Goal: Task Accomplishment & Management: Manage account settings

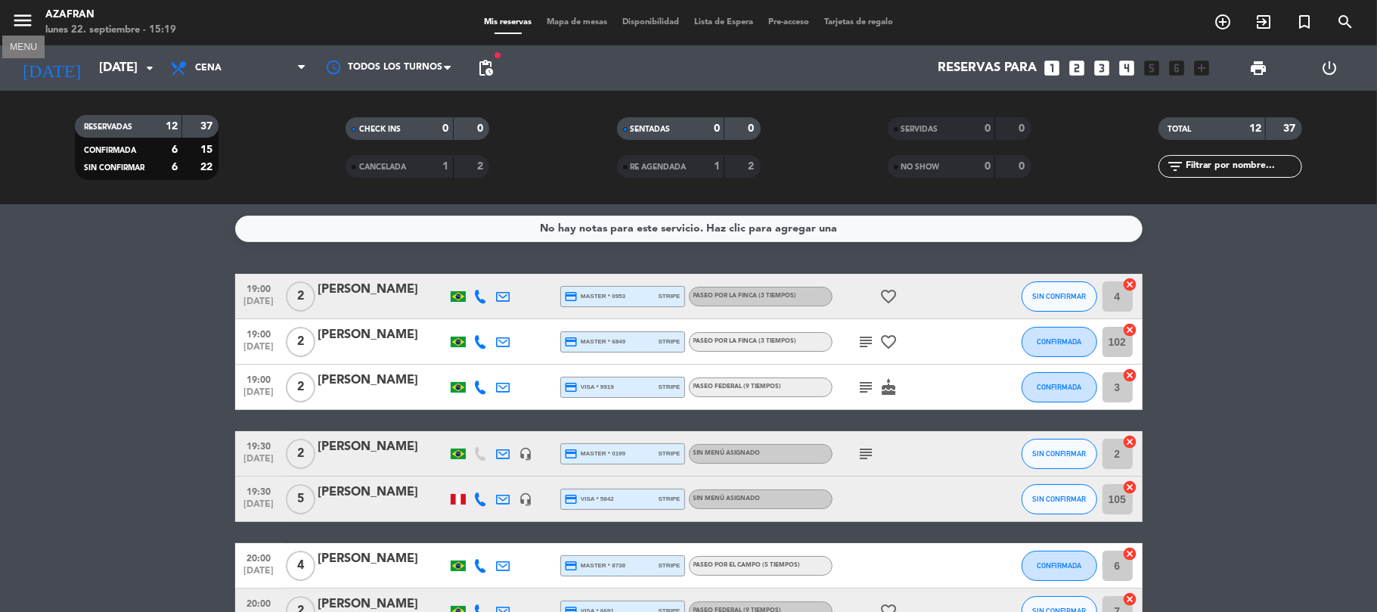
click at [22, 14] on icon "menu" at bounding box center [22, 20] width 23 height 23
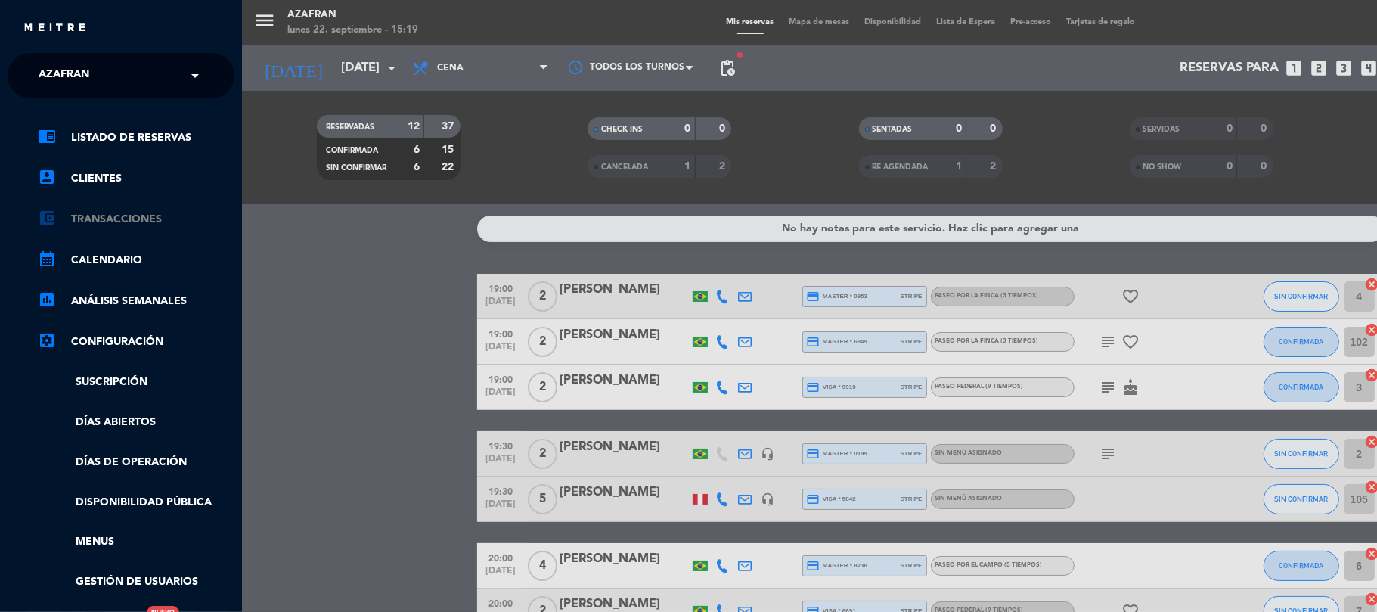
click at [116, 228] on link "account_balance_wallet Transacciones" at bounding box center [136, 219] width 197 height 18
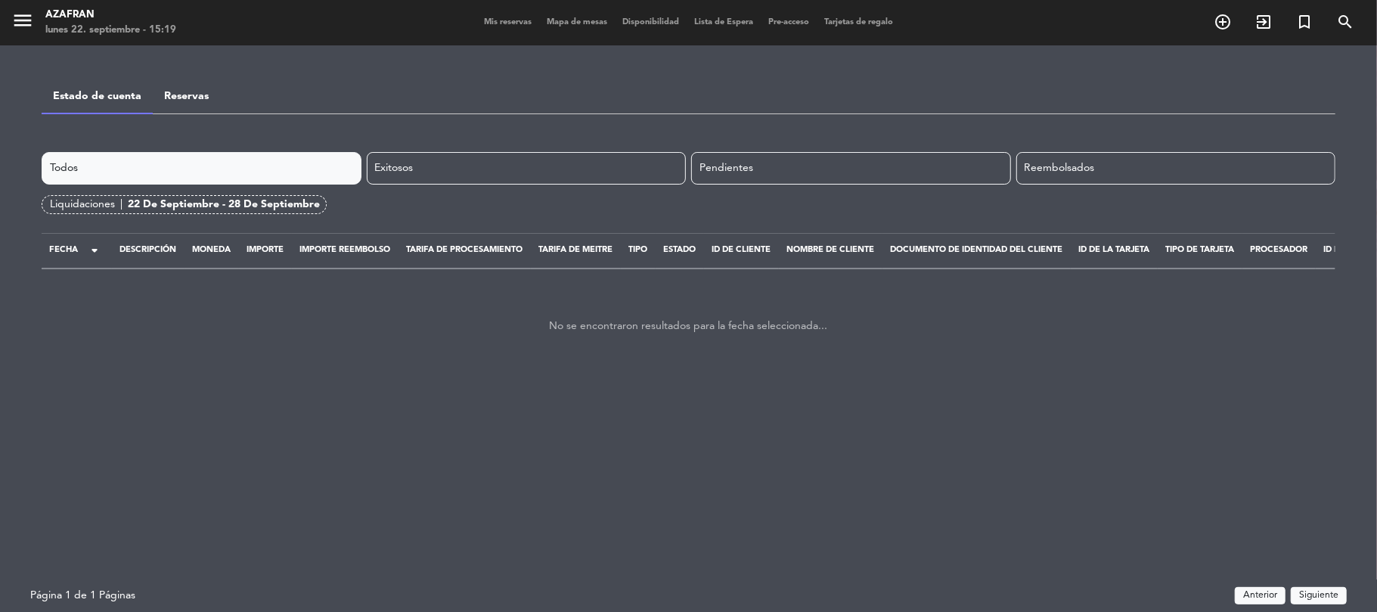
click at [161, 206] on div "22 de septiembre - 28 de septiembre" at bounding box center [224, 204] width 192 height 17
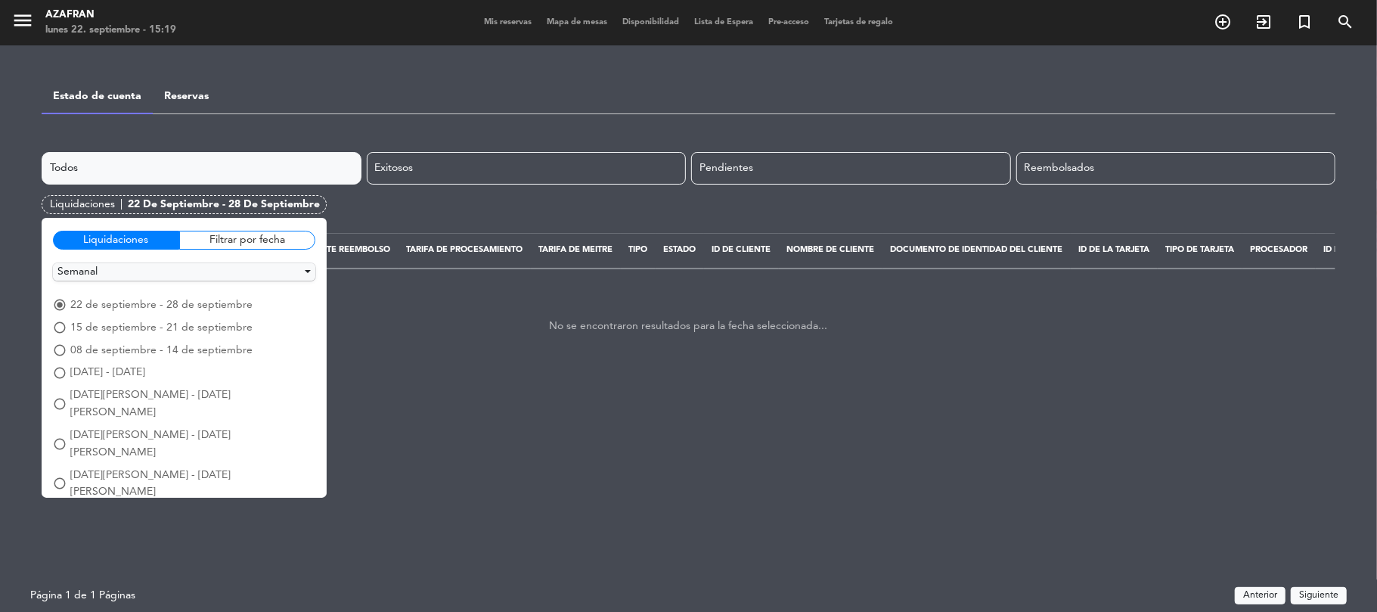
click at [56, 370] on span "radio_button_unchecked" at bounding box center [60, 373] width 14 height 14
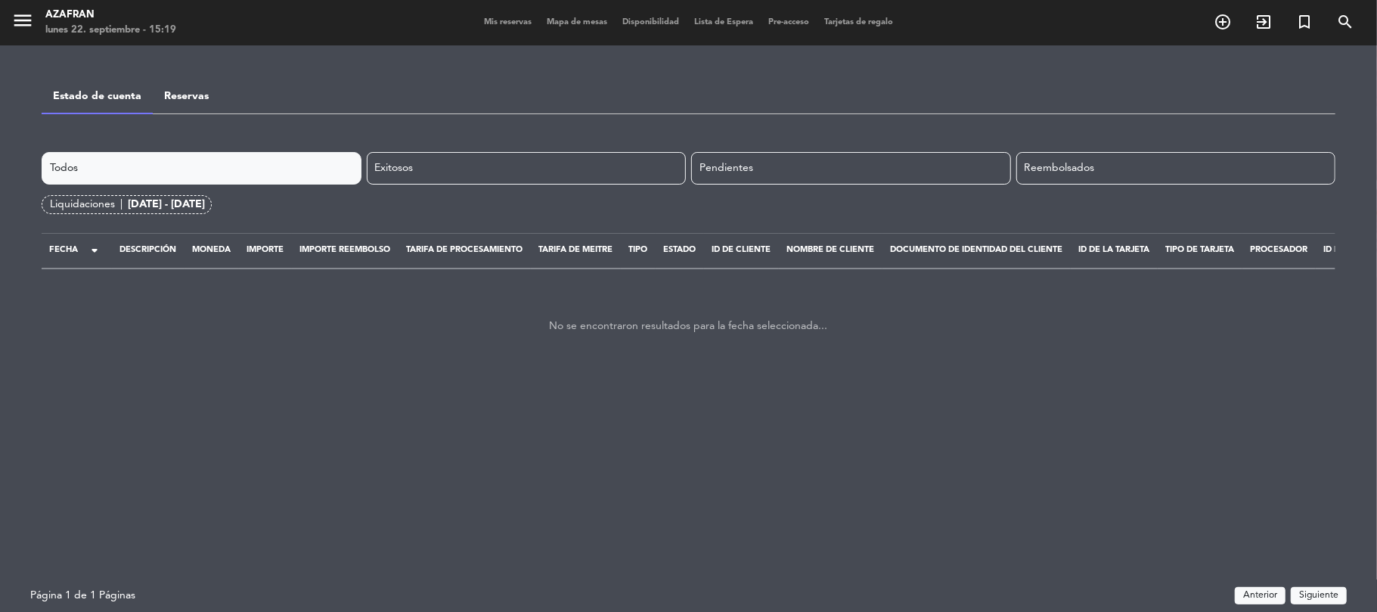
click at [122, 203] on div "Liquidaciones |" at bounding box center [89, 204] width 78 height 17
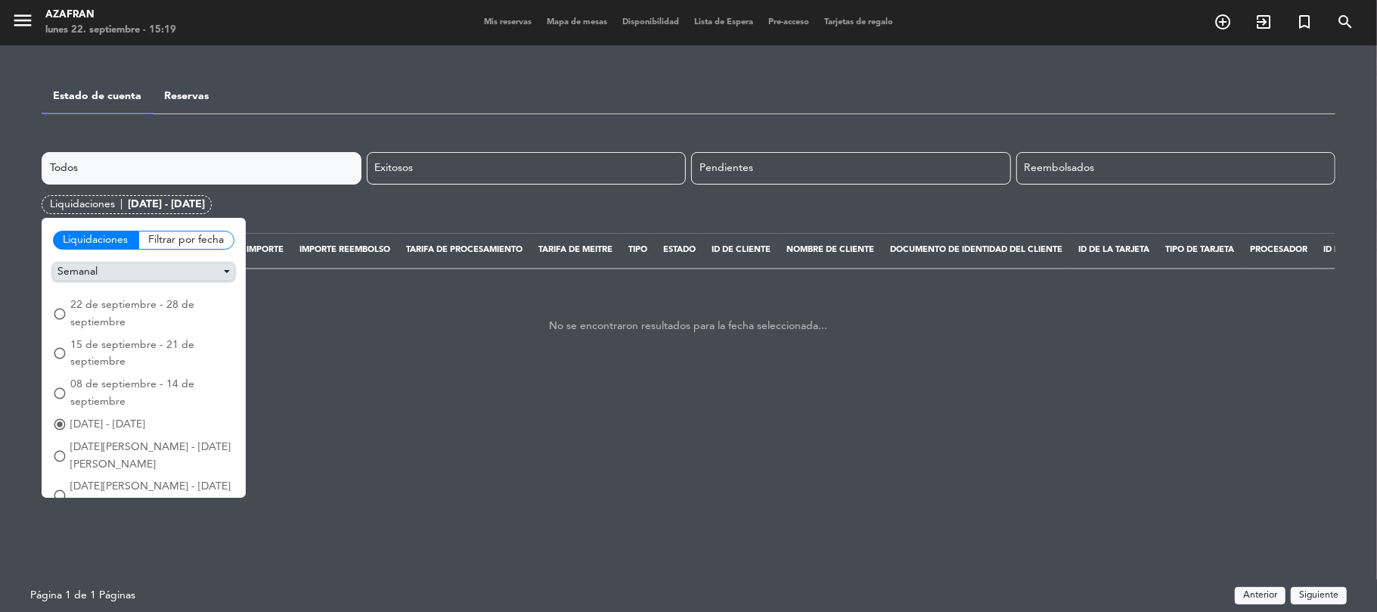
click at [100, 272] on button "Semanal" at bounding box center [143, 271] width 181 height 17
click at [101, 298] on button "Mensual" at bounding box center [144, 299] width 180 height 23
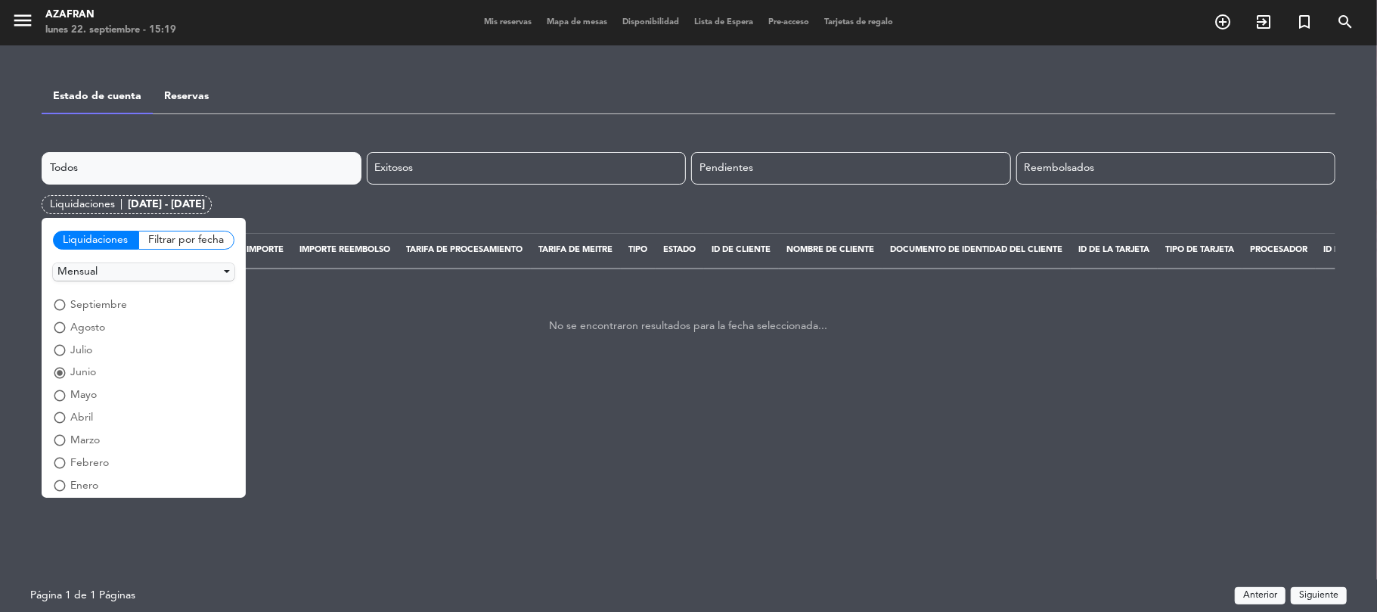
click at [62, 352] on span "radio_button_unchecked" at bounding box center [60, 350] width 14 height 14
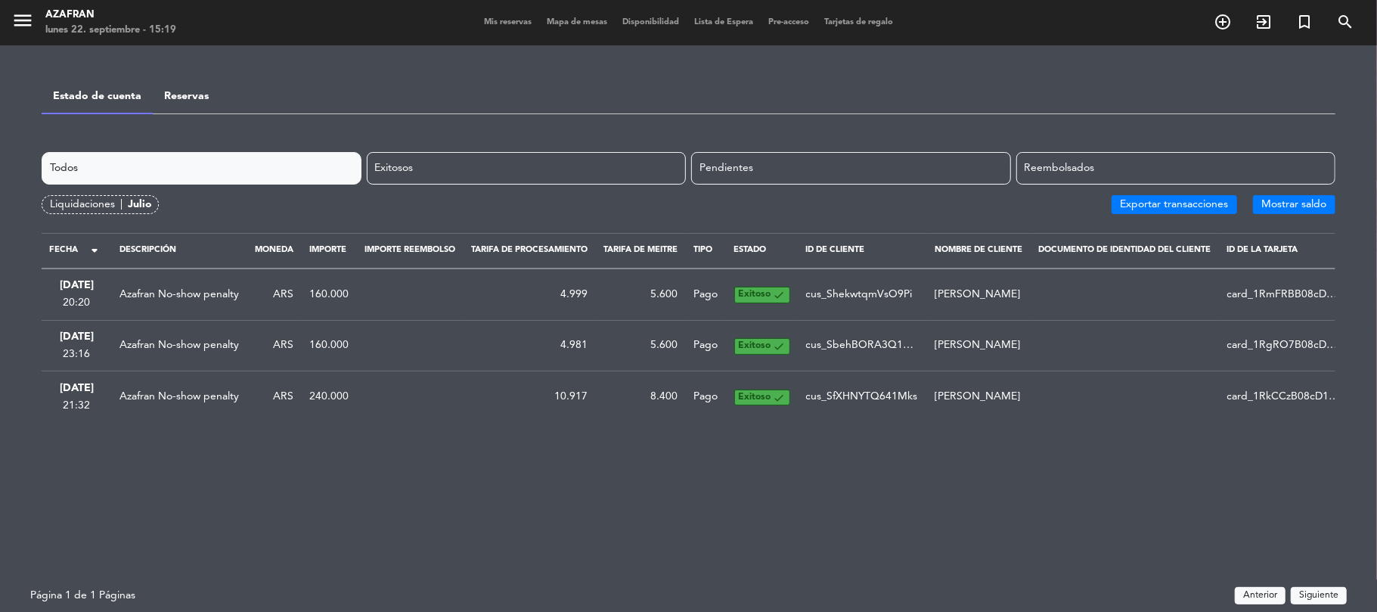
click at [91, 192] on div "Todos Exitosos Pendientes Reembolsados Liquidaciones | julio Exportar transacci…" at bounding box center [689, 183] width 1294 height 62
click at [95, 201] on div "Liquidaciones |" at bounding box center [89, 204] width 78 height 17
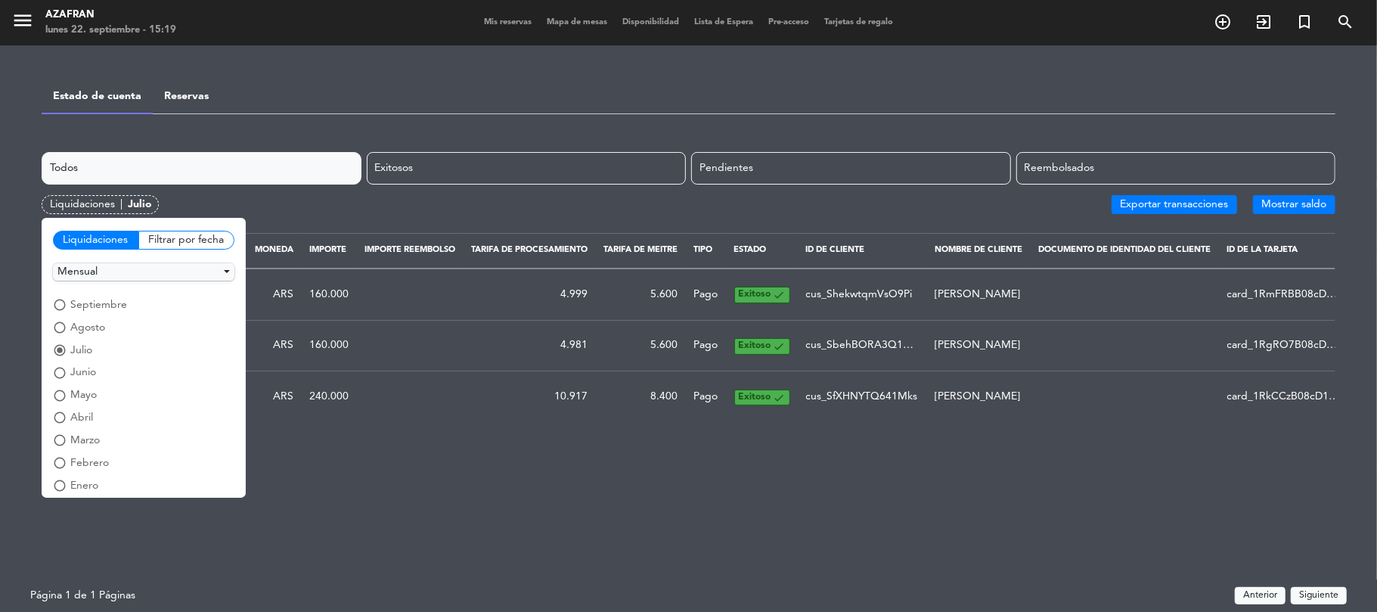
click at [100, 310] on span "septiembre" at bounding box center [98, 304] width 57 height 17
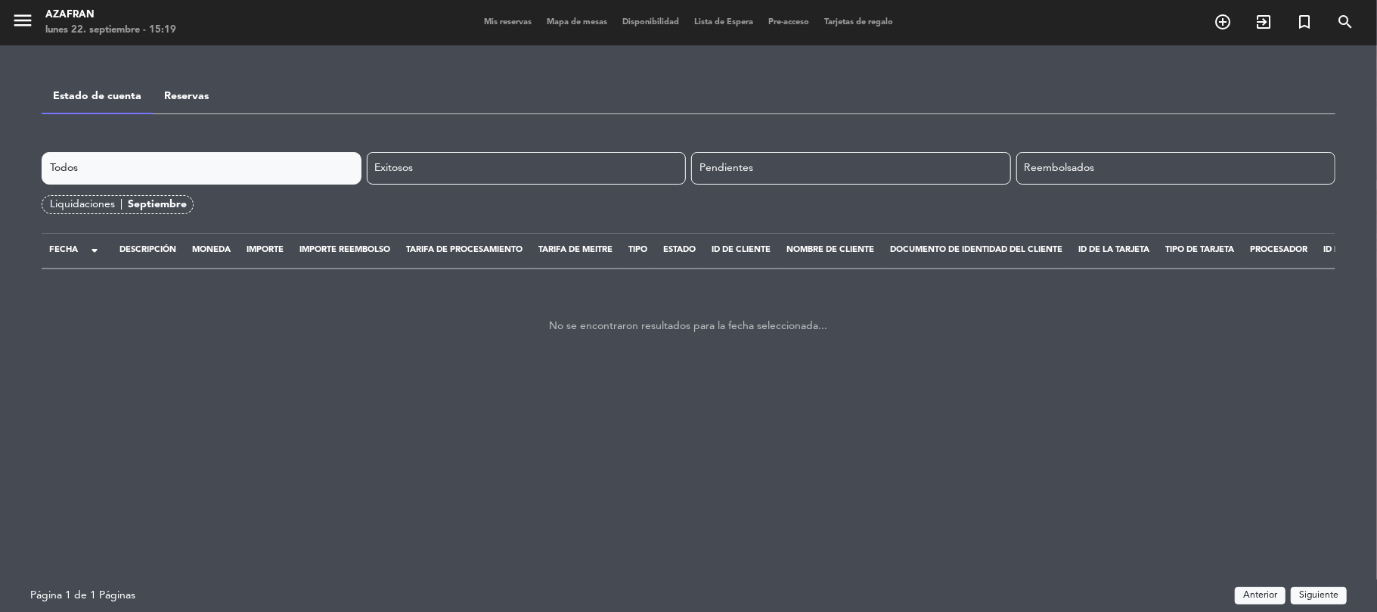
click at [150, 201] on div "septiembre" at bounding box center [157, 204] width 59 height 17
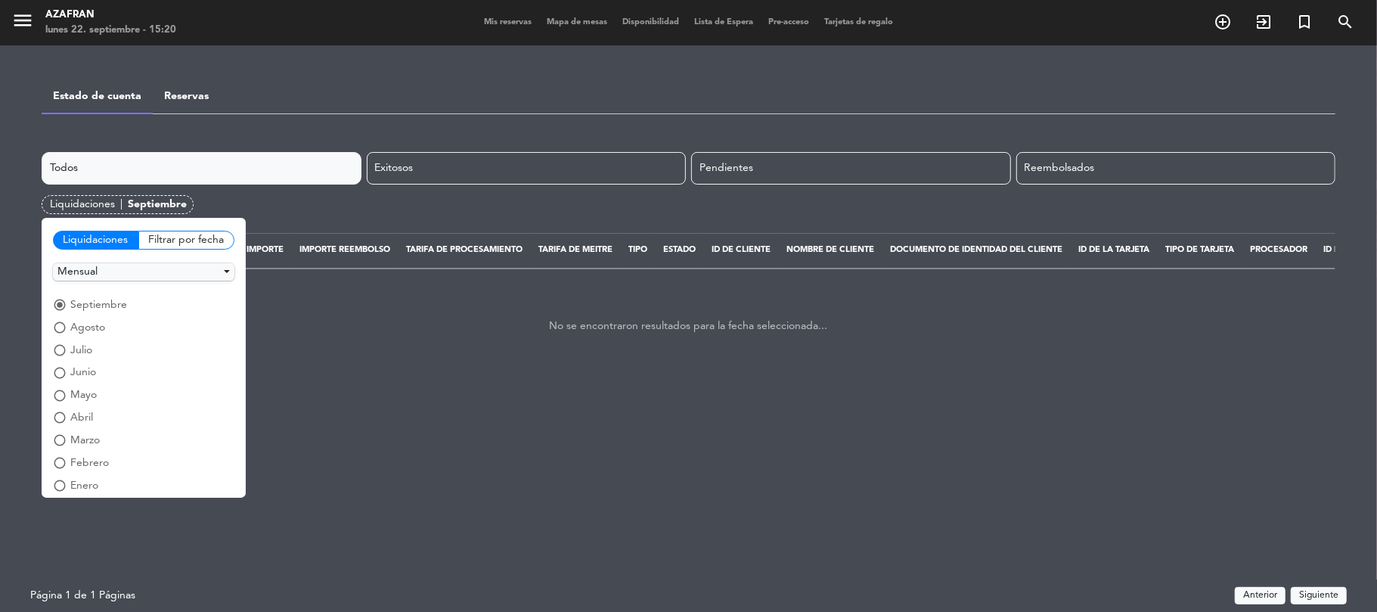
click at [167, 239] on div "Filtrar por fecha" at bounding box center [186, 240] width 96 height 19
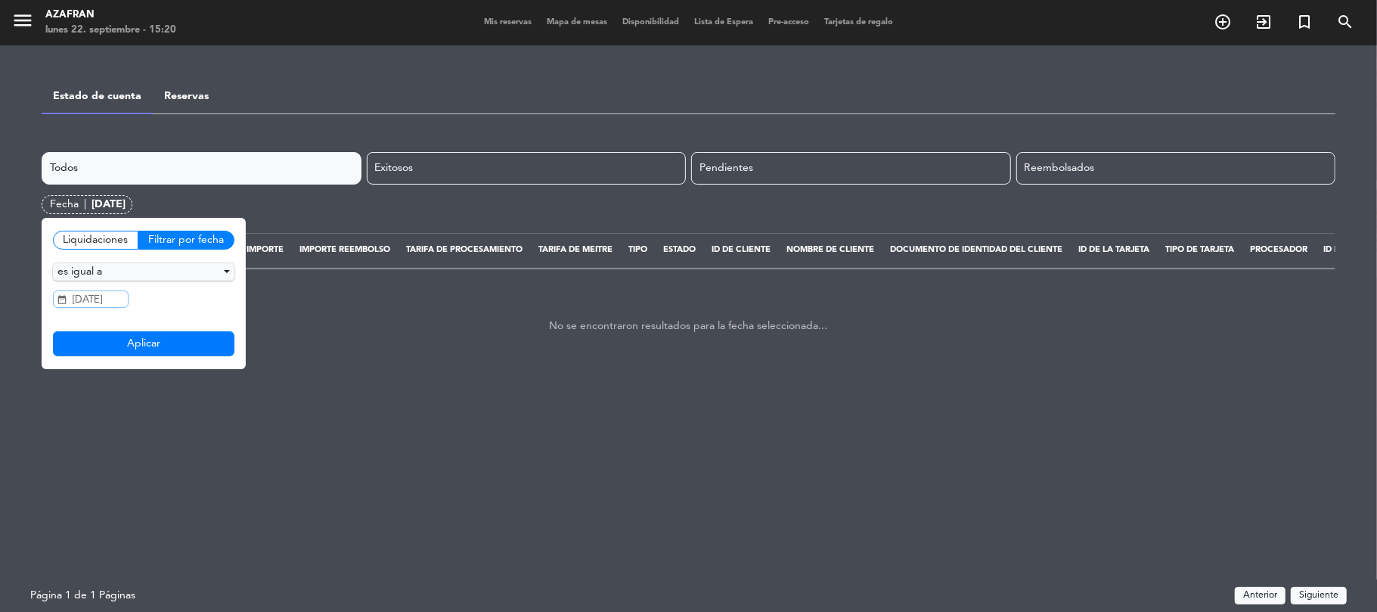
click at [121, 295] on input "[DATE]" at bounding box center [91, 298] width 76 height 17
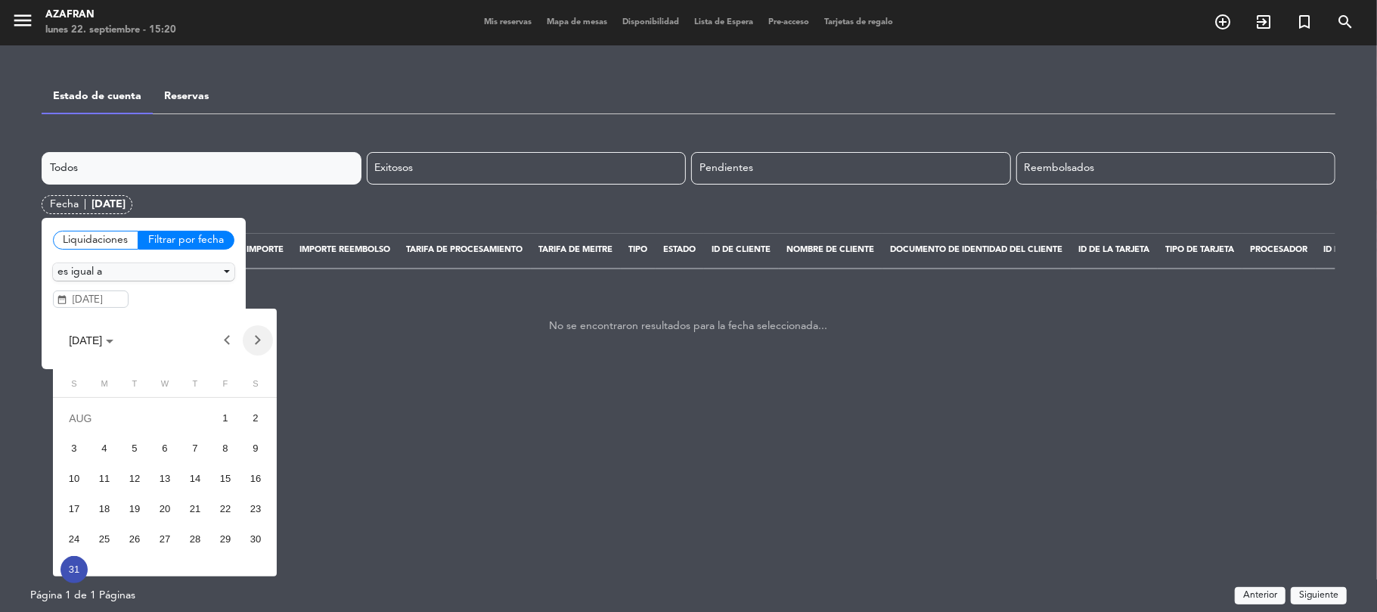
click at [257, 352] on button "Next month" at bounding box center [258, 340] width 30 height 30
click at [98, 455] on div "1" at bounding box center [104, 448] width 27 height 27
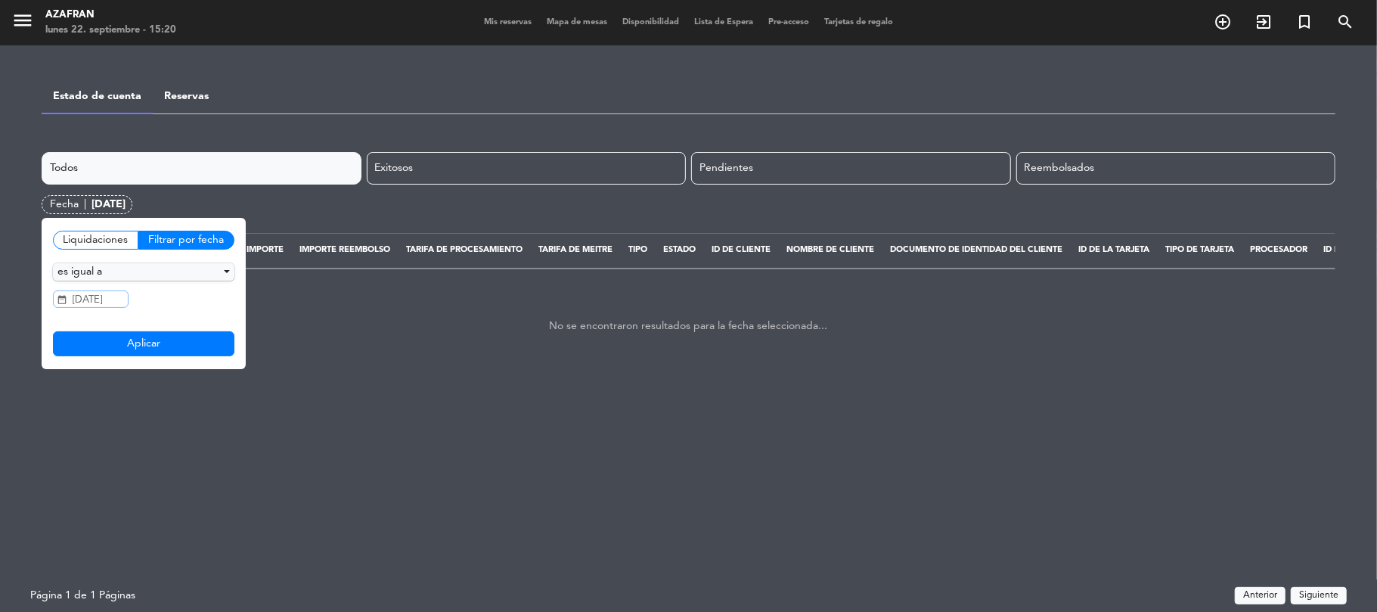
type input "[DATE]"
click at [125, 349] on button "Aplicar" at bounding box center [143, 344] width 181 height 26
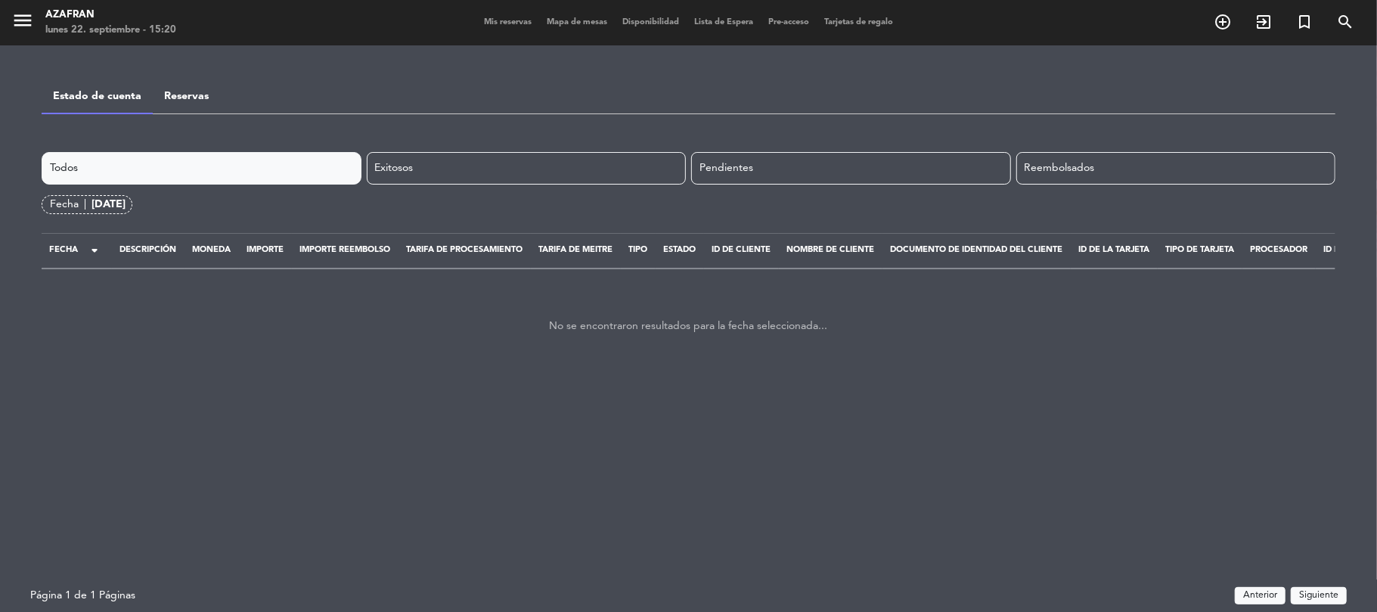
click at [95, 203] on div "[DATE]" at bounding box center [108, 204] width 34 height 17
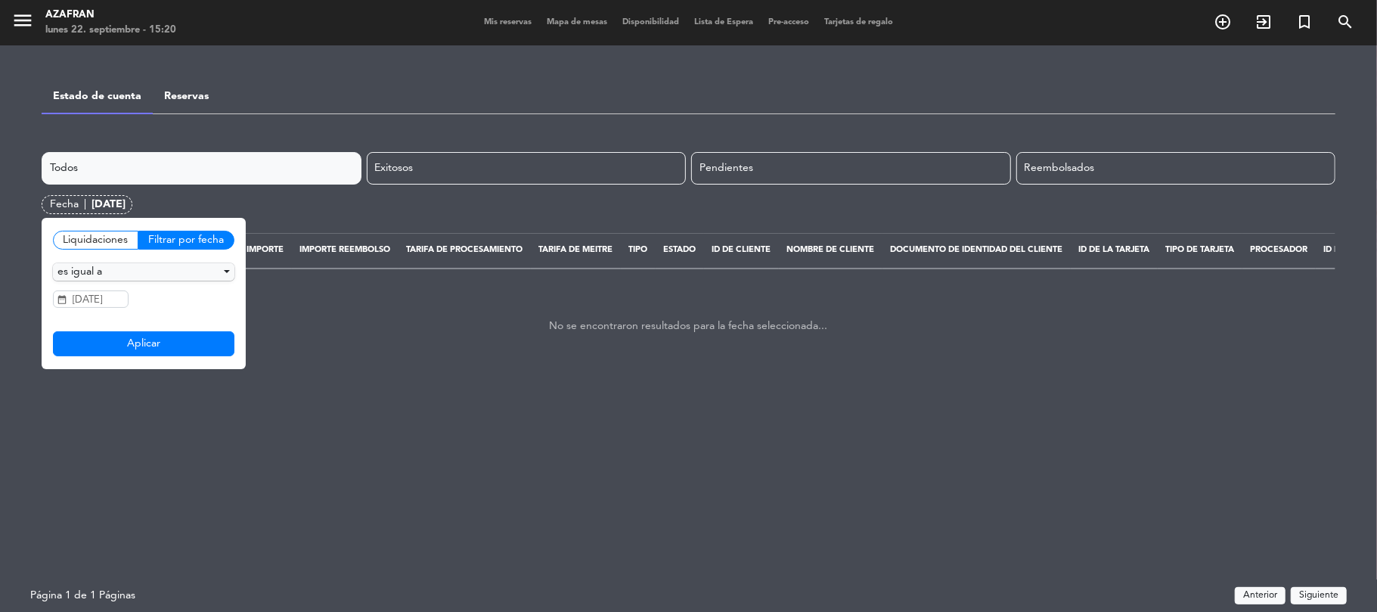
click at [107, 242] on div "Liquidaciones" at bounding box center [95, 240] width 85 height 19
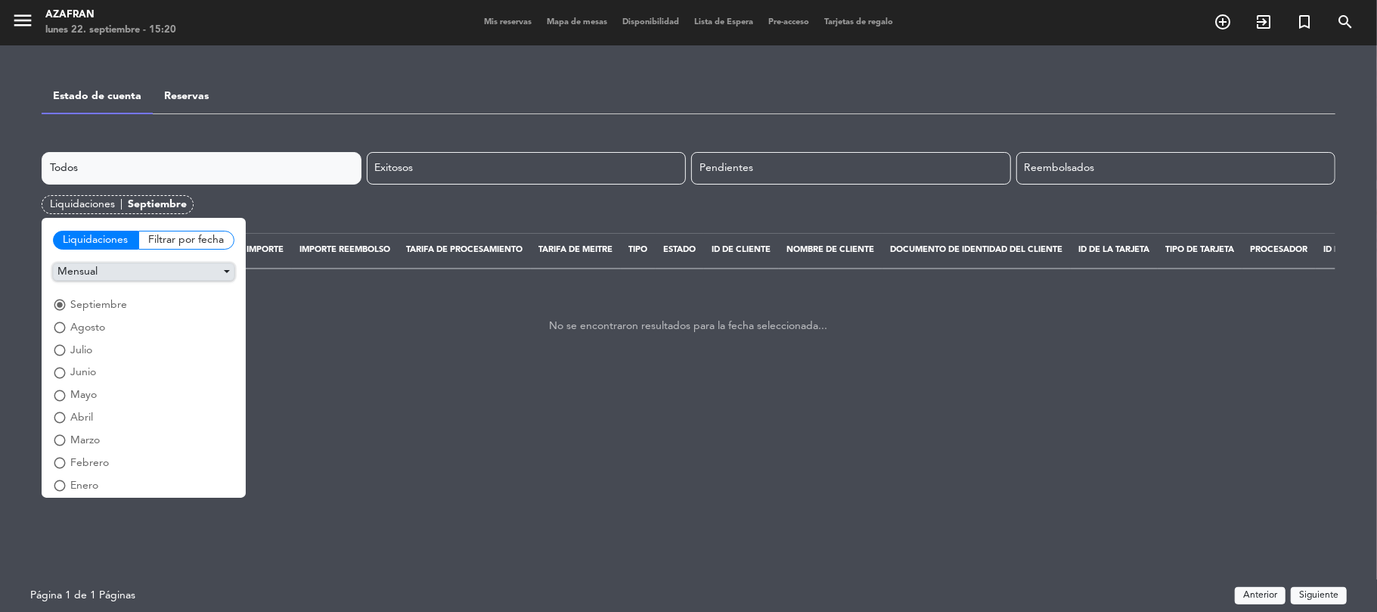
click at [116, 275] on button "Mensual" at bounding box center [143, 271] width 181 height 17
click at [101, 327] on button "Semanal" at bounding box center [144, 321] width 180 height 23
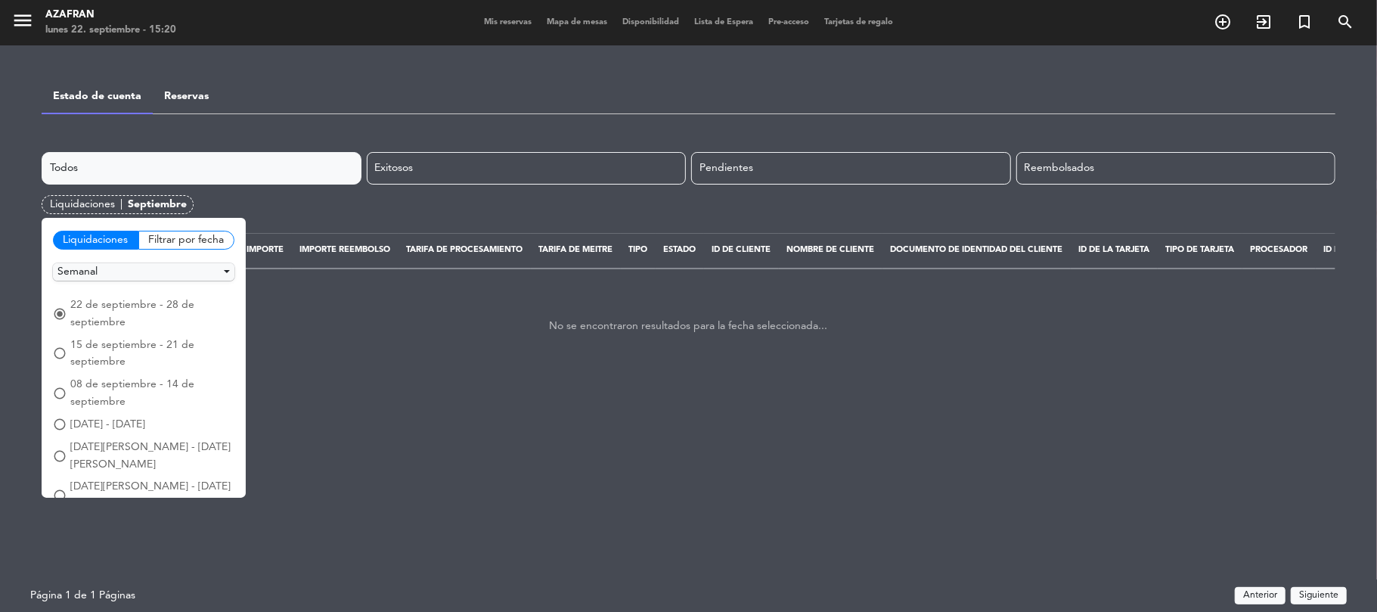
click at [82, 351] on span "15 de septiembre - 21 de septiembre" at bounding box center [152, 353] width 164 height 35
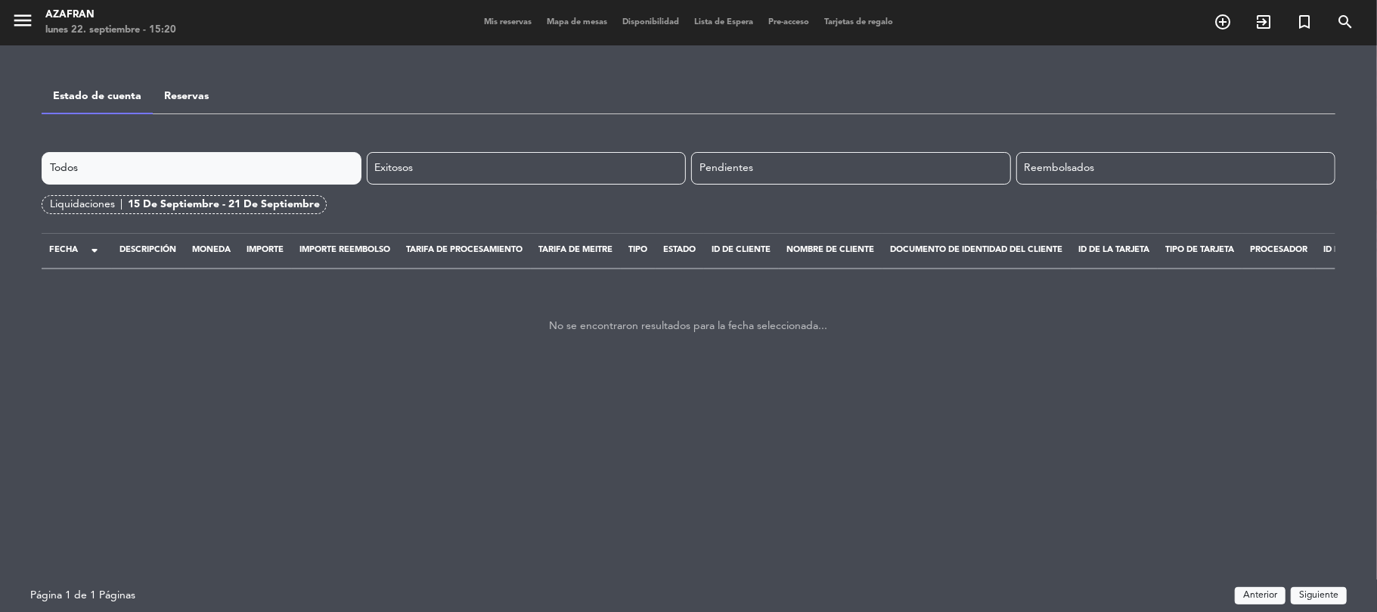
click at [113, 201] on div "Liquidaciones |" at bounding box center [89, 204] width 78 height 17
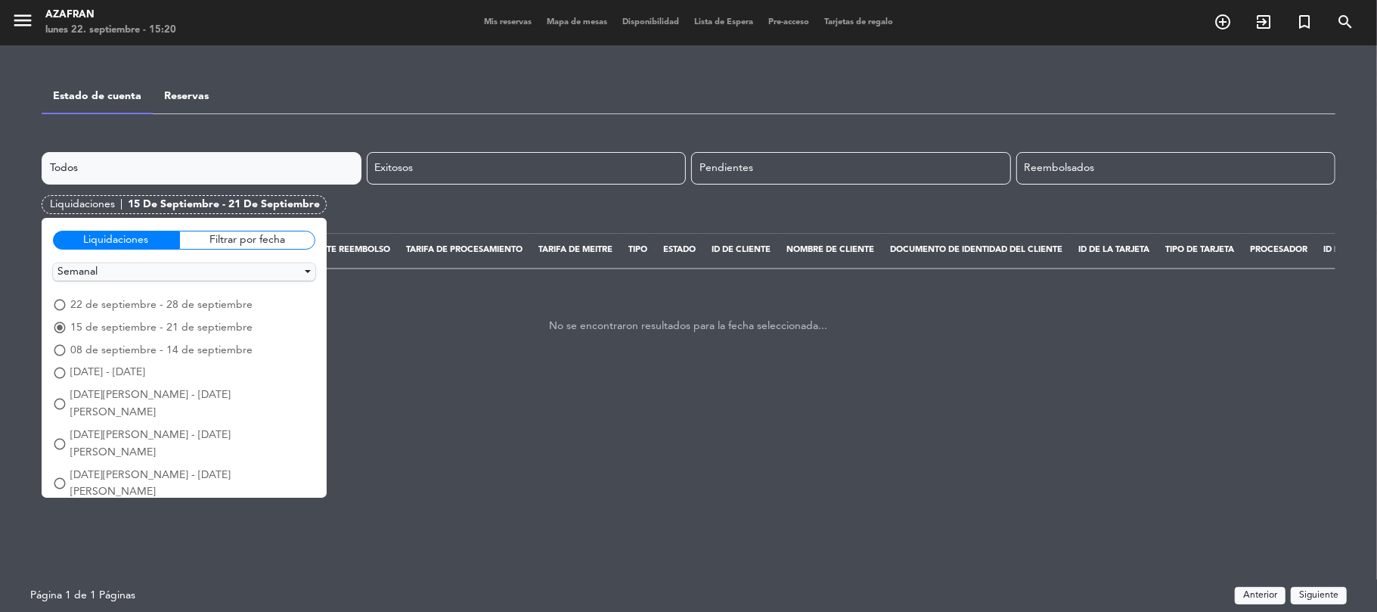
click at [112, 426] on span "[DATE][PERSON_NAME] - [DATE][PERSON_NAME]" at bounding box center [192, 443] width 245 height 35
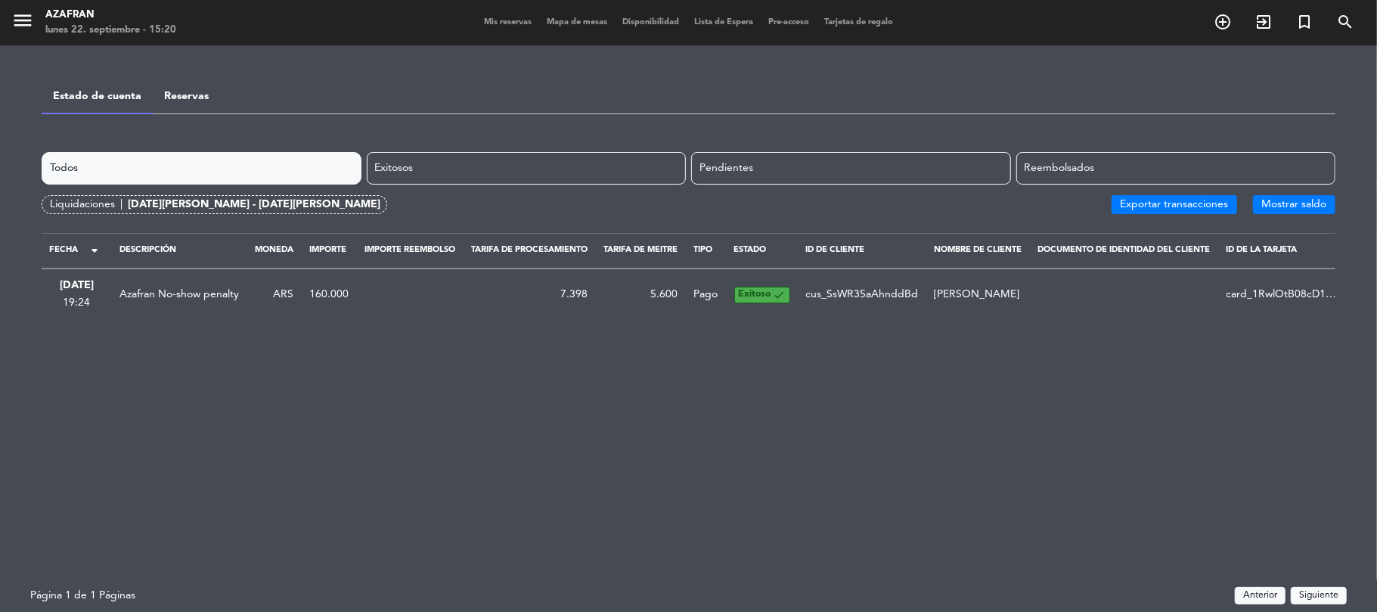
click at [77, 197] on div "Liquidaciones |" at bounding box center [89, 204] width 78 height 17
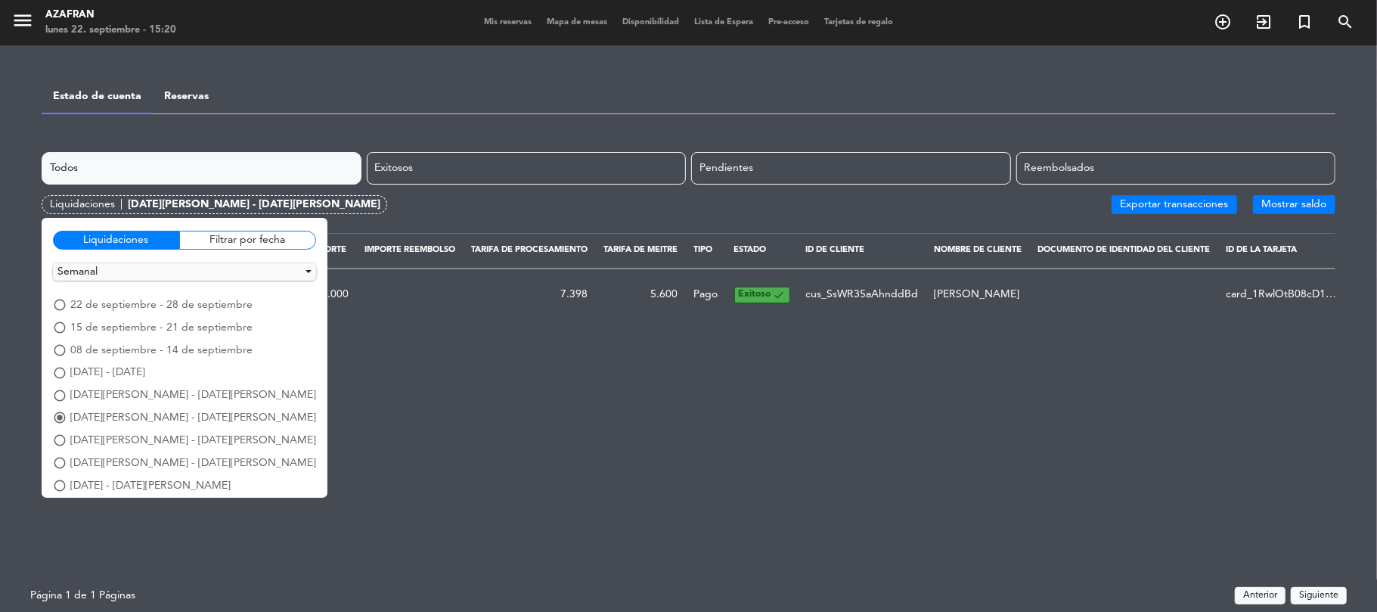
click at [59, 370] on span "radio_button_unchecked" at bounding box center [60, 373] width 14 height 14
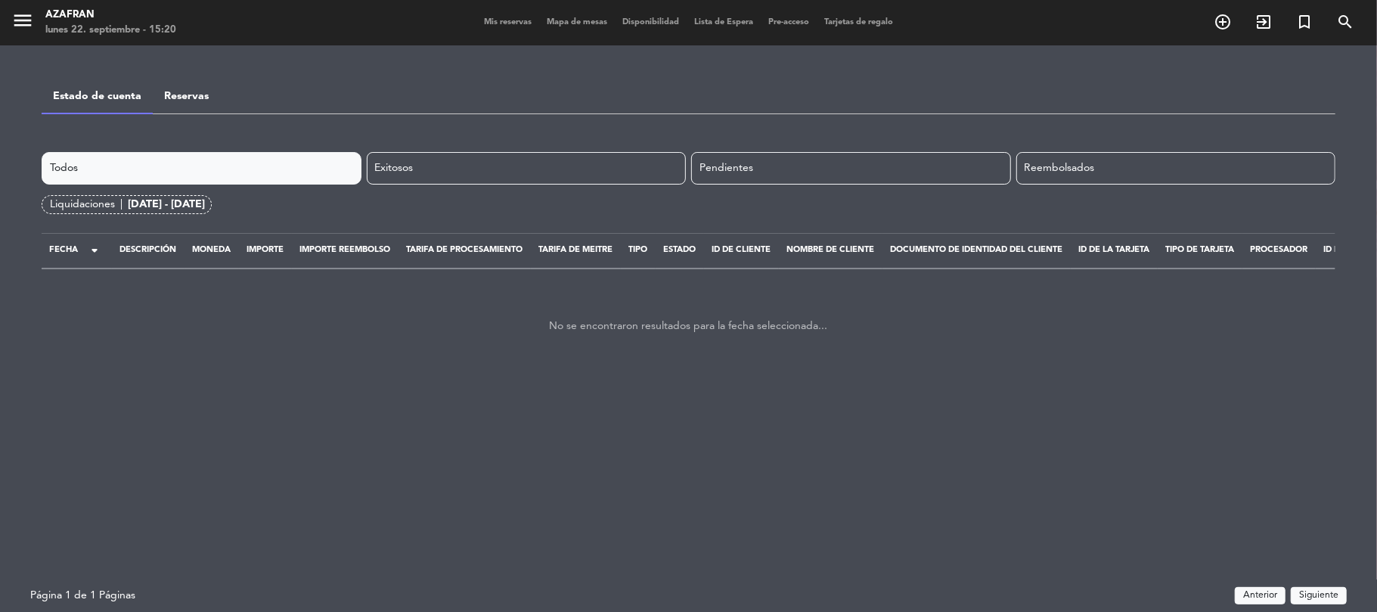
click at [178, 98] on link "Reservas" at bounding box center [186, 96] width 45 height 11
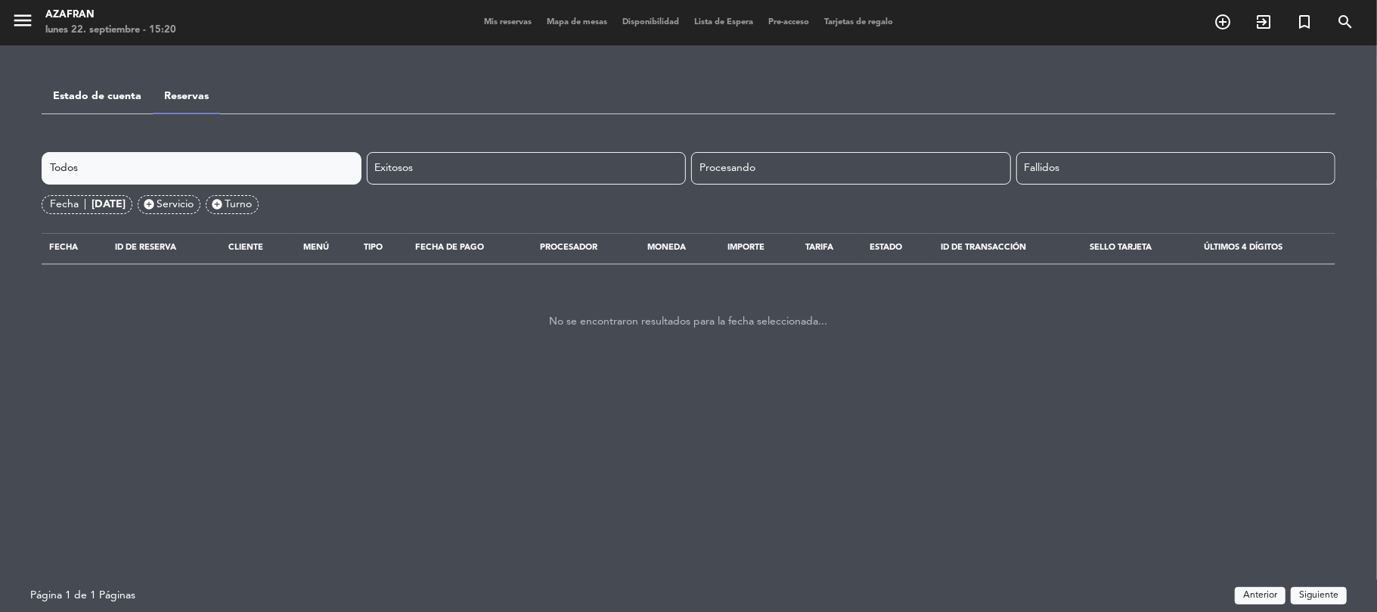
click at [129, 95] on link "Estado de cuenta" at bounding box center [97, 96] width 88 height 11
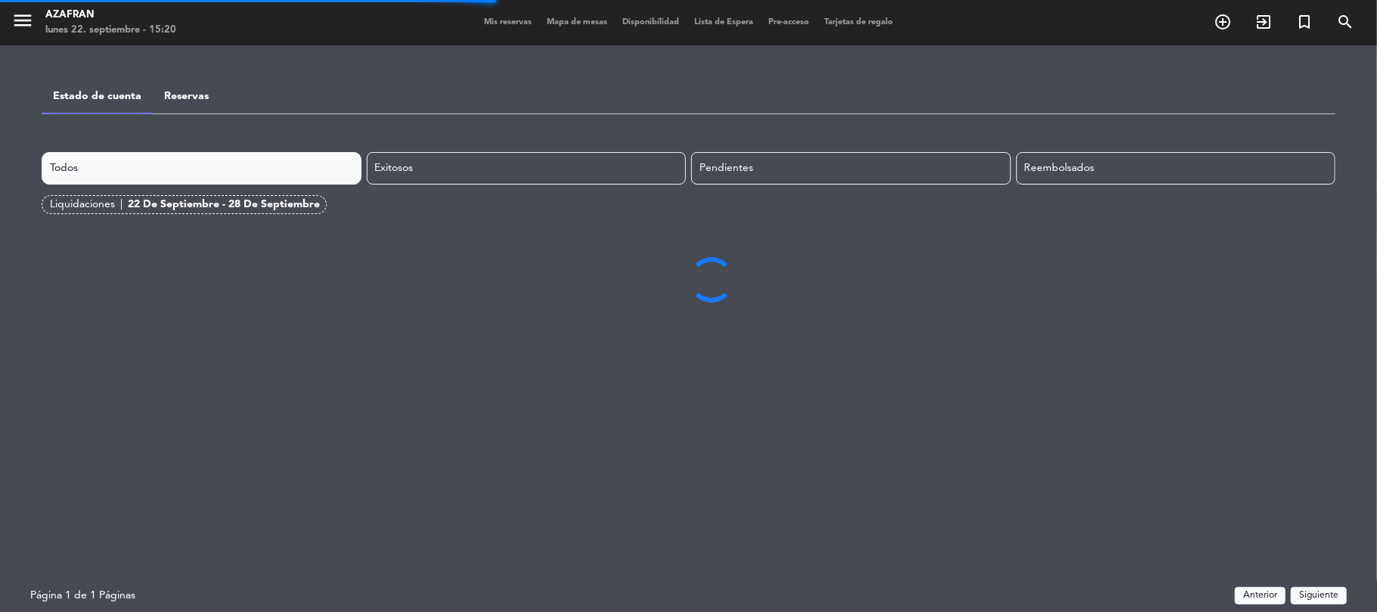
click at [98, 192] on div "Todos Exitosos Pendientes Reembolsados Liquidaciones | [DATE] - [DATE]" at bounding box center [689, 183] width 1294 height 62
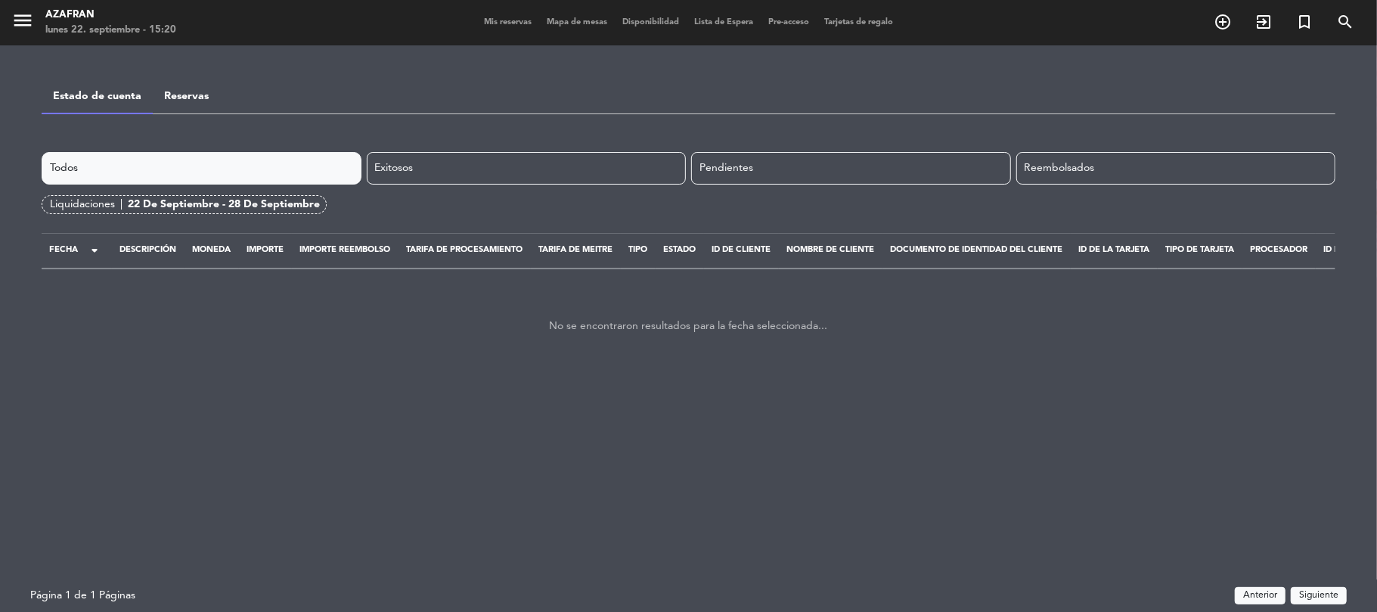
click at [101, 200] on div "Liquidaciones |" at bounding box center [89, 204] width 78 height 17
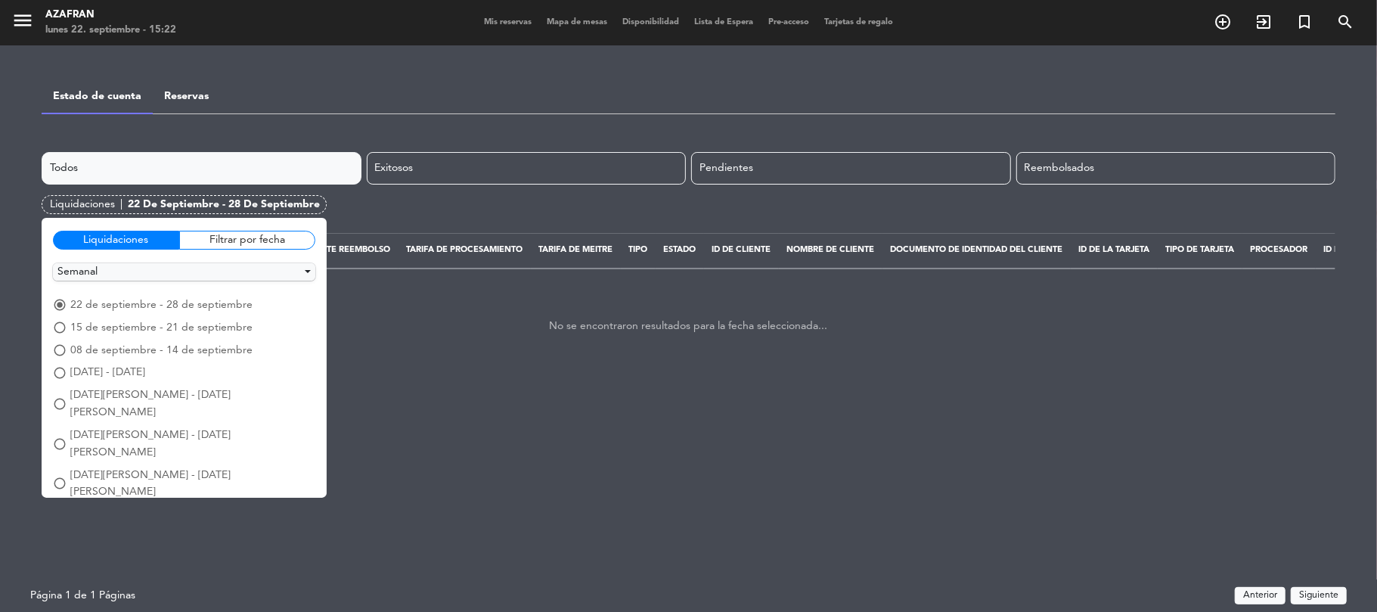
click at [119, 261] on div "Liquidaciones Filtrar por fecha" at bounding box center [184, 246] width 262 height 34
click at [119, 269] on button "Semanal" at bounding box center [184, 271] width 262 height 17
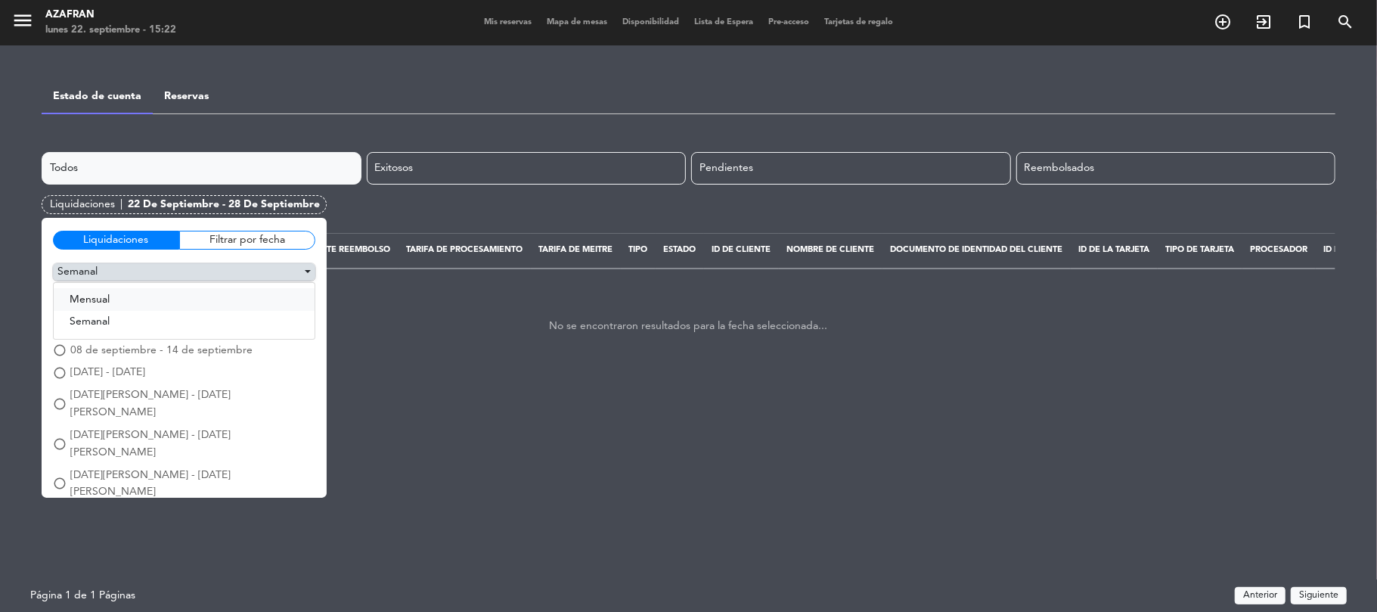
click at [113, 305] on button "Mensual" at bounding box center [184, 299] width 261 height 23
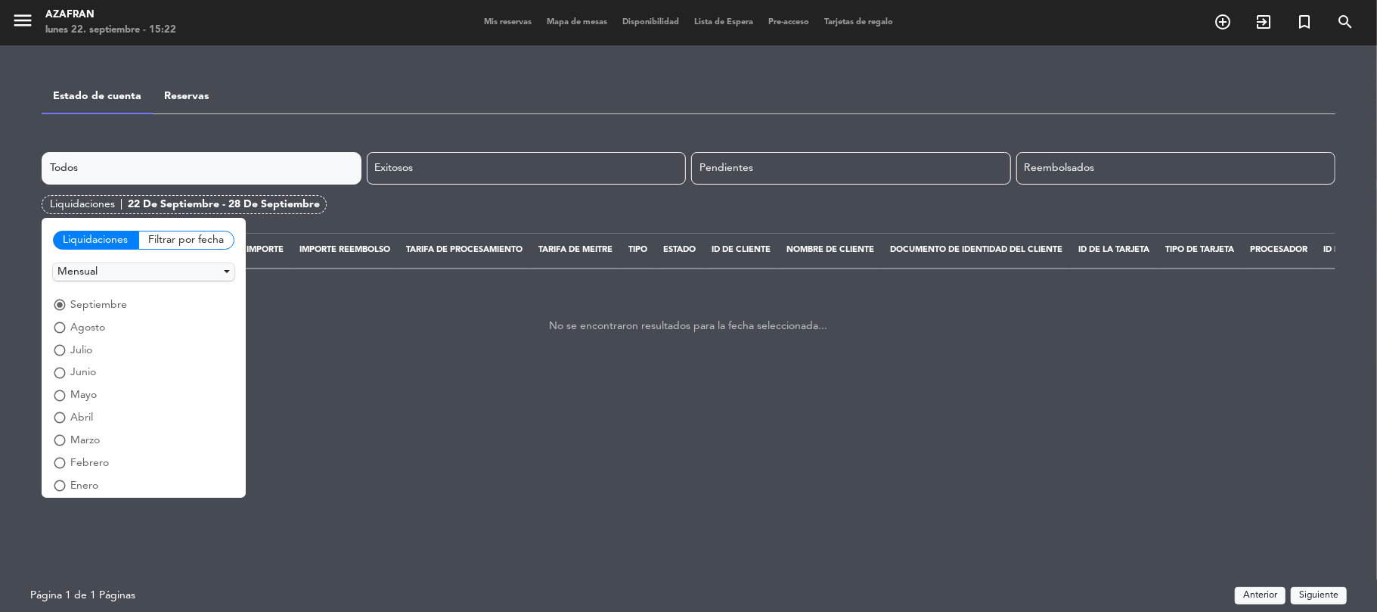
click at [71, 376] on span "junio" at bounding box center [83, 372] width 26 height 17
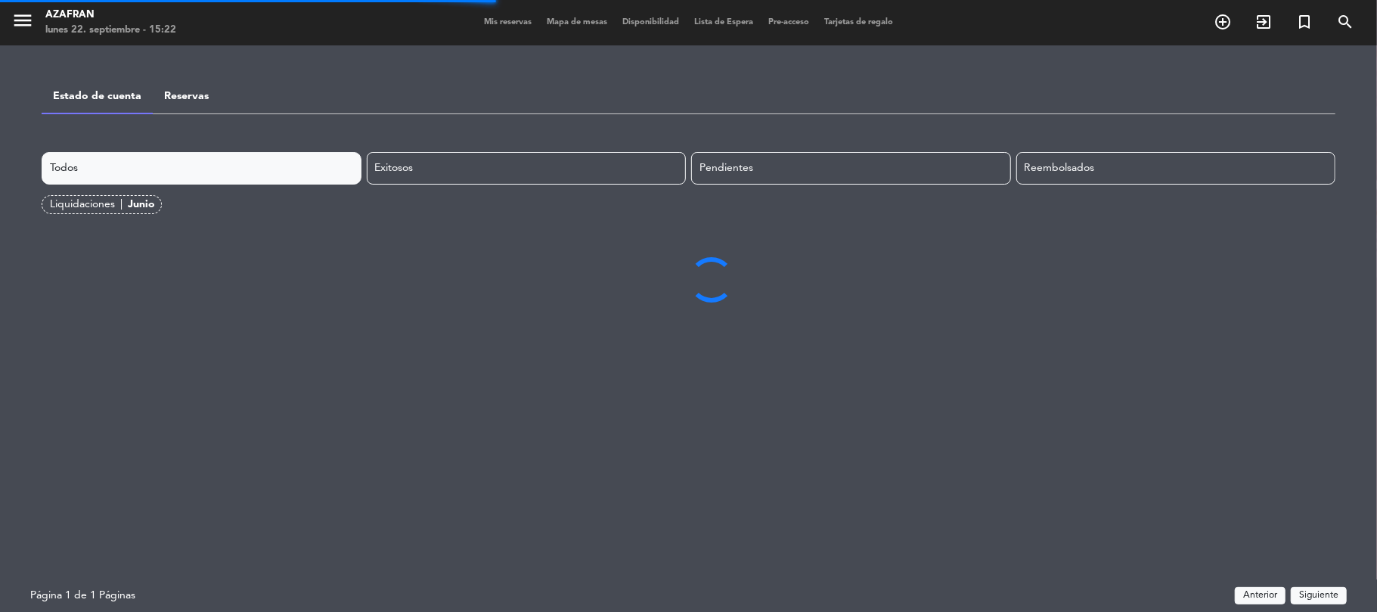
click at [98, 331] on div "Todos Exitosos Pendientes Reembolsados Liquidaciones | junio Página 1 de 1 Pági…" at bounding box center [689, 366] width 1294 height 429
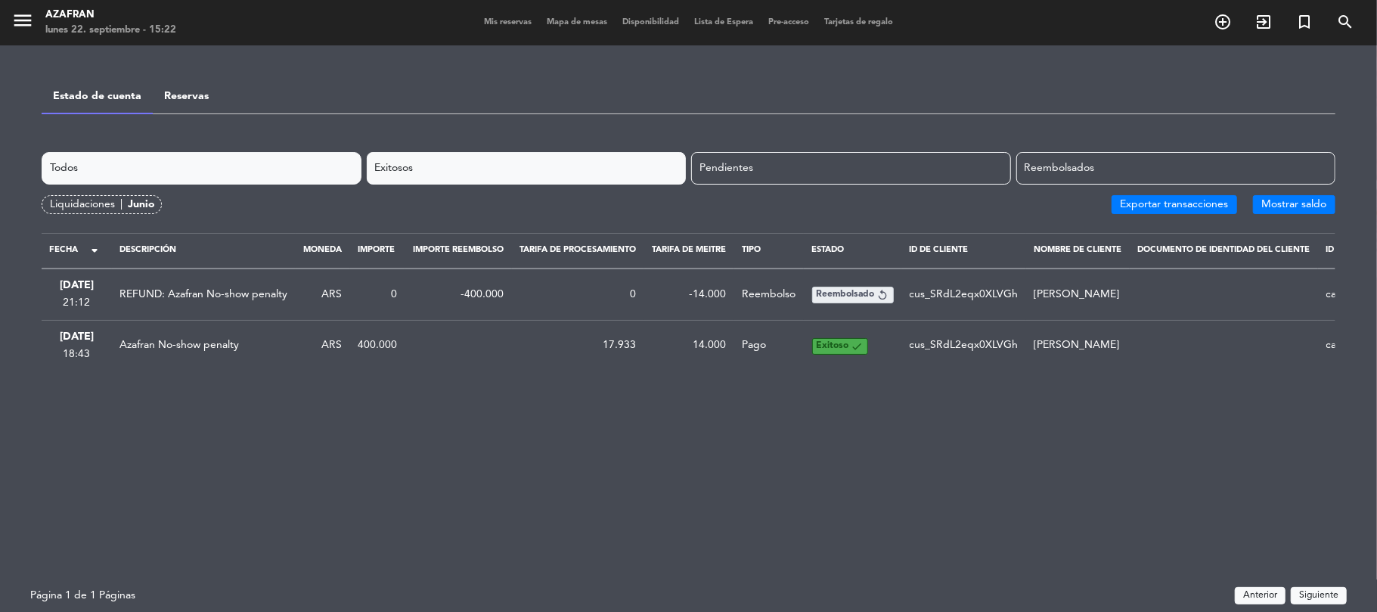
click at [527, 179] on div "Exitosos" at bounding box center [527, 168] width 320 height 33
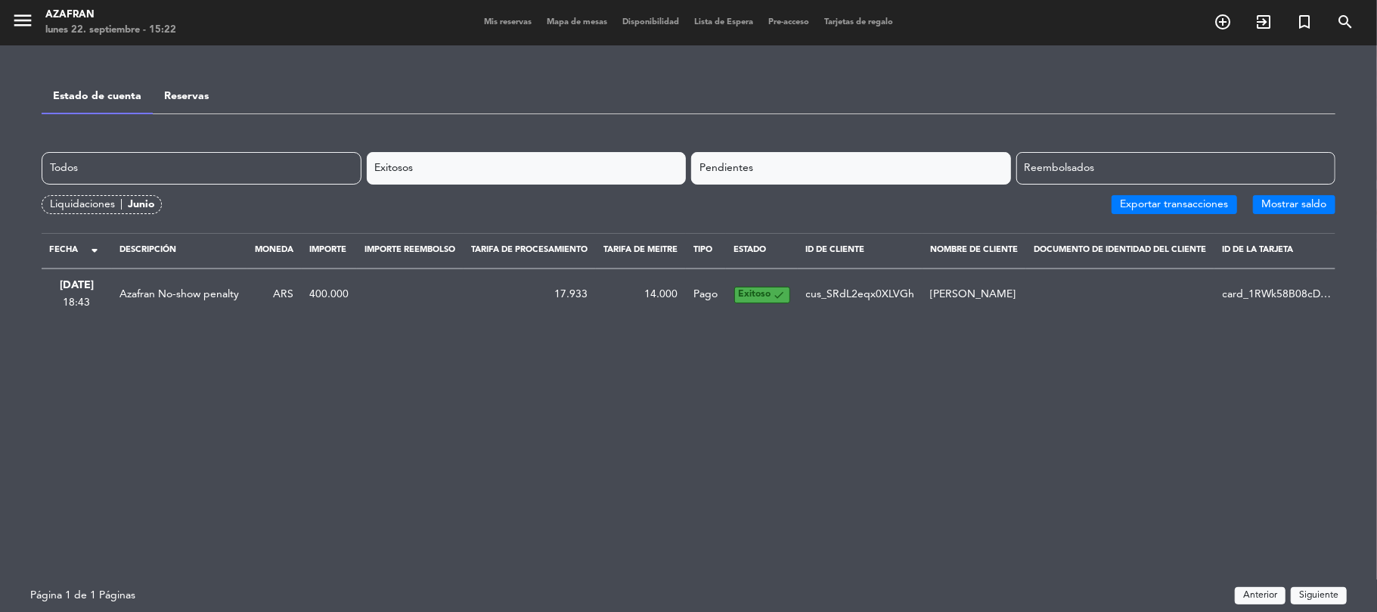
click at [850, 155] on div "Pendientes" at bounding box center [851, 168] width 320 height 33
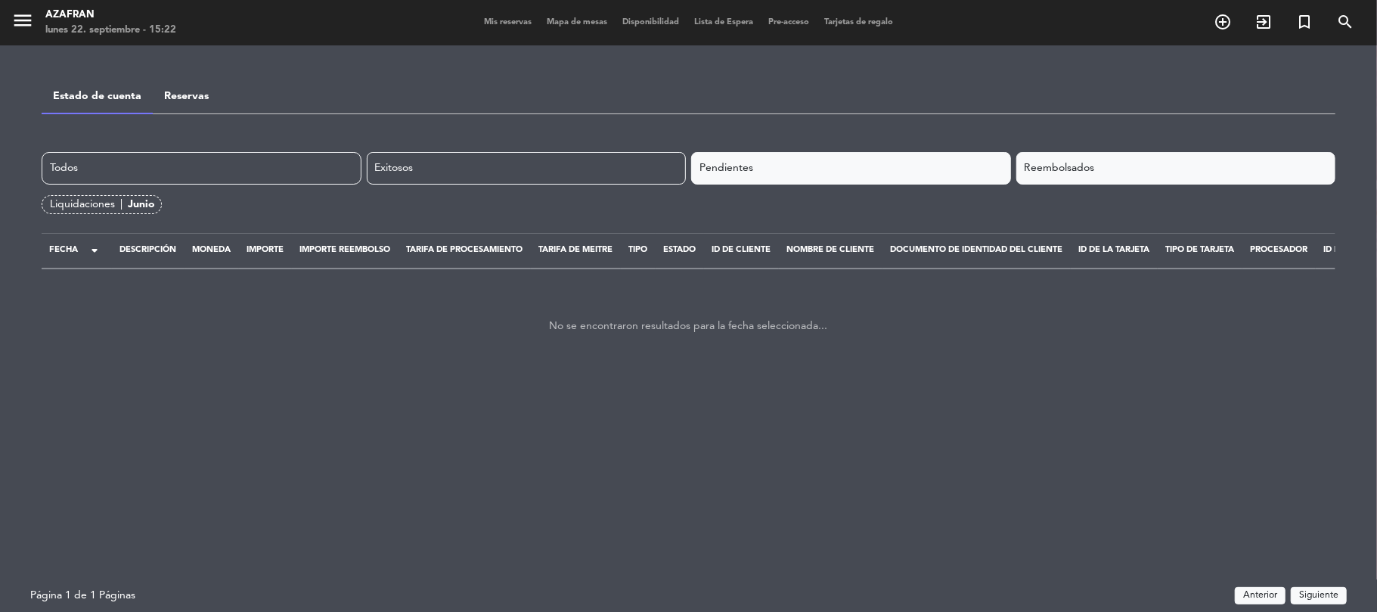
click at [1120, 154] on div "Reembolsados" at bounding box center [1176, 168] width 320 height 33
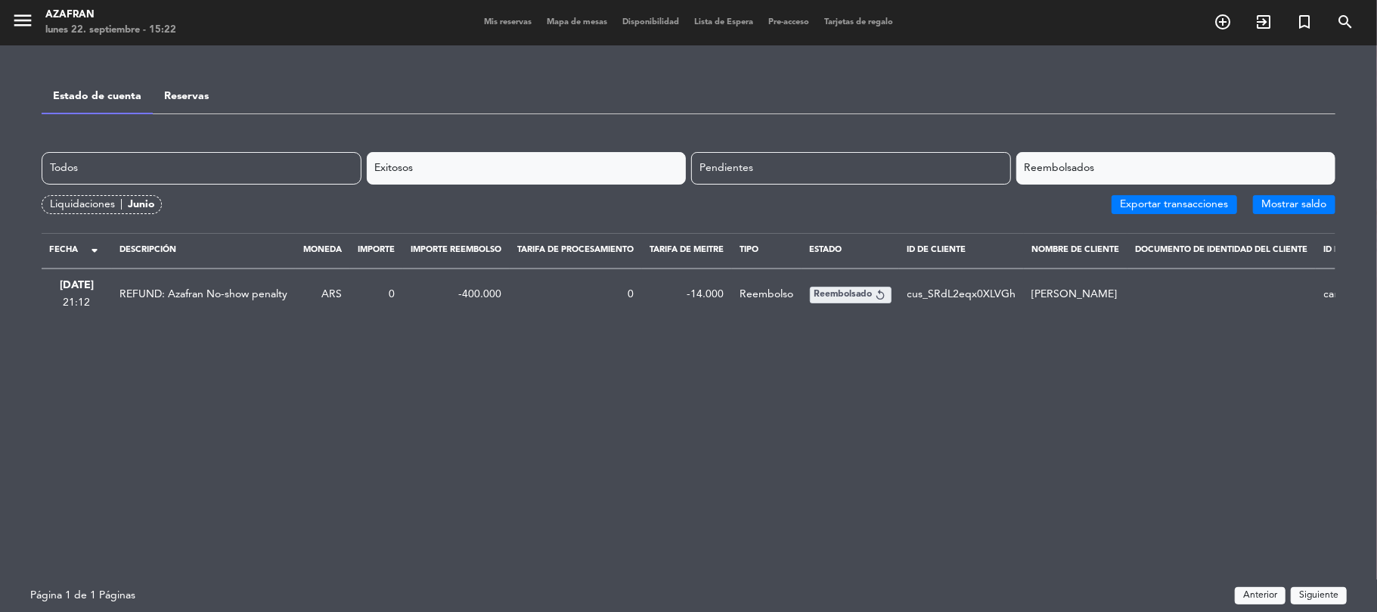
click at [581, 172] on div "Exitosos" at bounding box center [527, 168] width 320 height 33
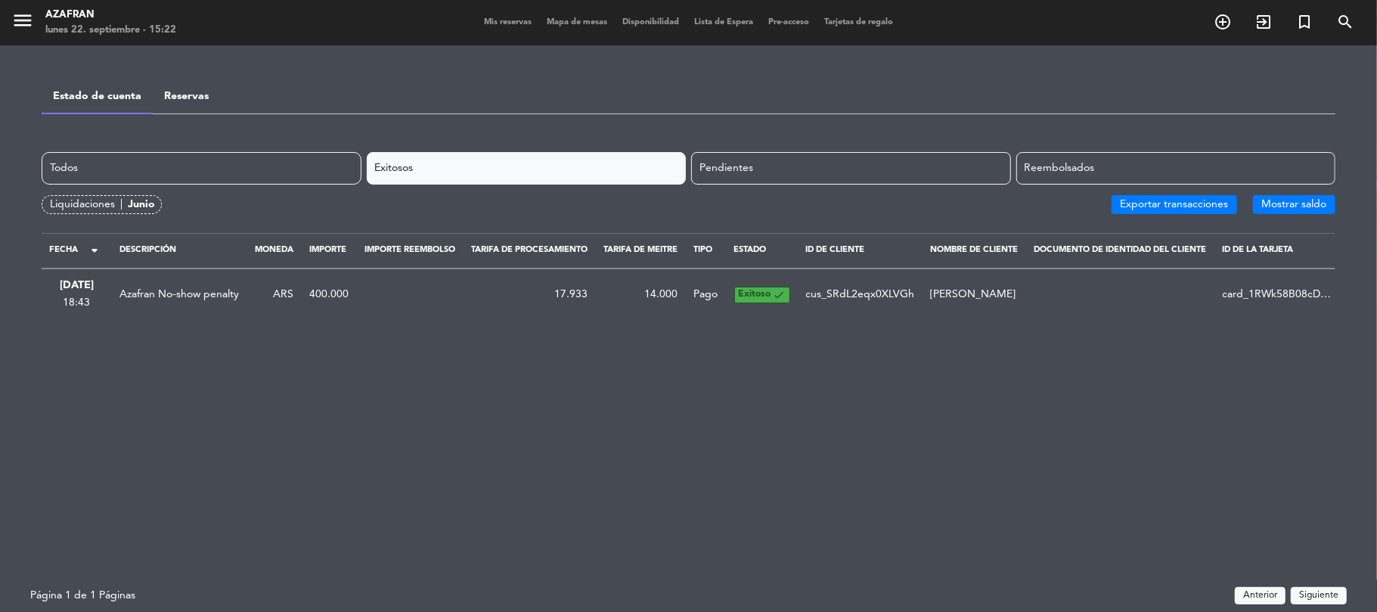
click at [1319, 346] on div "Todos Exitosos Pendientes Reembolsados Liquidaciones | junio Exportar transacci…" at bounding box center [689, 366] width 1294 height 429
drag, startPoint x: 1340, startPoint y: 324, endPoint x: 0, endPoint y: 245, distance: 1342.2
click at [0, 245] on div "menu Azafran [DATE] 22. septiembre - 15:22 Mis reservas Mapa de mesas Disponibi…" at bounding box center [688, 306] width 1377 height 612
click at [1272, 198] on button "Mostrar saldo" at bounding box center [1294, 204] width 82 height 19
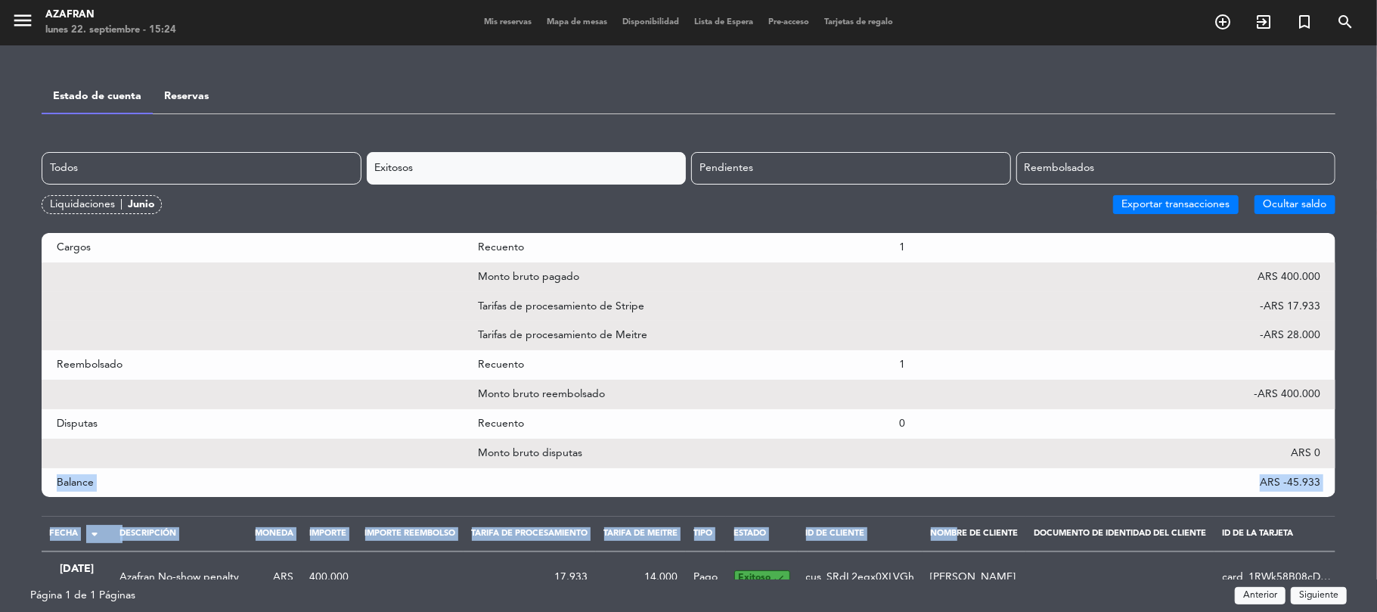
drag, startPoint x: 56, startPoint y: 484, endPoint x: 959, endPoint y: 524, distance: 903.7
click at [959, 524] on div "Cargos Recuento 1 Monto bruto pagado ARS 400.000 Tarifas de procesamiento de St…" at bounding box center [689, 407] width 1294 height 349
click at [684, 473] on div "Balance ARS -45.933" at bounding box center [689, 482] width 1294 height 29
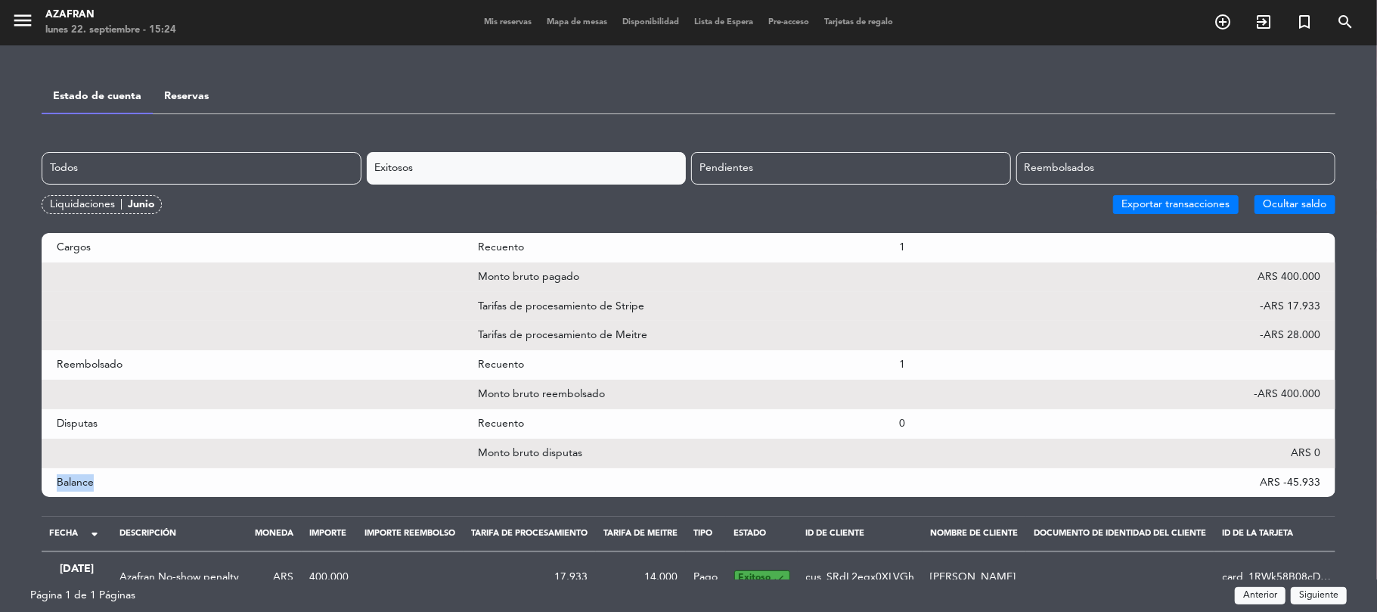
drag, startPoint x: 57, startPoint y: 481, endPoint x: 947, endPoint y: 485, distance: 889.2
click at [947, 485] on div "Balance ARS -45.933" at bounding box center [689, 482] width 1294 height 29
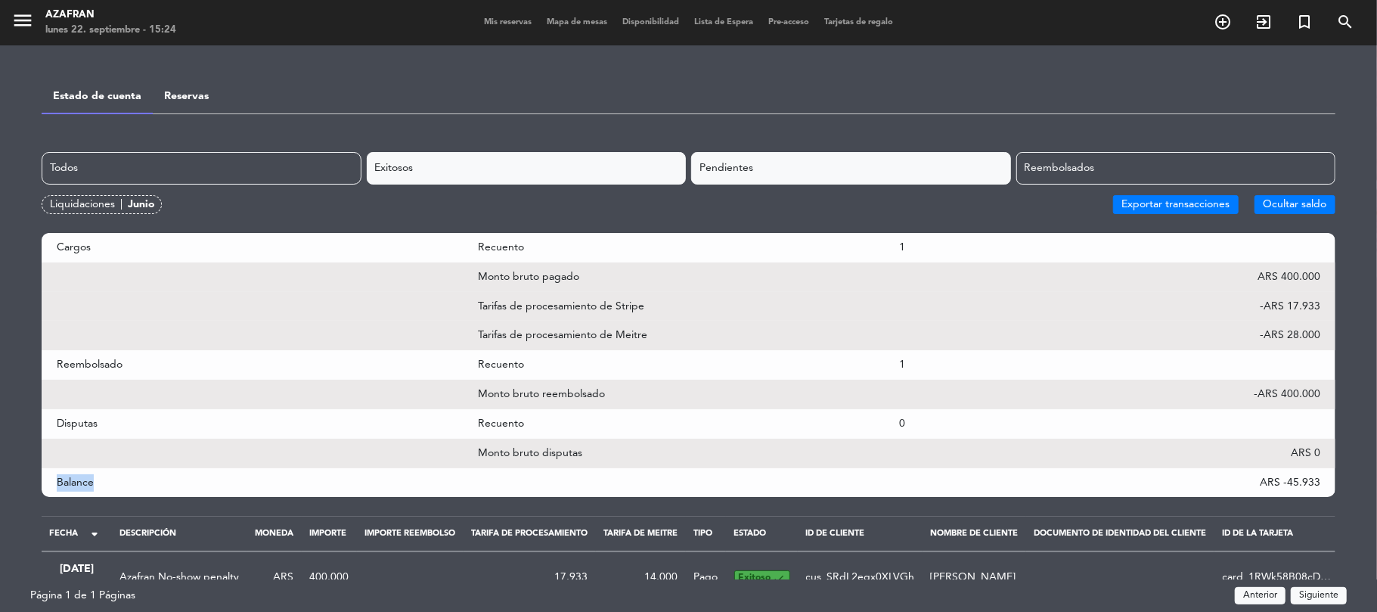
click at [959, 165] on div "Pendientes" at bounding box center [851, 168] width 320 height 33
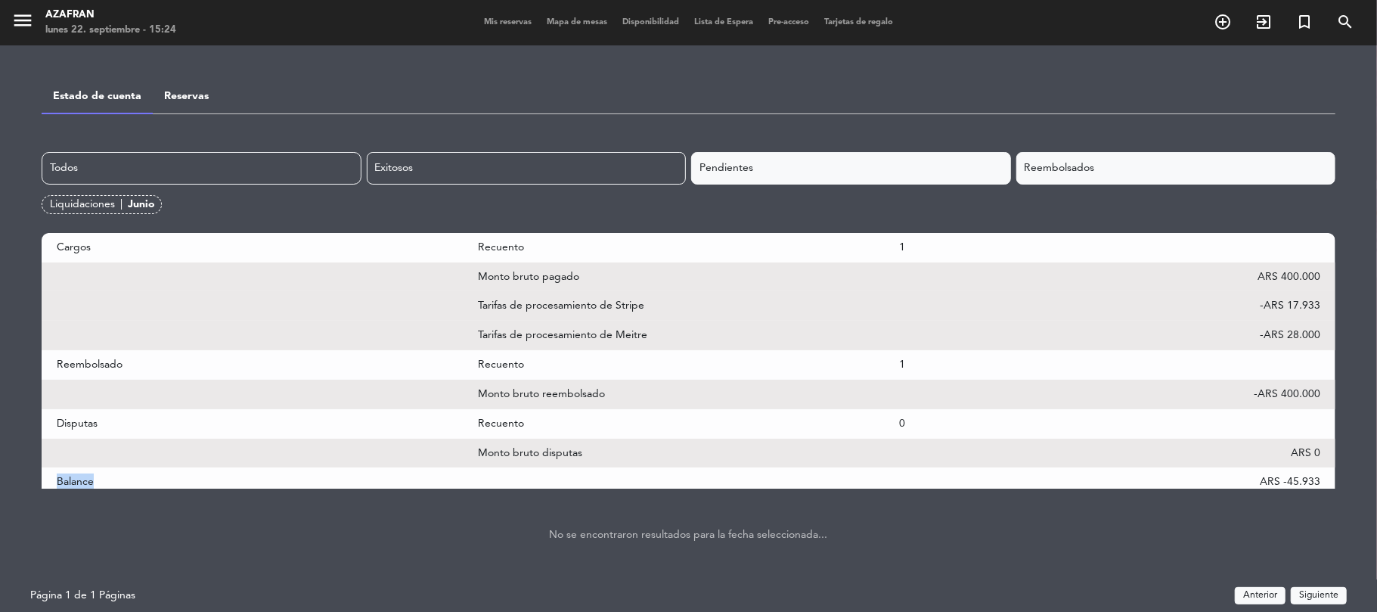
click at [1093, 153] on div "Reembolsados" at bounding box center [1176, 168] width 320 height 33
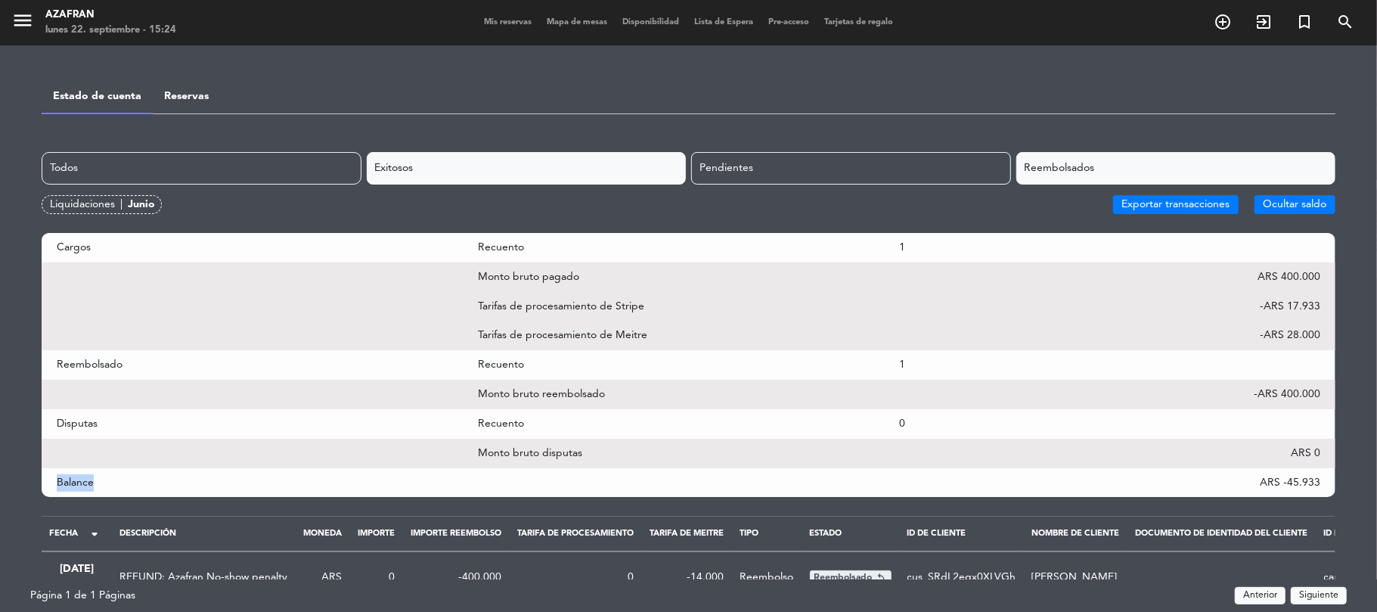
click at [404, 167] on div "Exitosos" at bounding box center [527, 168] width 320 height 33
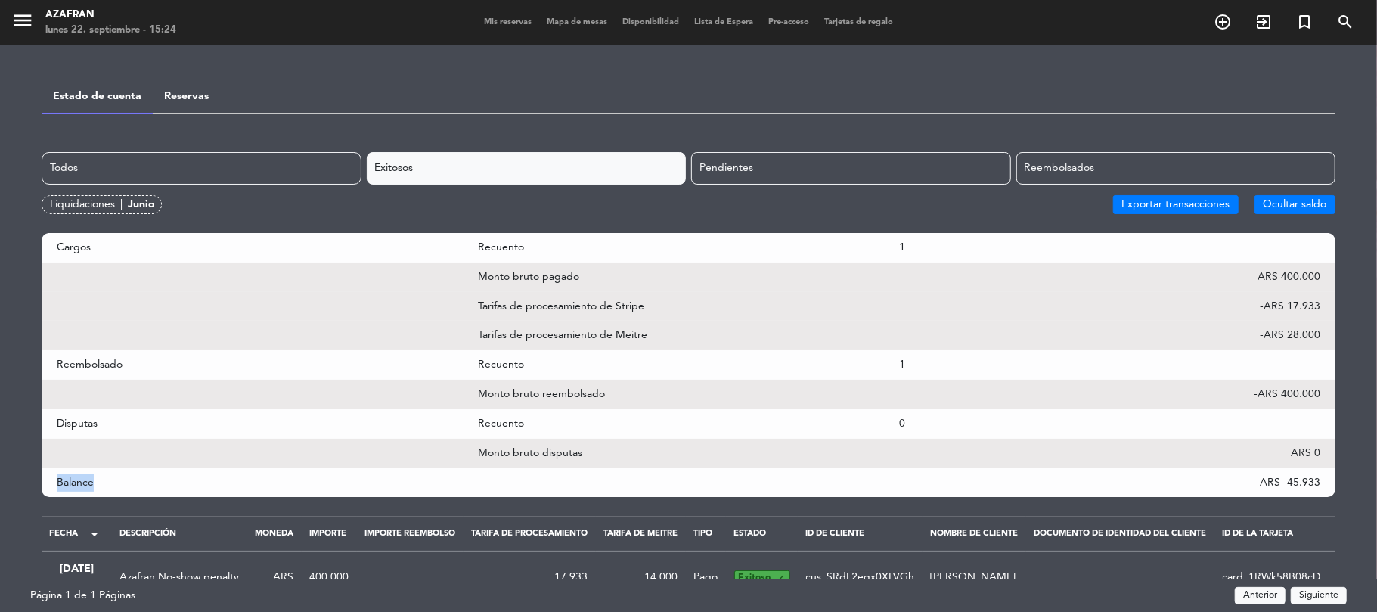
click at [91, 475] on div "Balance" at bounding box center [267, 482] width 421 height 17
drag, startPoint x: 58, startPoint y: 481, endPoint x: 1376, endPoint y: 473, distance: 1318.0
click at [1376, 473] on div "menu Azafran [DATE] 22. septiembre - 15:24 Mis reservas Mapa de mesas Disponibi…" at bounding box center [688, 306] width 1377 height 612
copy div "Balance ARS -45.933"
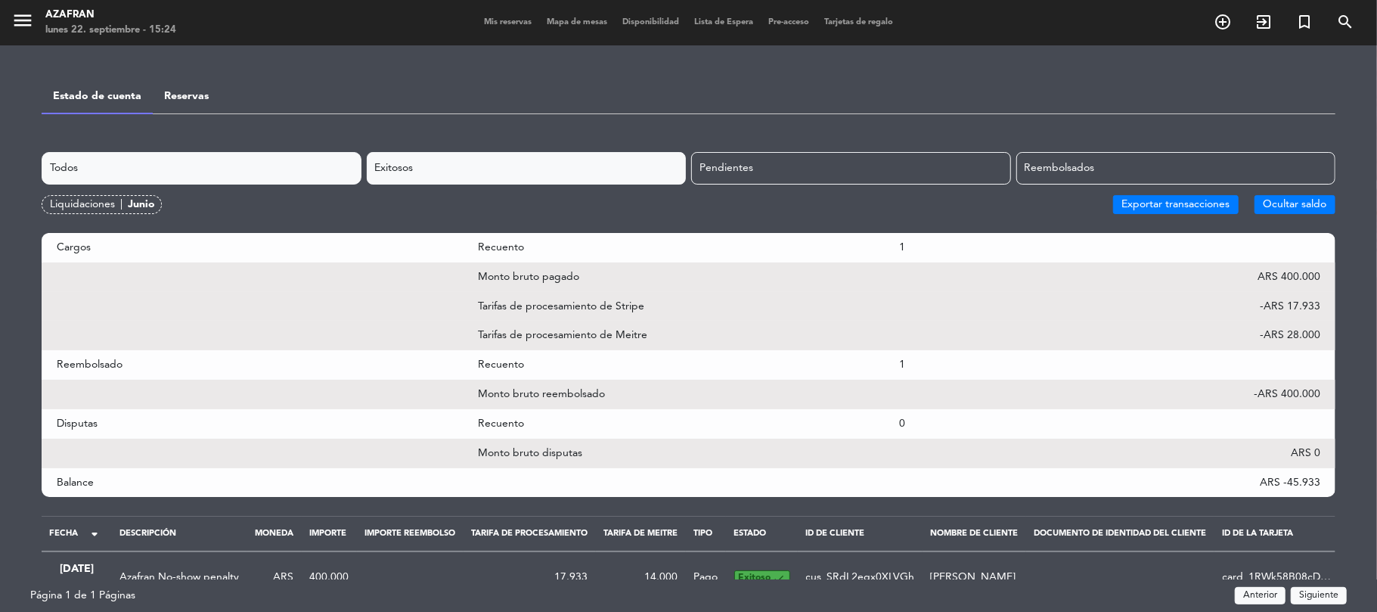
click at [152, 160] on div "Todos" at bounding box center [202, 168] width 320 height 33
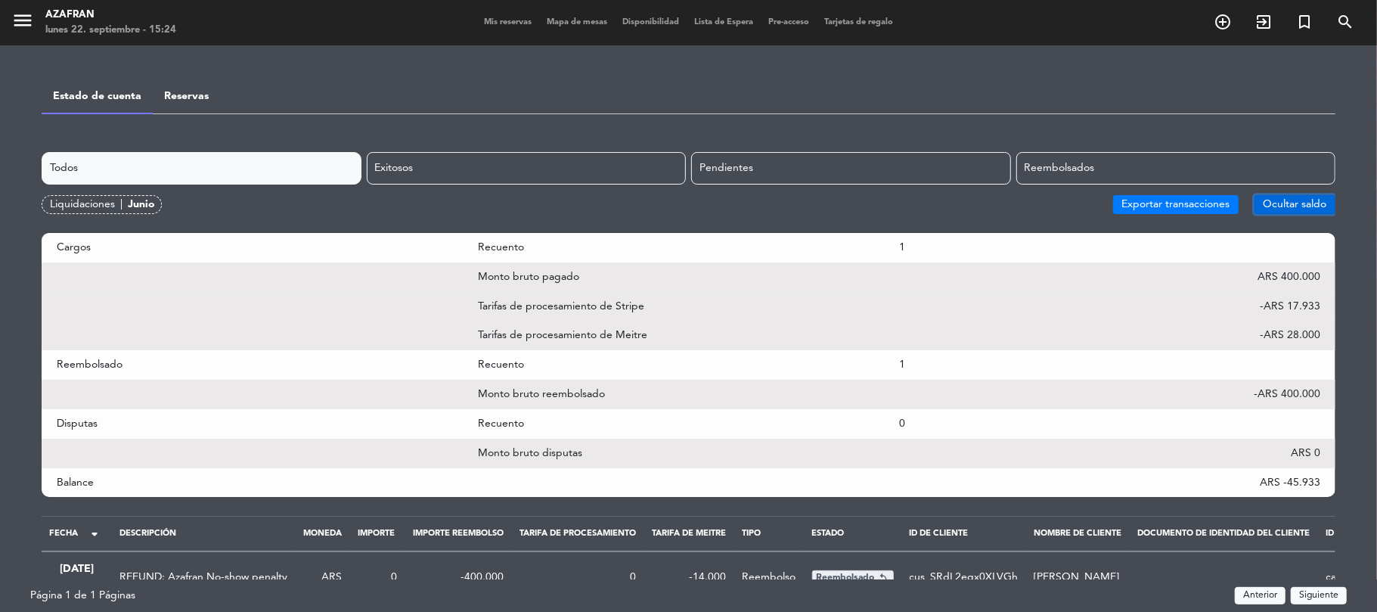
click at [1311, 203] on button "Ocultar saldo" at bounding box center [1294, 204] width 81 height 19
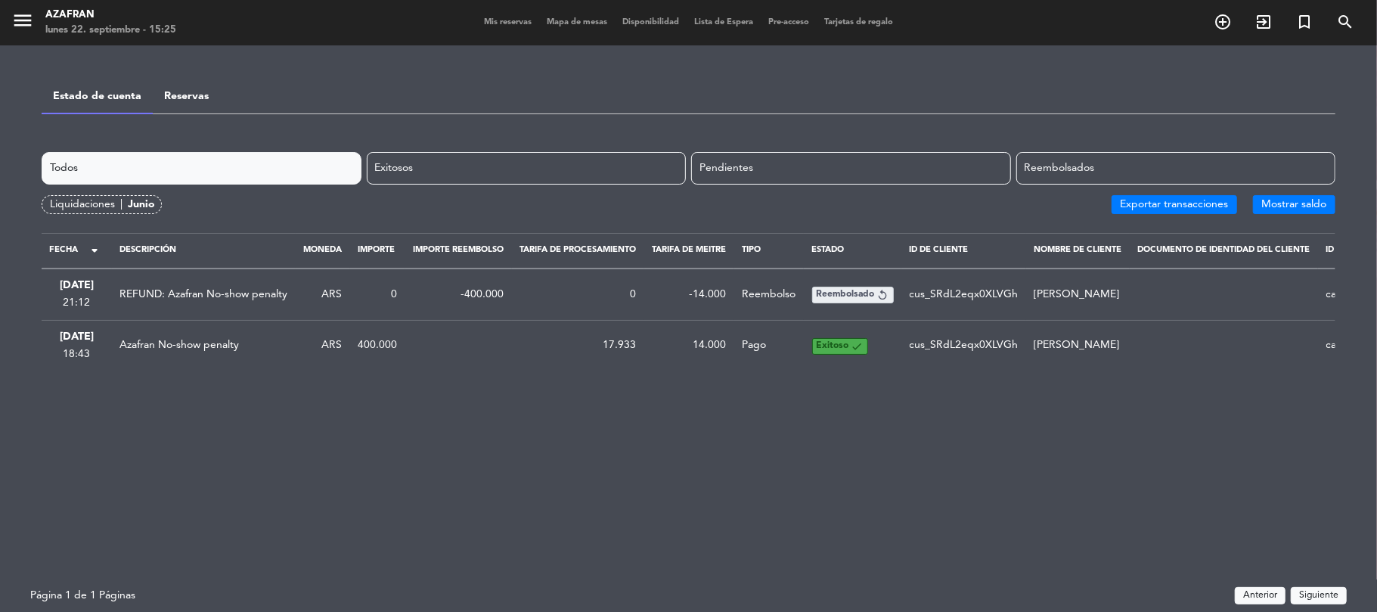
drag, startPoint x: 1305, startPoint y: 390, endPoint x: 0, endPoint y: 253, distance: 1312.3
click at [0, 253] on div "menu Azafran [DATE] 22. septiembre - 15:25 Mis reservas Mapa de mesas Disponibi…" at bounding box center [688, 306] width 1377 height 612
click at [1313, 200] on button "Mostrar saldo" at bounding box center [1294, 204] width 82 height 19
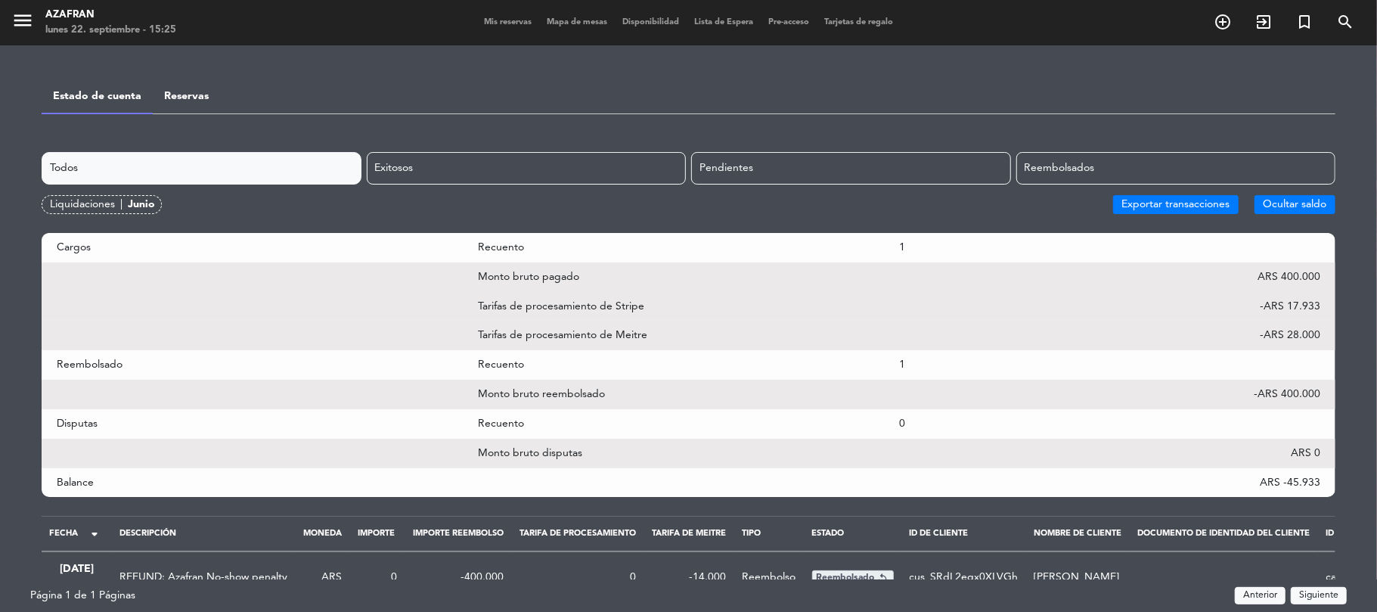
drag, startPoint x: 1325, startPoint y: 479, endPoint x: 68, endPoint y: 479, distance: 1256.7
click at [68, 479] on div "Balance ARS -45.933" at bounding box center [689, 482] width 1294 height 29
click at [1329, 488] on div "Balance ARS -45.933" at bounding box center [689, 482] width 1294 height 29
drag, startPoint x: 1320, startPoint y: 479, endPoint x: 19, endPoint y: 482, distance: 1301.3
click at [19, 482] on div "menu Azafran [DATE] 22. septiembre - 15:25 Mis reservas Mapa de mesas Disponibi…" at bounding box center [688, 306] width 1377 height 612
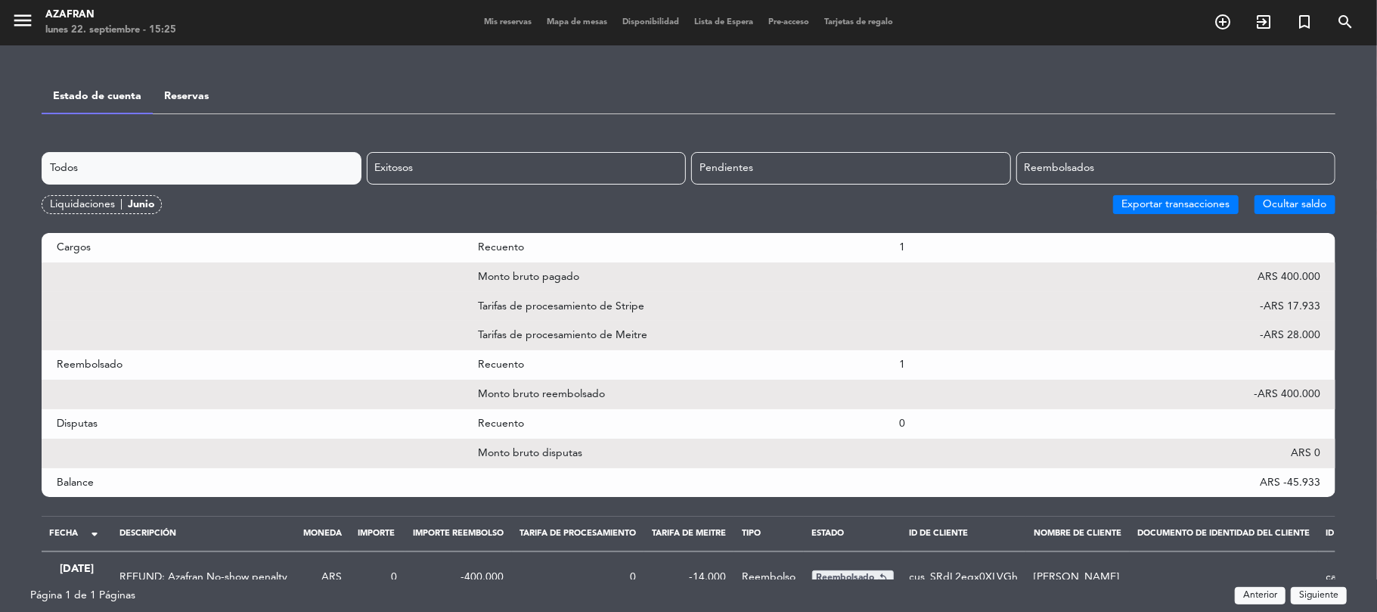
copy div "Balance ARS -45.933"
click at [126, 203] on div "Liquidaciones |" at bounding box center [89, 204] width 78 height 17
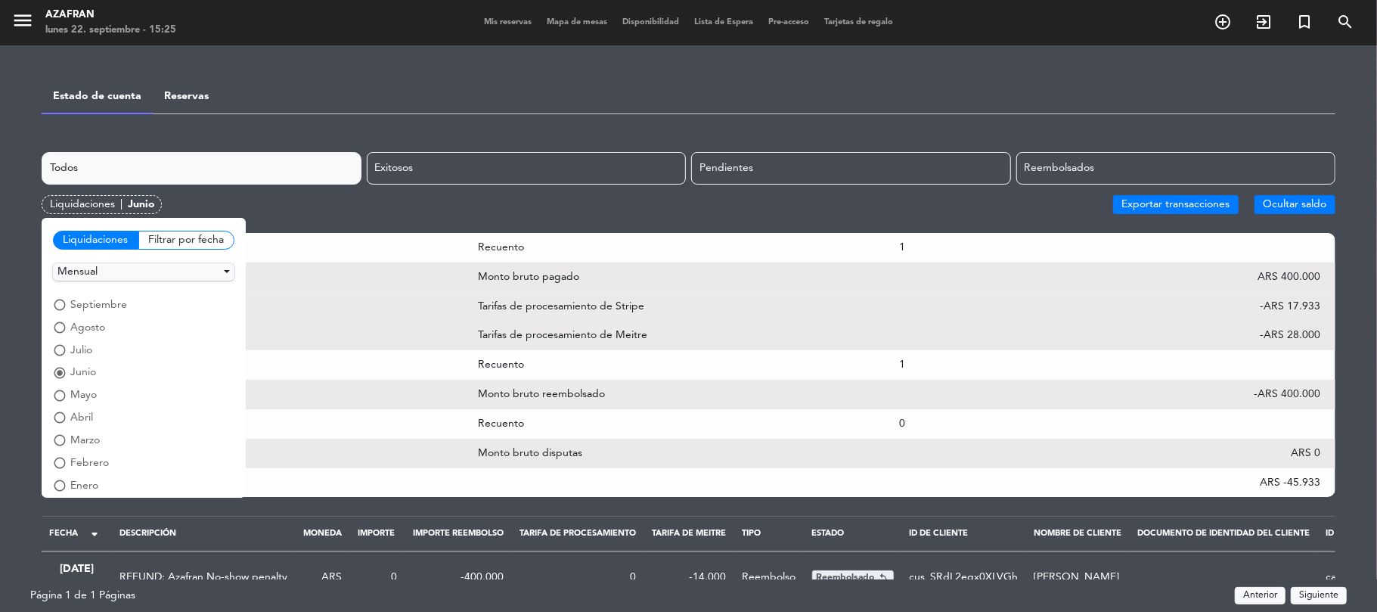
click at [74, 349] on span "julio" at bounding box center [81, 350] width 22 height 17
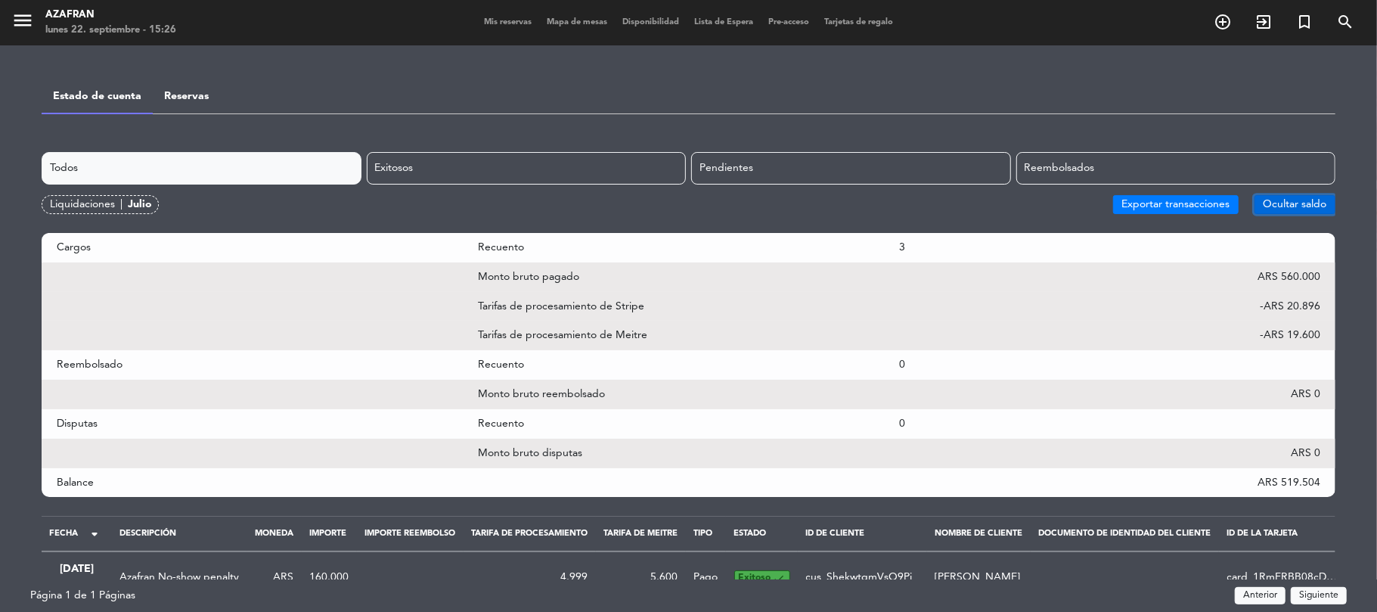
click at [1267, 204] on button "Ocultar saldo" at bounding box center [1294, 204] width 81 height 19
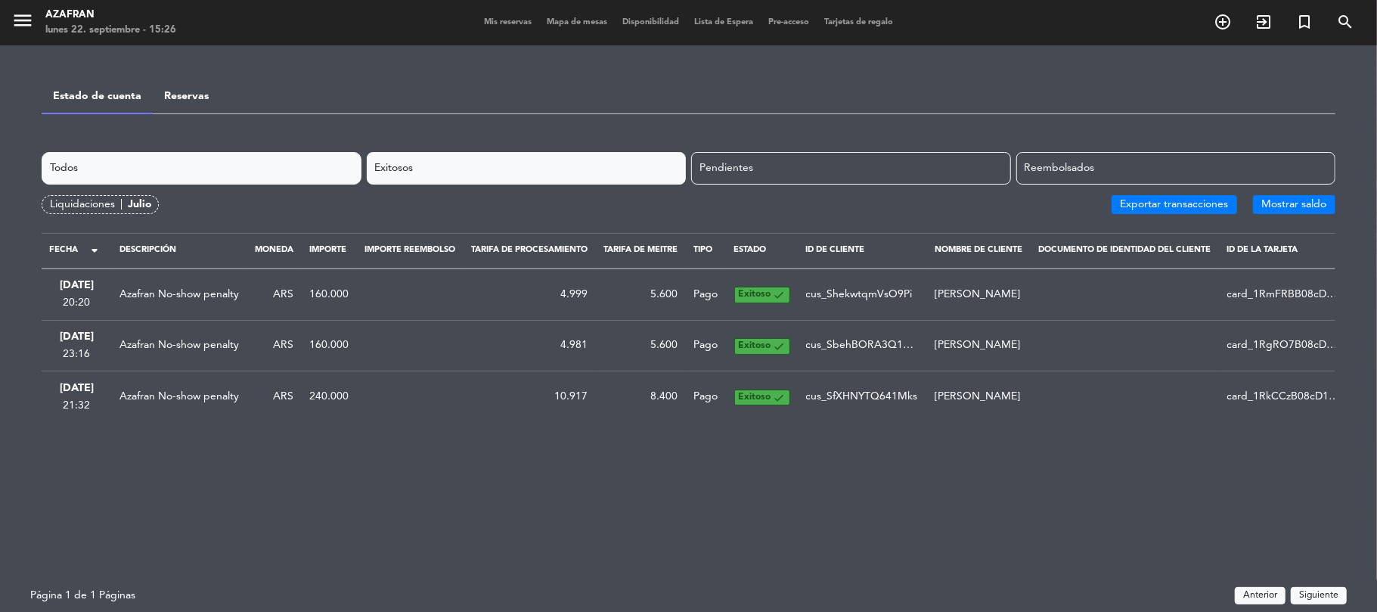
click at [551, 171] on div "Exitosos" at bounding box center [527, 168] width 320 height 33
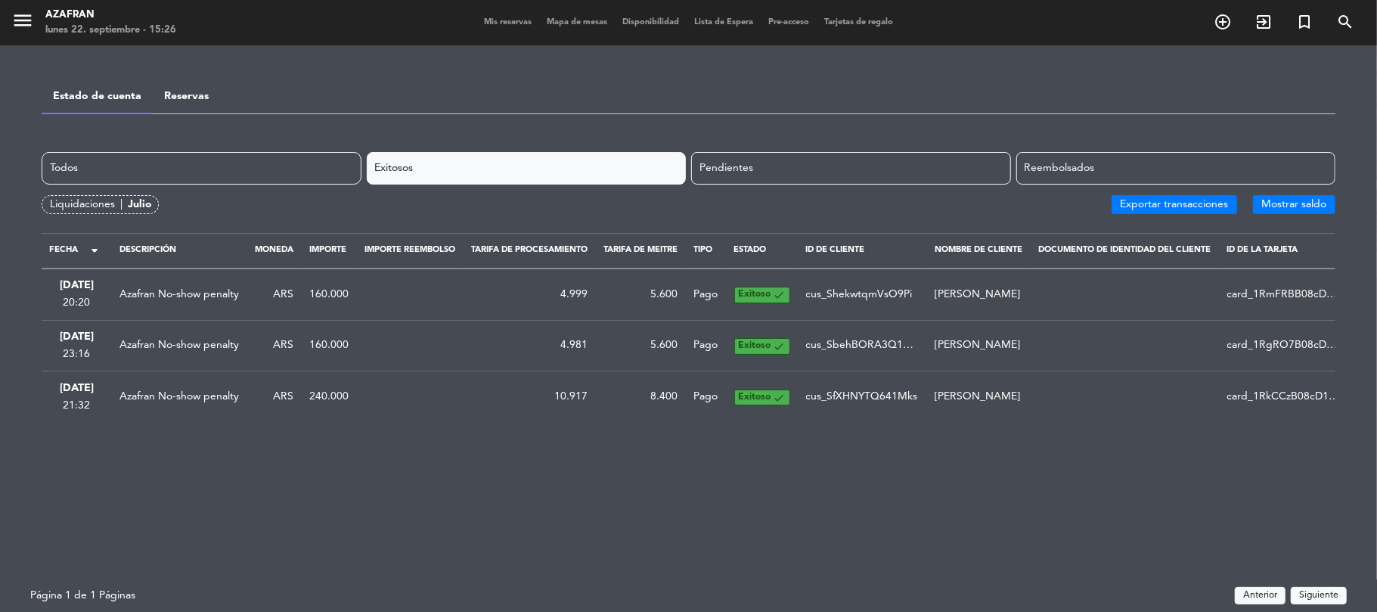
drag, startPoint x: 1335, startPoint y: 433, endPoint x: 2, endPoint y: 296, distance: 1340.8
click at [2, 296] on div "menu Azafran [DATE] 22. septiembre - 15:26 Mis reservas Mapa de mesas Disponibi…" at bounding box center [688, 306] width 1377 height 612
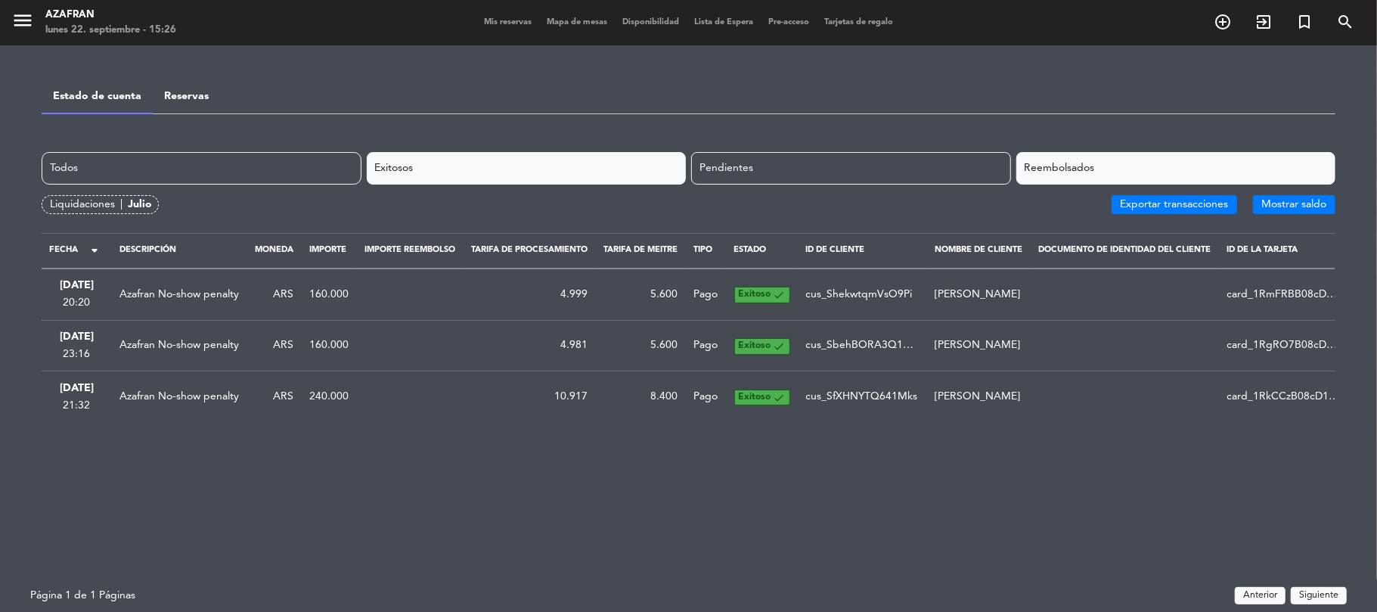
click at [1099, 164] on div "Reembolsados" at bounding box center [1176, 168] width 320 height 33
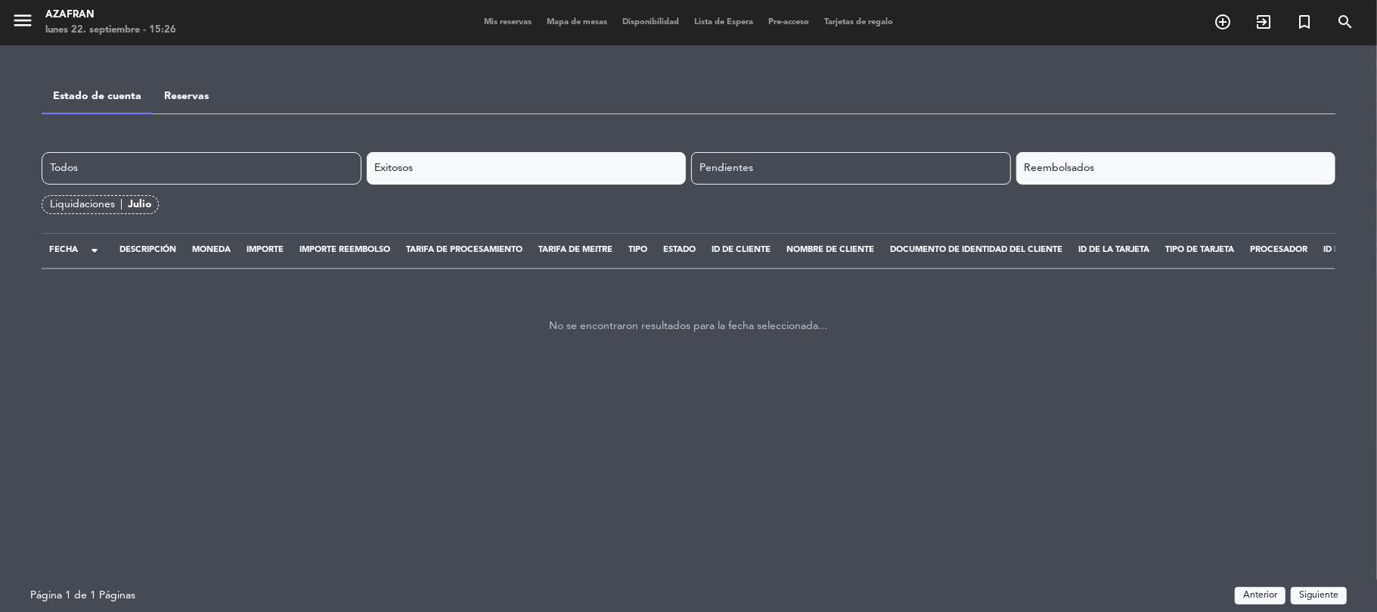
click at [611, 178] on div "Exitosos" at bounding box center [527, 168] width 320 height 33
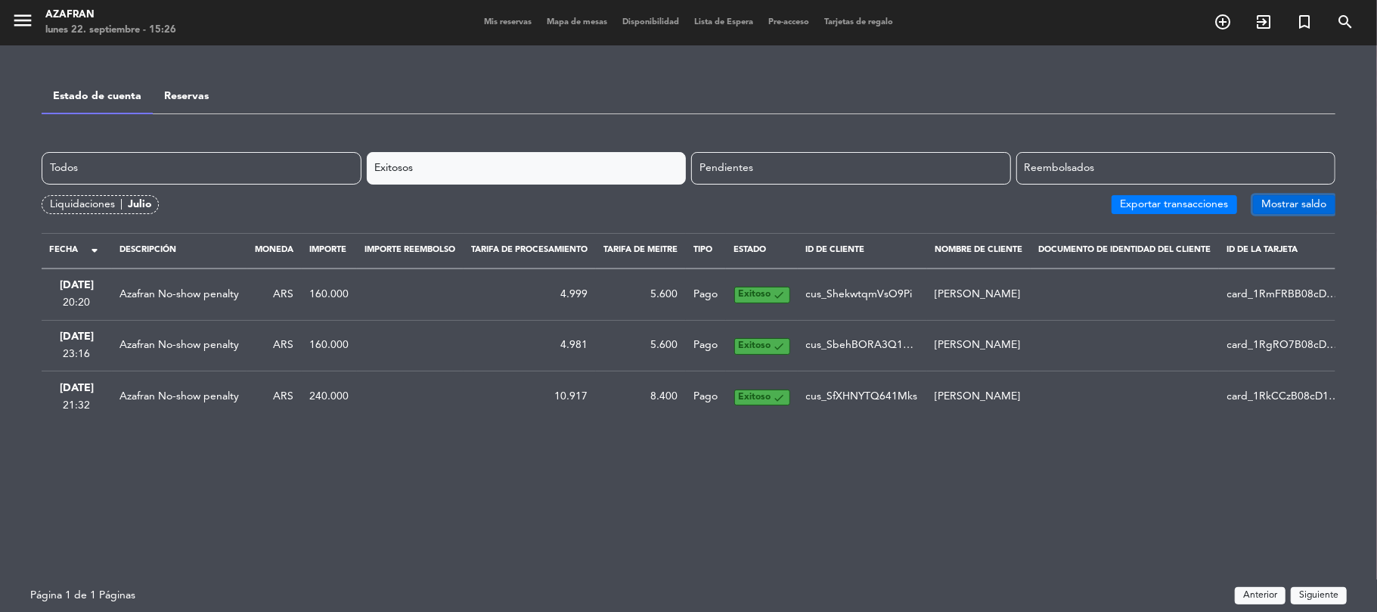
click at [1268, 201] on button "Mostrar saldo" at bounding box center [1294, 204] width 82 height 19
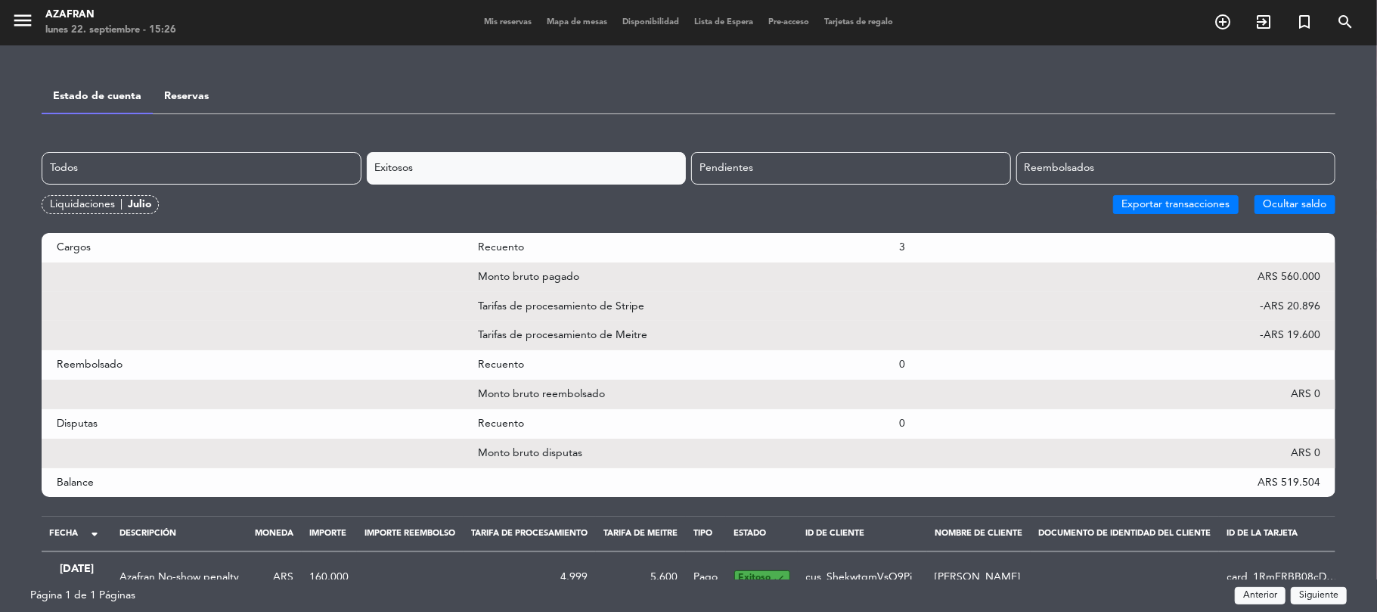
drag, startPoint x: 1323, startPoint y: 482, endPoint x: 48, endPoint y: 482, distance: 1274.8
click at [48, 482] on div "Balance ARS 519.504" at bounding box center [689, 482] width 1294 height 29
copy div "Balance ARS 519.504"
click at [25, 30] on icon "menu" at bounding box center [22, 20] width 23 height 23
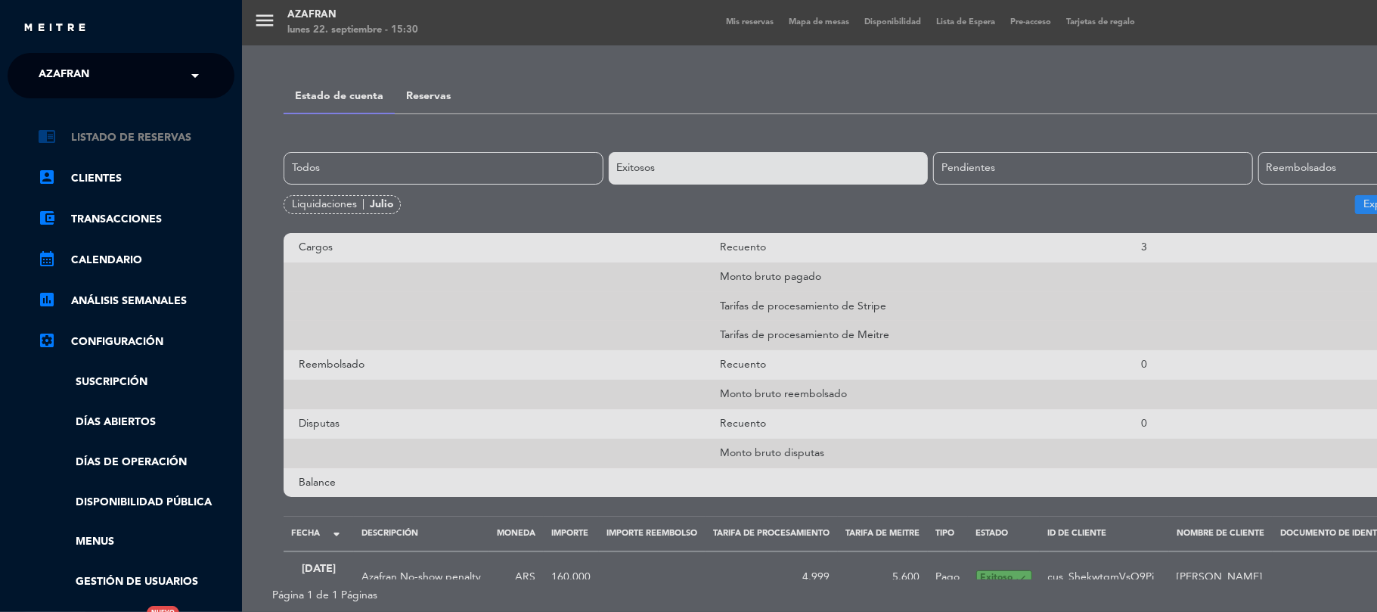
click at [94, 139] on link "chrome_reader_mode Listado de Reservas" at bounding box center [136, 138] width 197 height 18
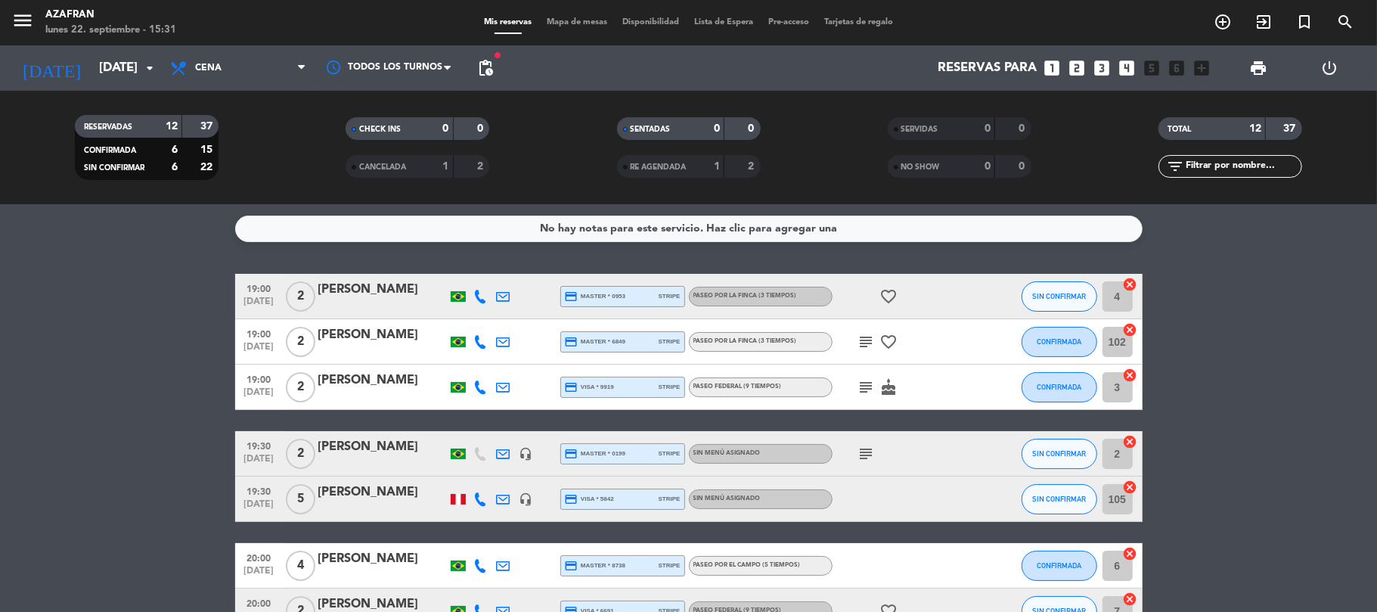
click at [0, 384] on bookings-row "19:00 [DATE] 2 [PERSON_NAME] credit_card master * 0953 stripe Paseo por la finc…" at bounding box center [688, 588] width 1377 height 629
click at [124, 64] on input "[DATE]" at bounding box center [172, 68] width 163 height 29
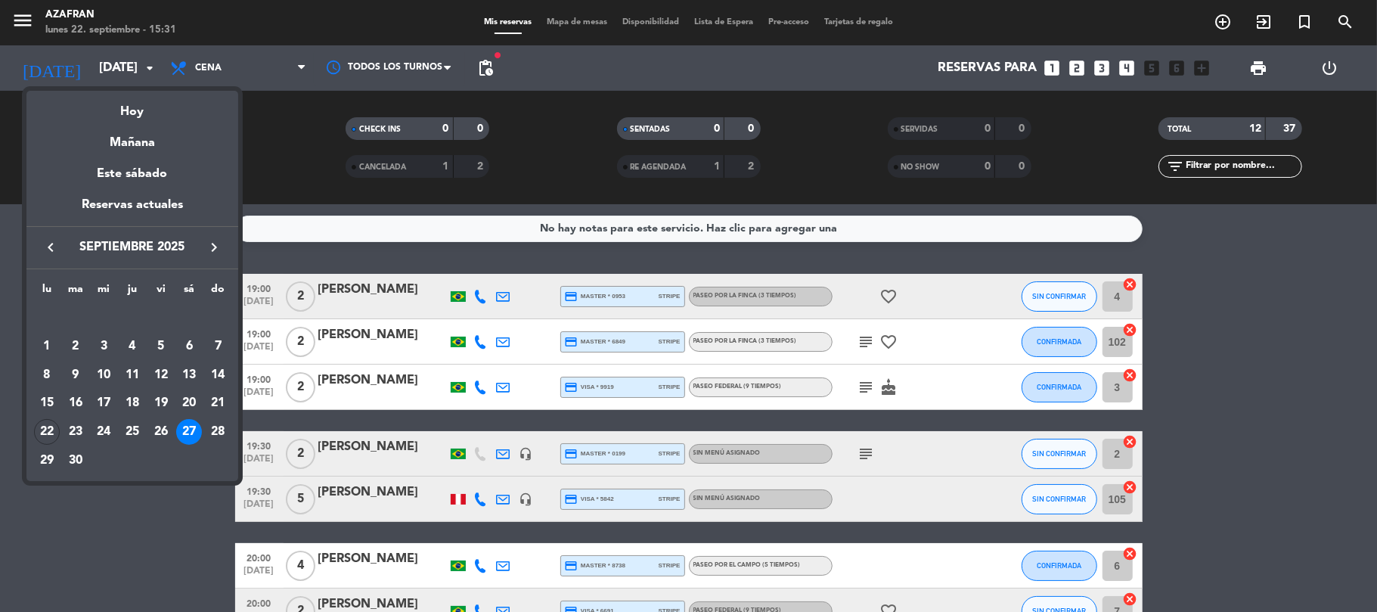
click at [490, 62] on div at bounding box center [688, 306] width 1377 height 612
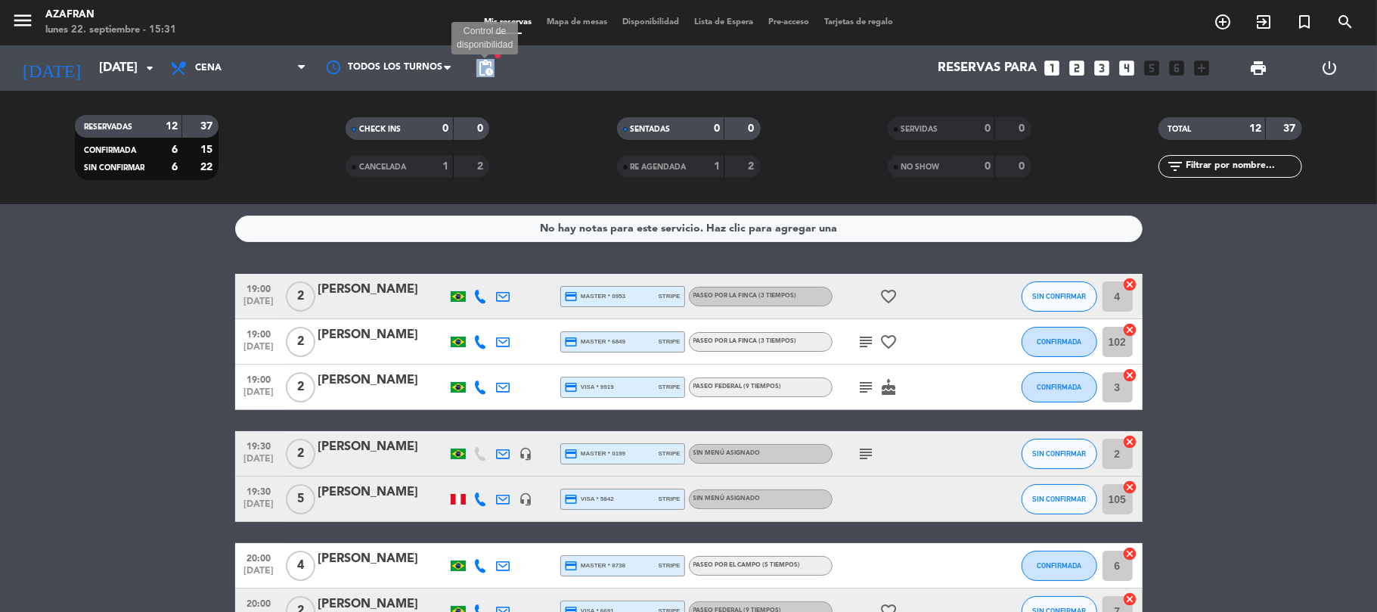
click at [490, 62] on span "pending_actions" at bounding box center [485, 68] width 18 height 18
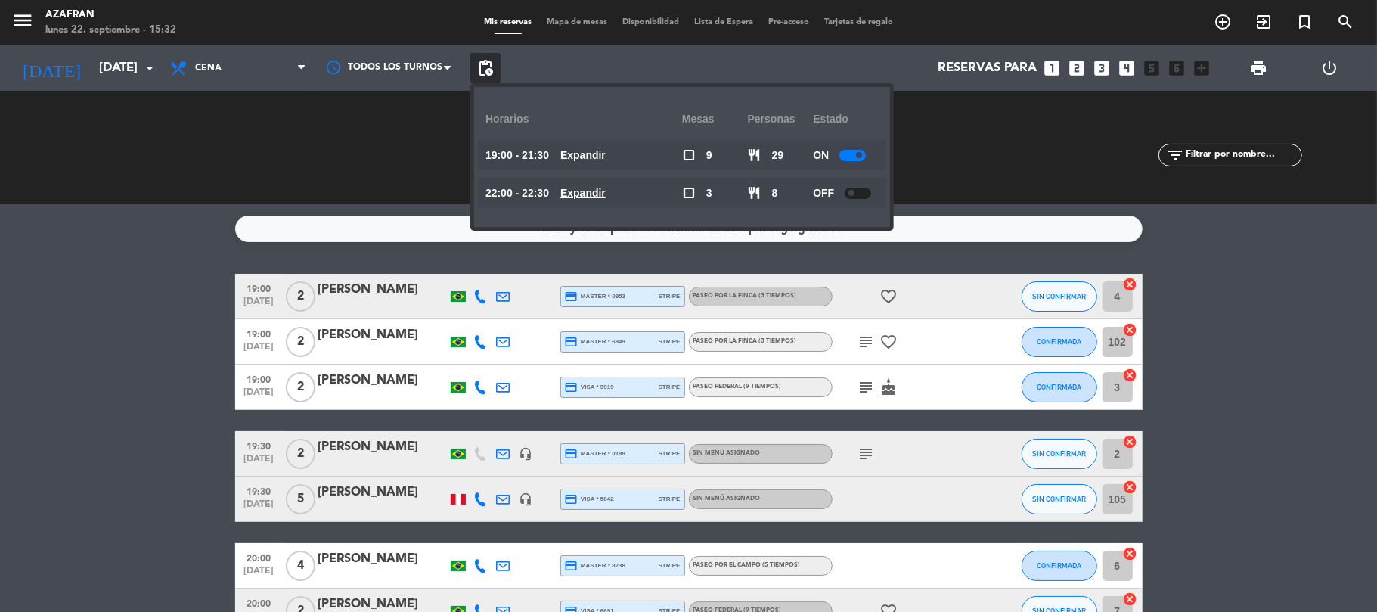
click at [67, 328] on bookings-row "19:00 [DATE] 2 [PERSON_NAME] credit_card master * 0953 stripe Paseo por la finc…" at bounding box center [688, 588] width 1377 height 629
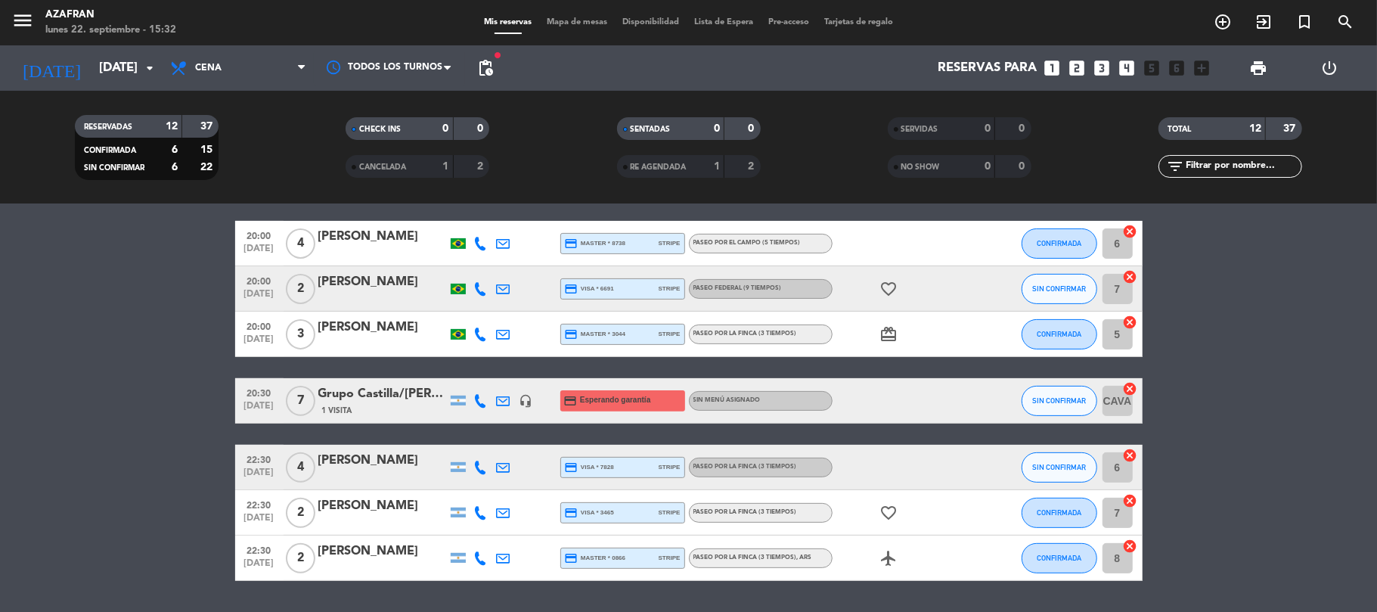
scroll to position [363, 0]
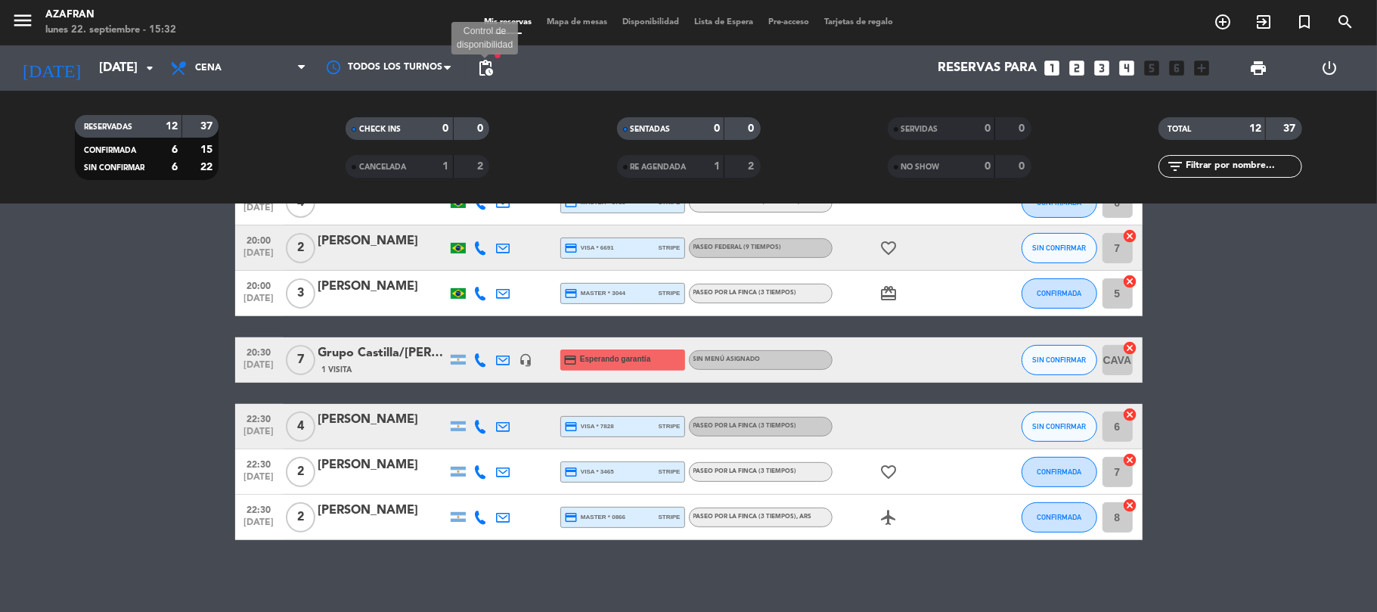
click at [487, 62] on span "pending_actions" at bounding box center [485, 68] width 18 height 18
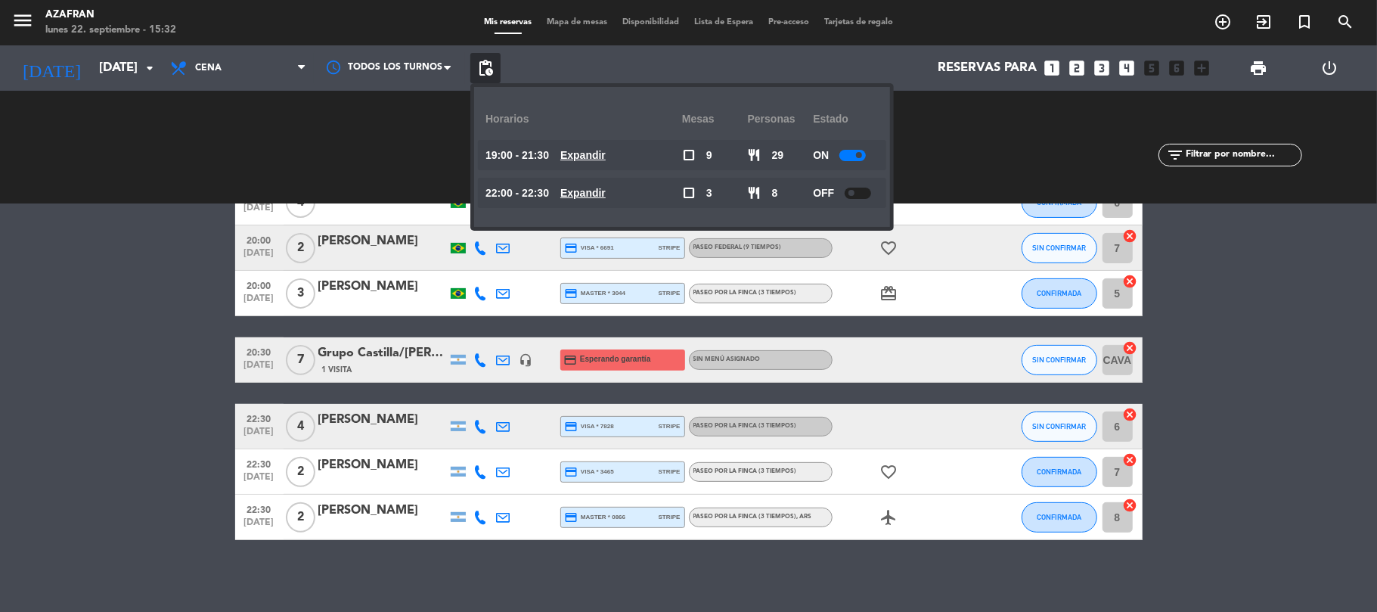
click at [73, 351] on bookings-row "19:00 [DATE] 2 [PERSON_NAME] credit_card master * 0953 stripe Paseo por la finc…" at bounding box center [688, 225] width 1377 height 629
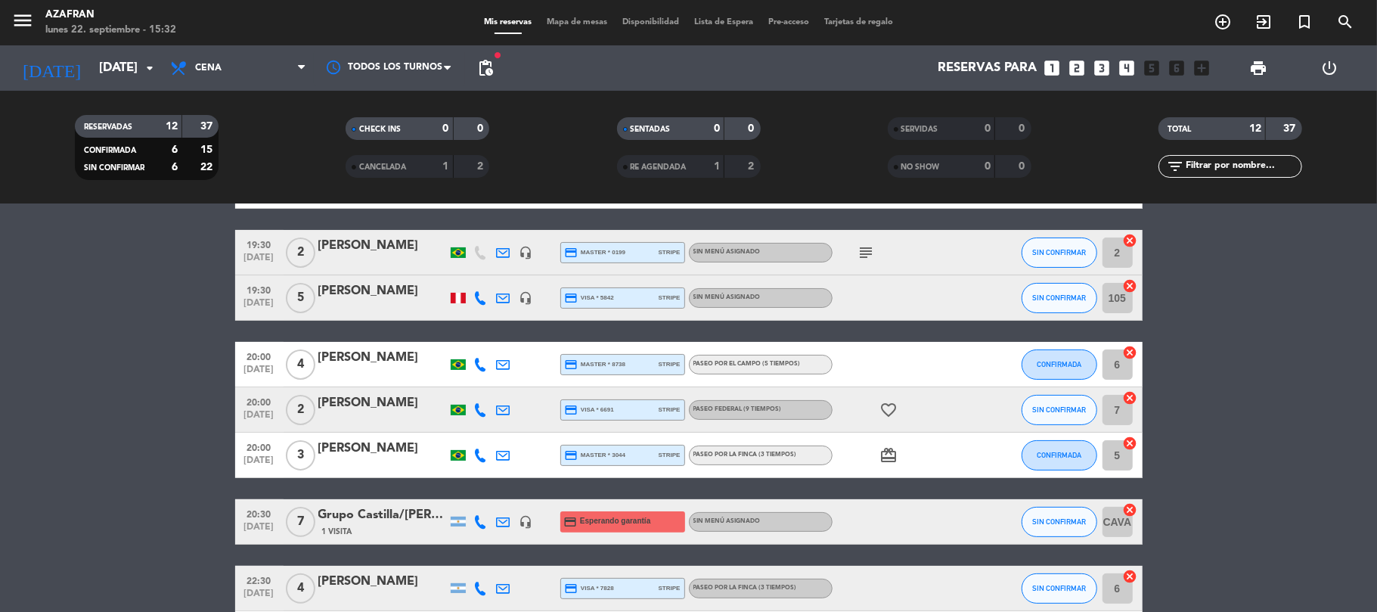
scroll to position [242, 0]
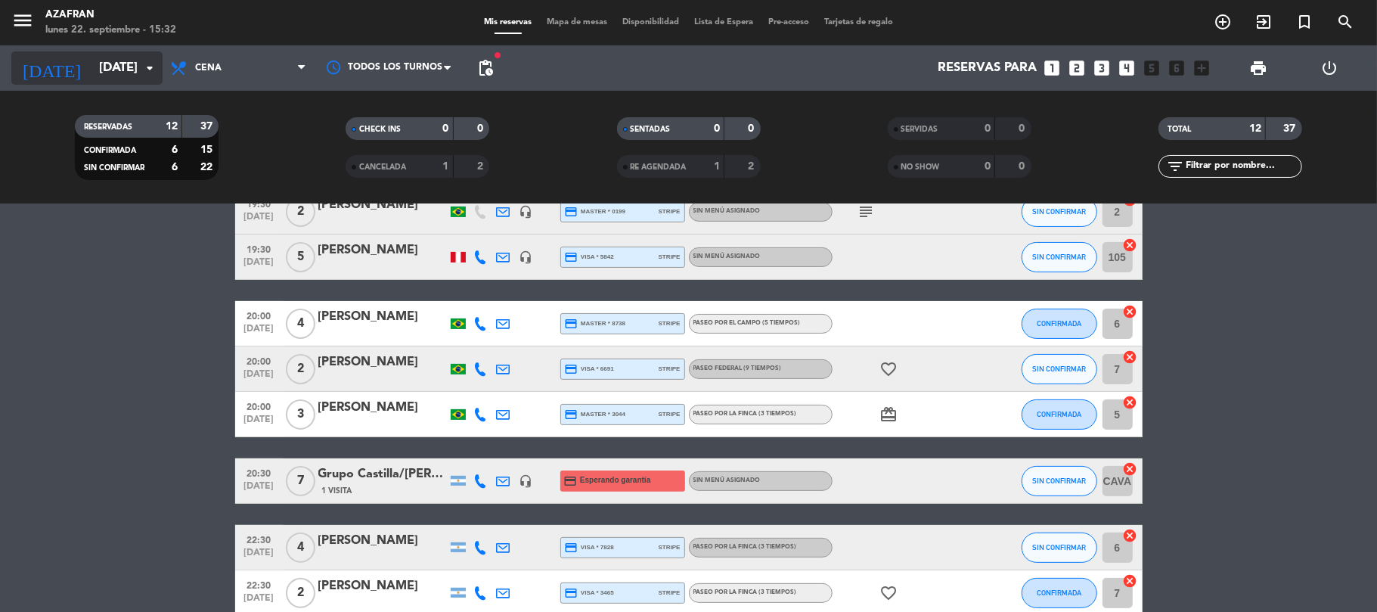
click at [127, 60] on input "[DATE]" at bounding box center [172, 68] width 163 height 29
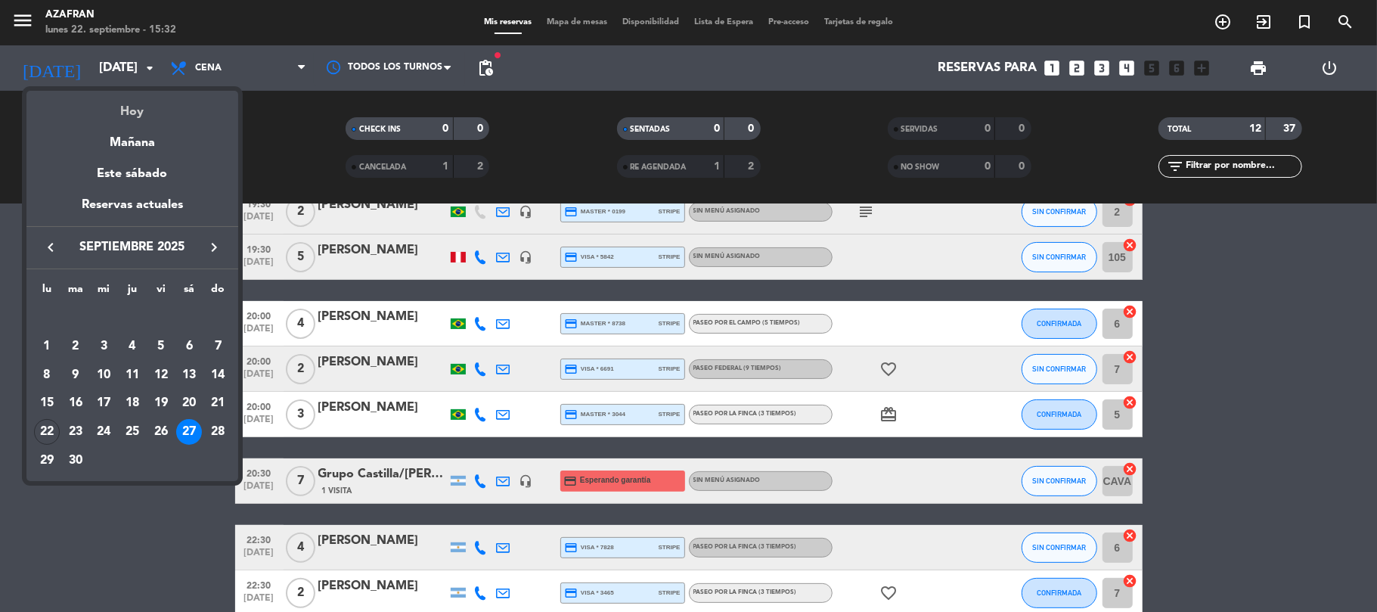
click at [128, 109] on div "Hoy" at bounding box center [132, 106] width 212 height 31
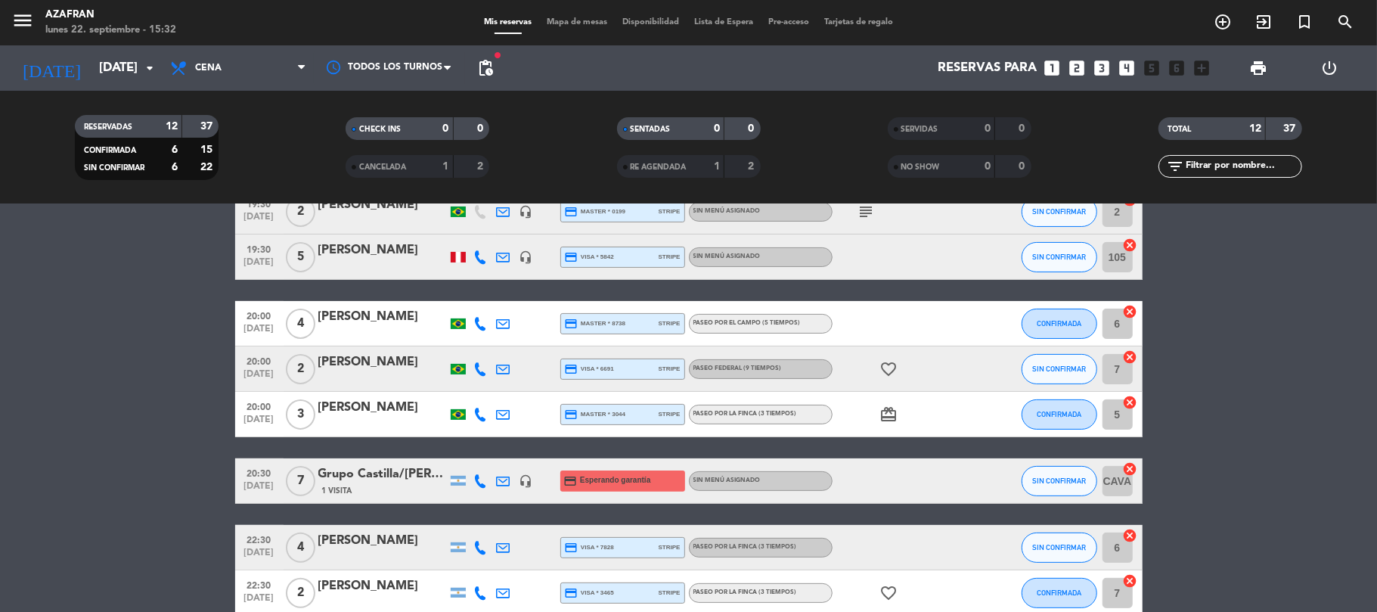
type input "[DATE]"
click at [88, 517] on bookings-row "19:00 [DATE] 2 [PERSON_NAME] credit_card master * 0953 stripe Paseo por la finc…" at bounding box center [688, 346] width 1377 height 629
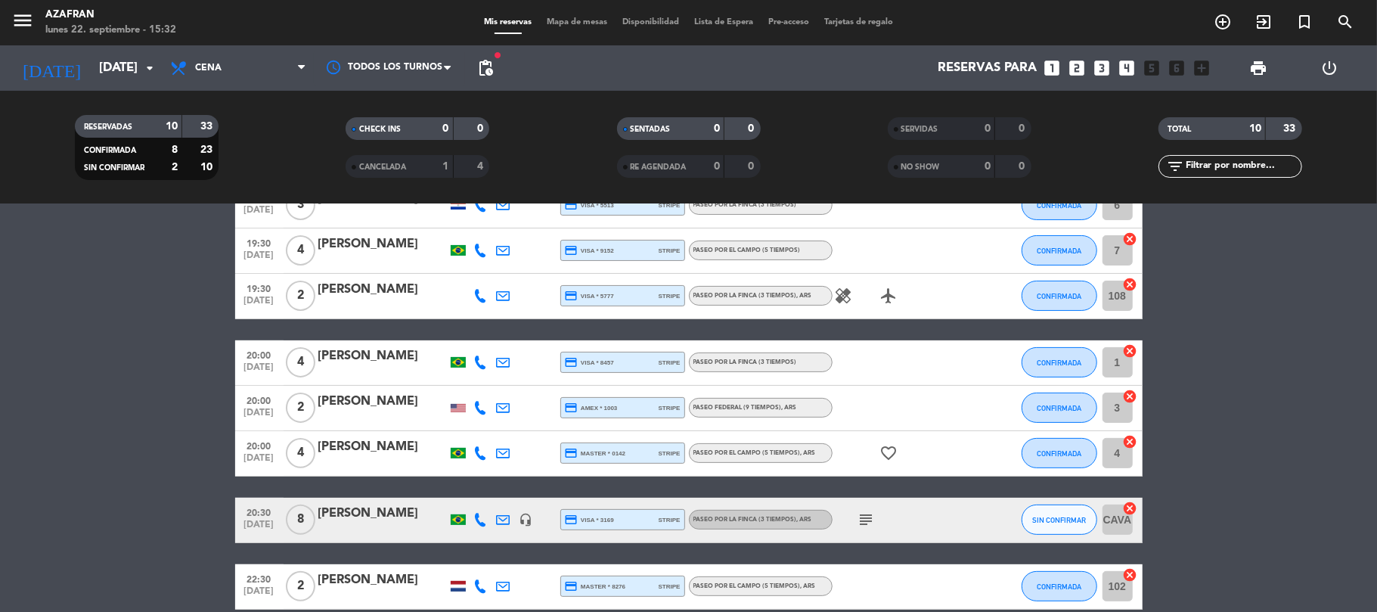
click at [164, 484] on bookings-row "19:00 [DATE] 2 [PERSON_NAME] headset_mic credit_card master * 9101 stripe Sin m…" at bounding box center [688, 340] width 1377 height 538
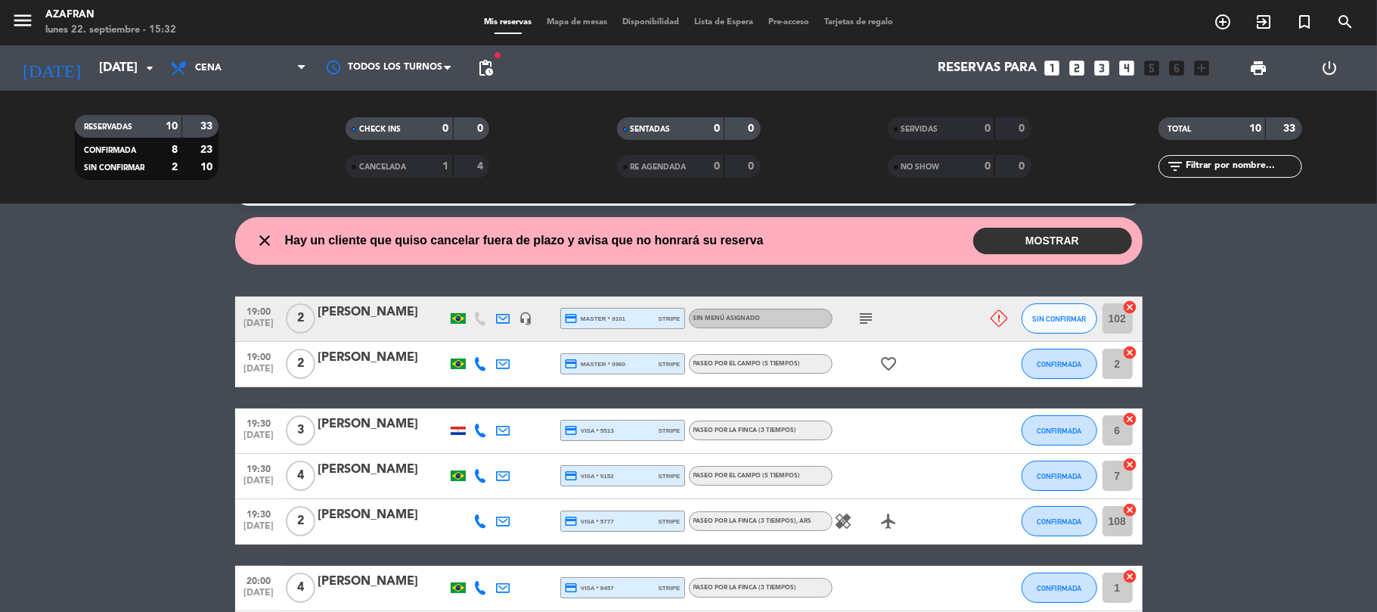
scroll to position [0, 0]
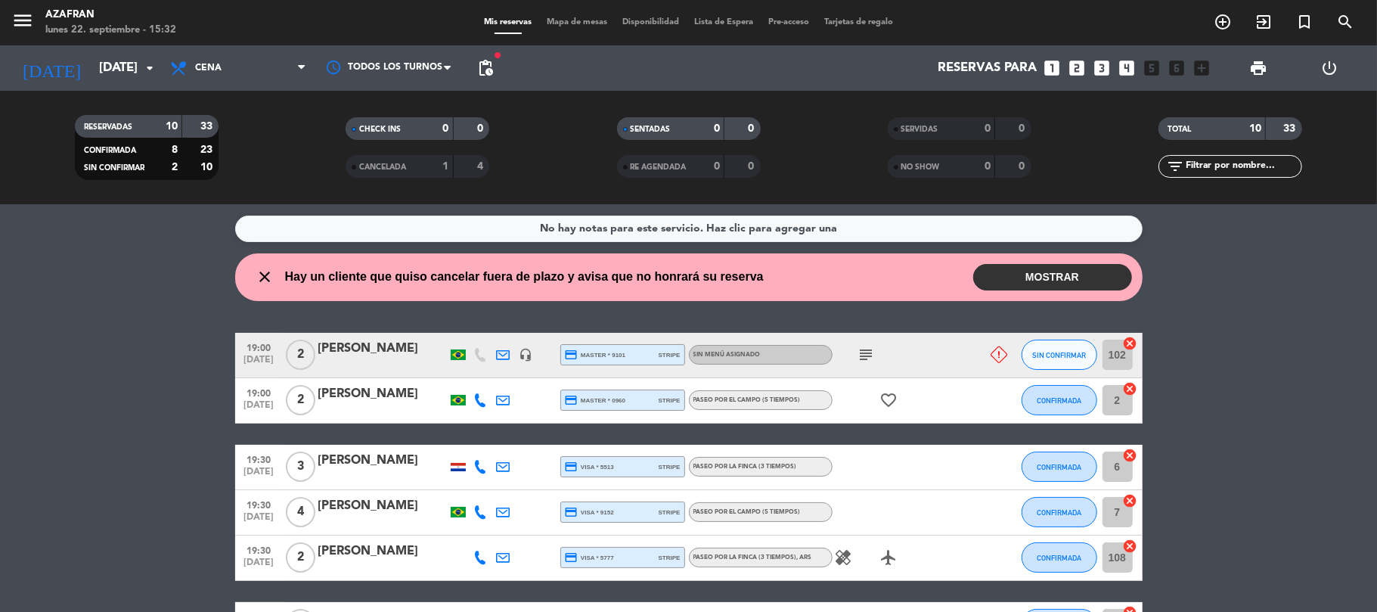
click at [416, 342] on div "[PERSON_NAME]" at bounding box center [382, 349] width 129 height 20
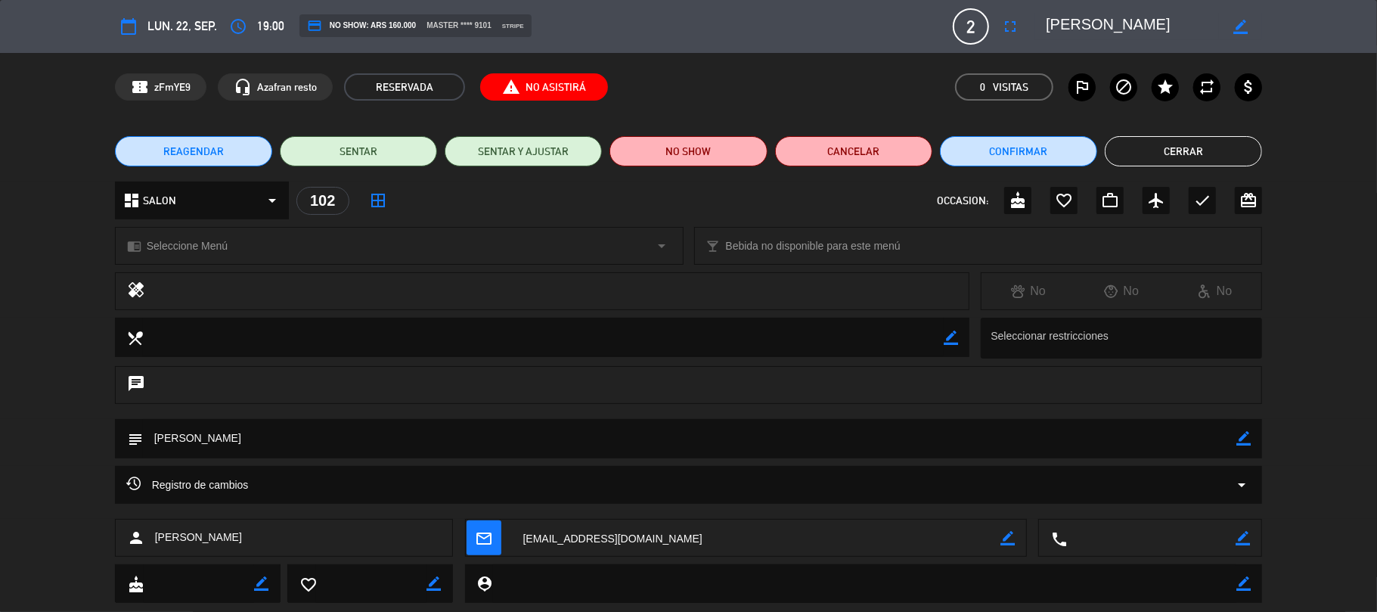
click at [1235, 445] on textarea at bounding box center [690, 438] width 1094 height 39
click at [1244, 437] on icon "border_color" at bounding box center [1243, 438] width 14 height 14
click at [1208, 437] on textarea at bounding box center [690, 438] width 1094 height 39
click at [1247, 535] on icon "border_color" at bounding box center [1243, 538] width 14 height 14
click at [1222, 541] on textarea at bounding box center [1151, 538] width 169 height 38
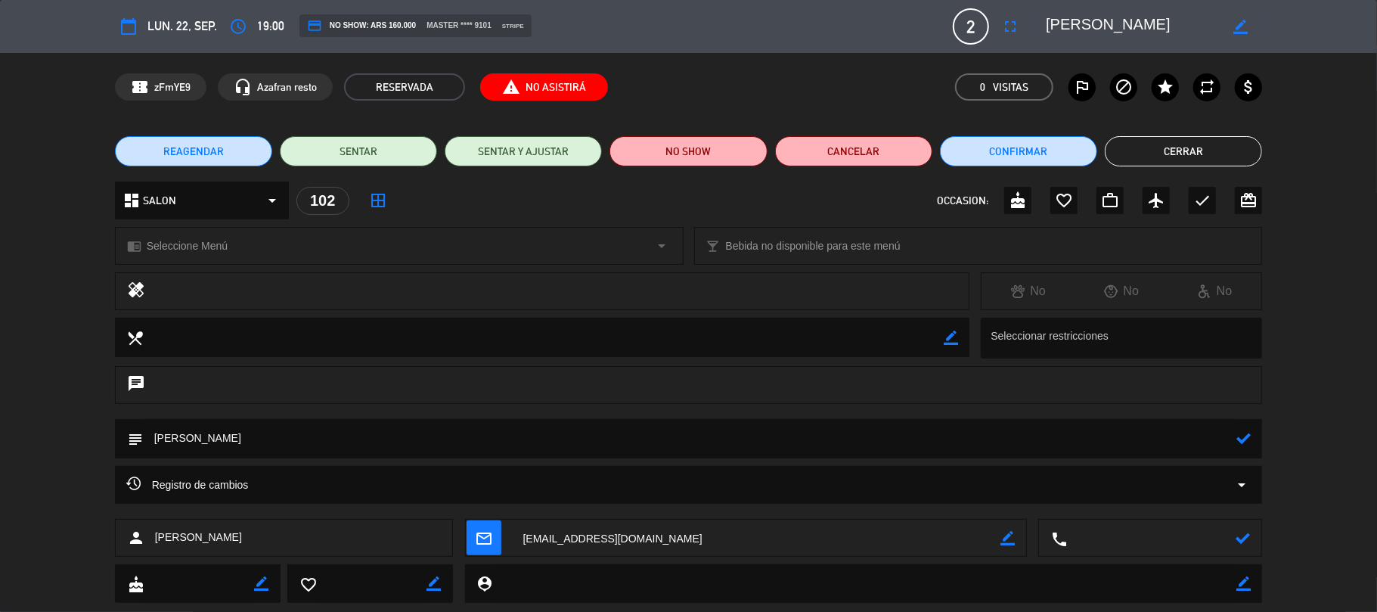
paste textarea "[PHONE_NUMBER]"
type textarea "[PHONE_NUMBER]"
click at [1242, 542] on icon at bounding box center [1243, 538] width 14 height 14
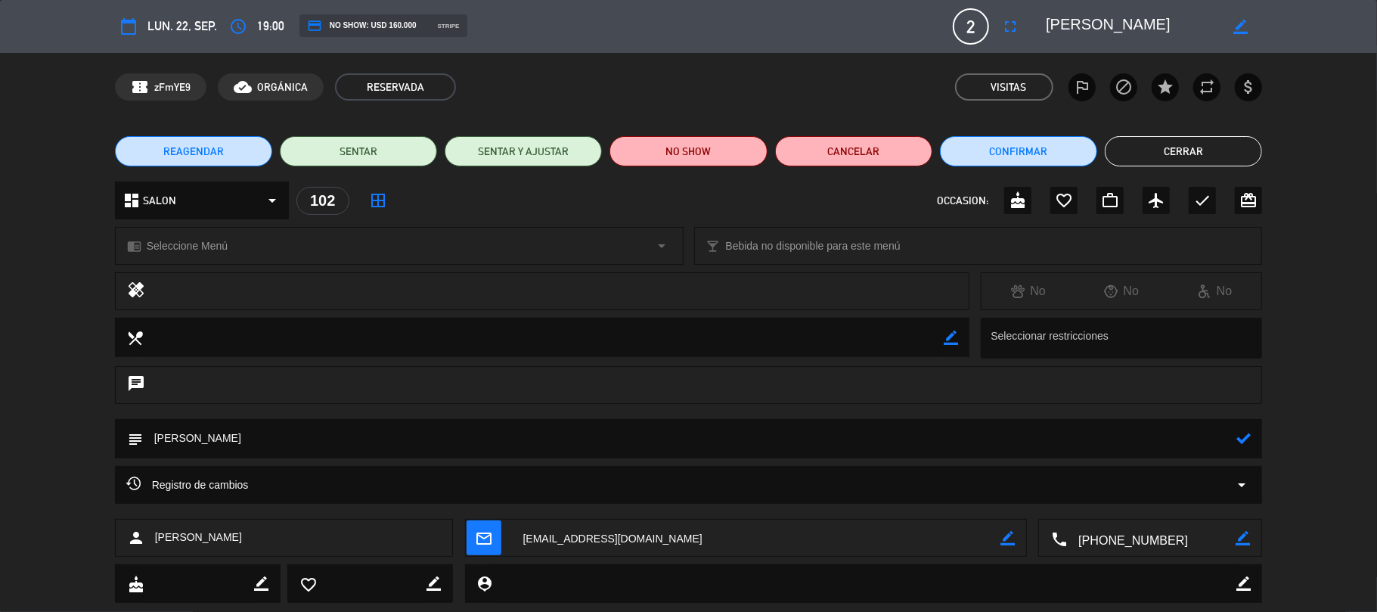
click at [1161, 155] on button "Cerrar" at bounding box center [1183, 151] width 157 height 30
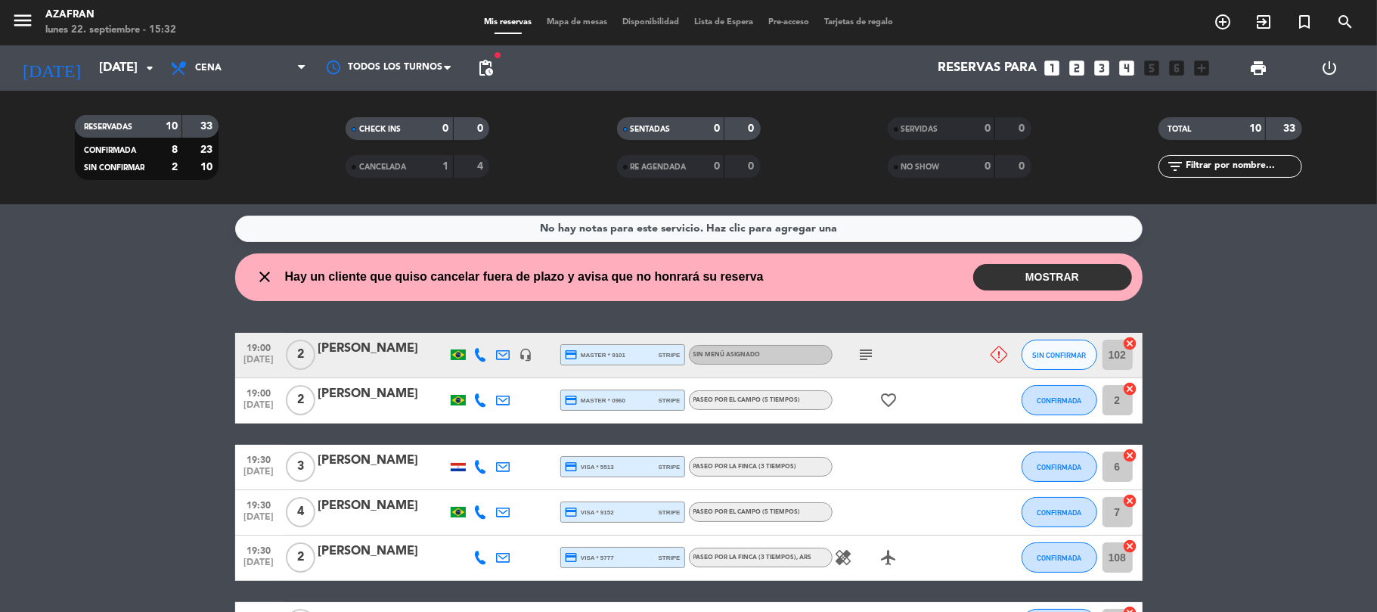
click at [155, 269] on wont-attend-reservations "close Hay un cliente que quiso cancelar fuera de plazo y avisa que no honrará s…" at bounding box center [688, 277] width 1377 height 48
click at [146, 252] on div "No hay notas para este servicio. Haz clic para agregar una close Hay un cliente…" at bounding box center [688, 408] width 1377 height 408
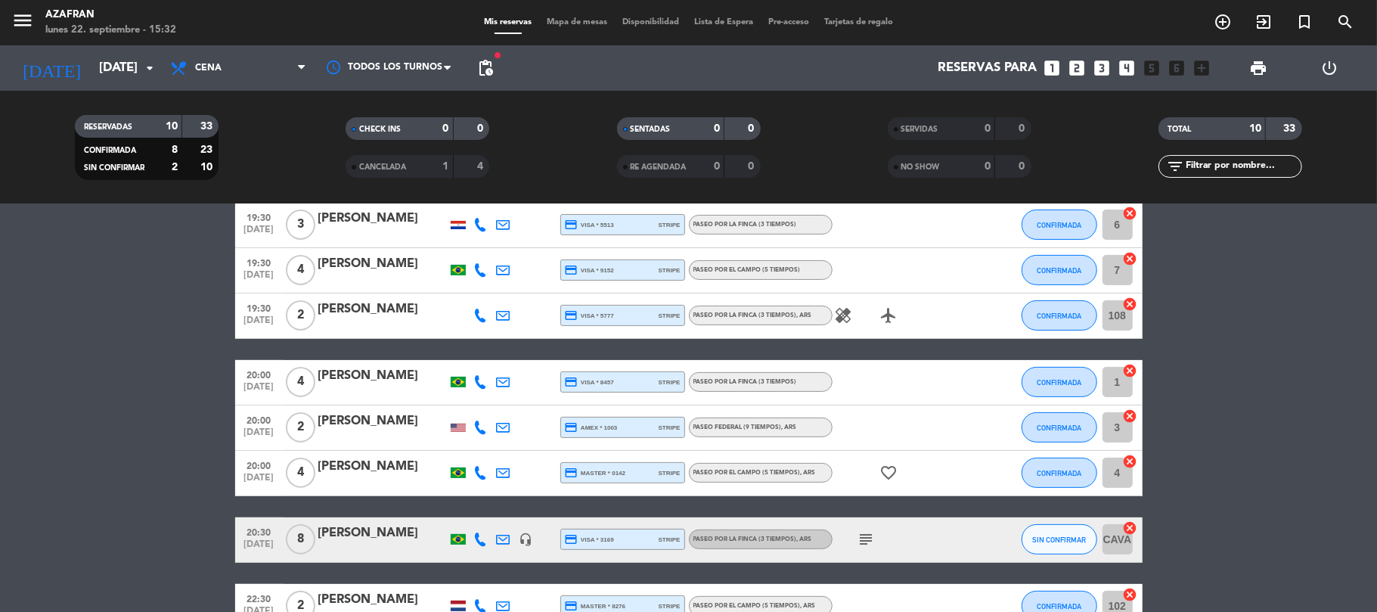
scroll to position [282, 0]
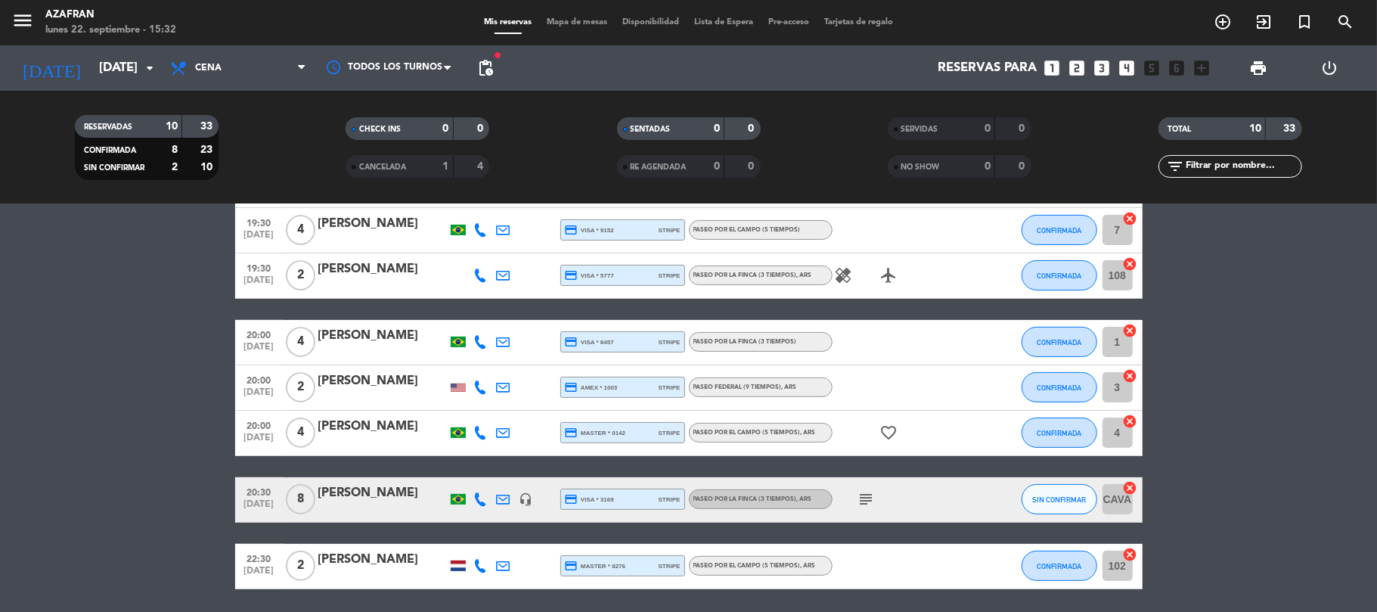
click at [172, 433] on bookings-row "19:00 [DATE] 2 [PERSON_NAME] headset_mic credit_card master * 9101 stripe Sin m…" at bounding box center [688, 320] width 1377 height 538
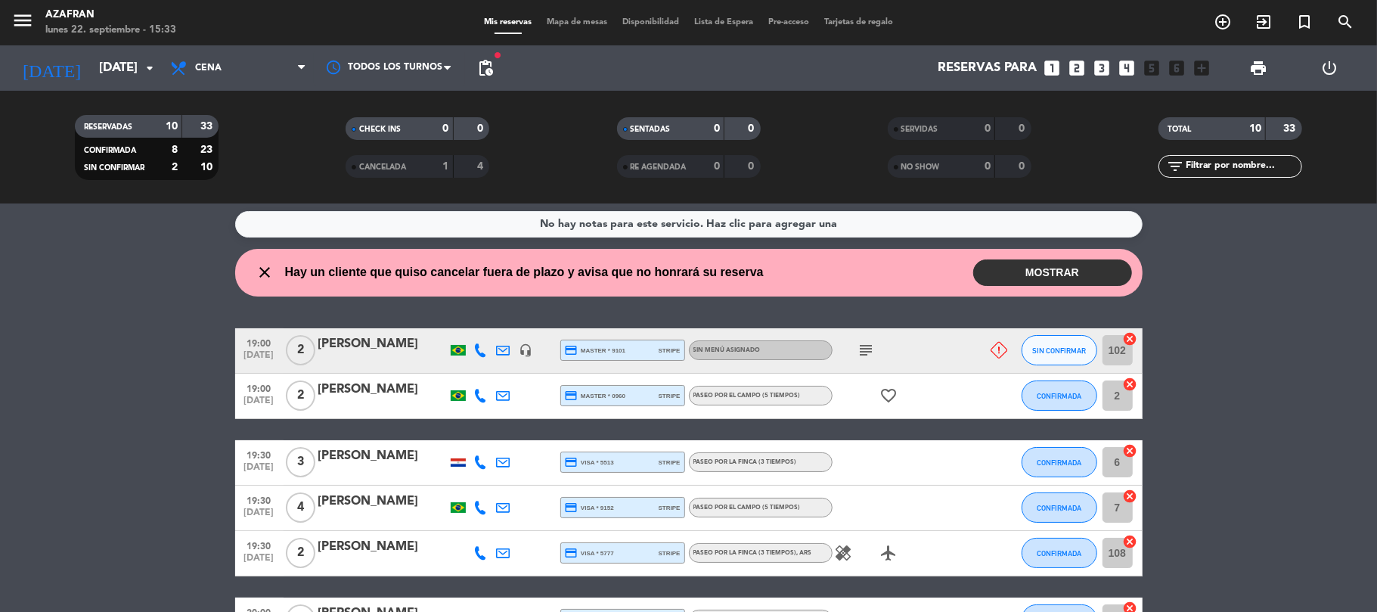
scroll to position [0, 0]
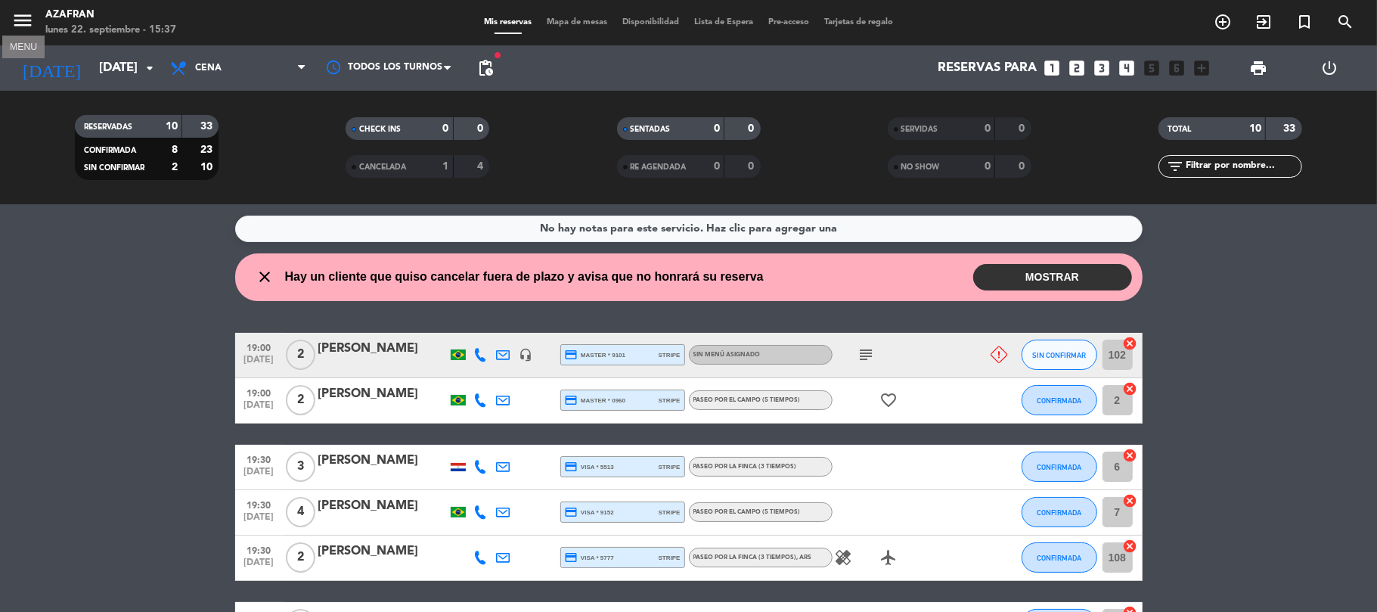
click at [18, 17] on icon "menu" at bounding box center [22, 20] width 23 height 23
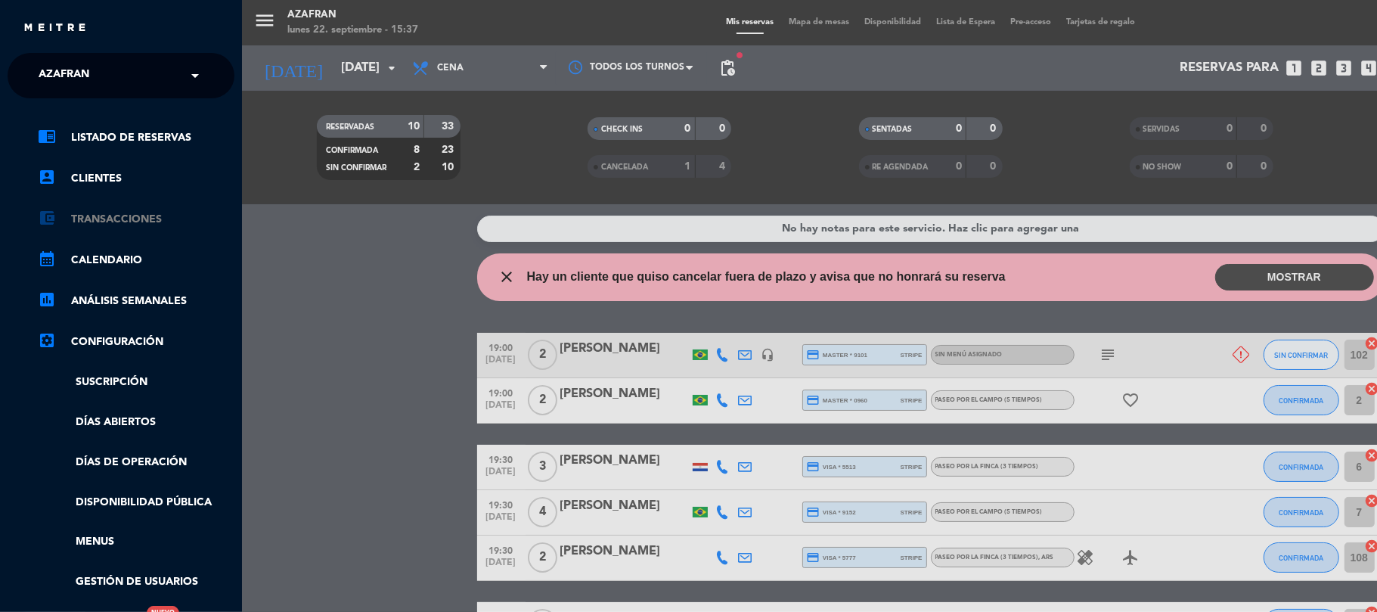
click at [104, 219] on link "account_balance_wallet Transacciones" at bounding box center [136, 219] width 197 height 18
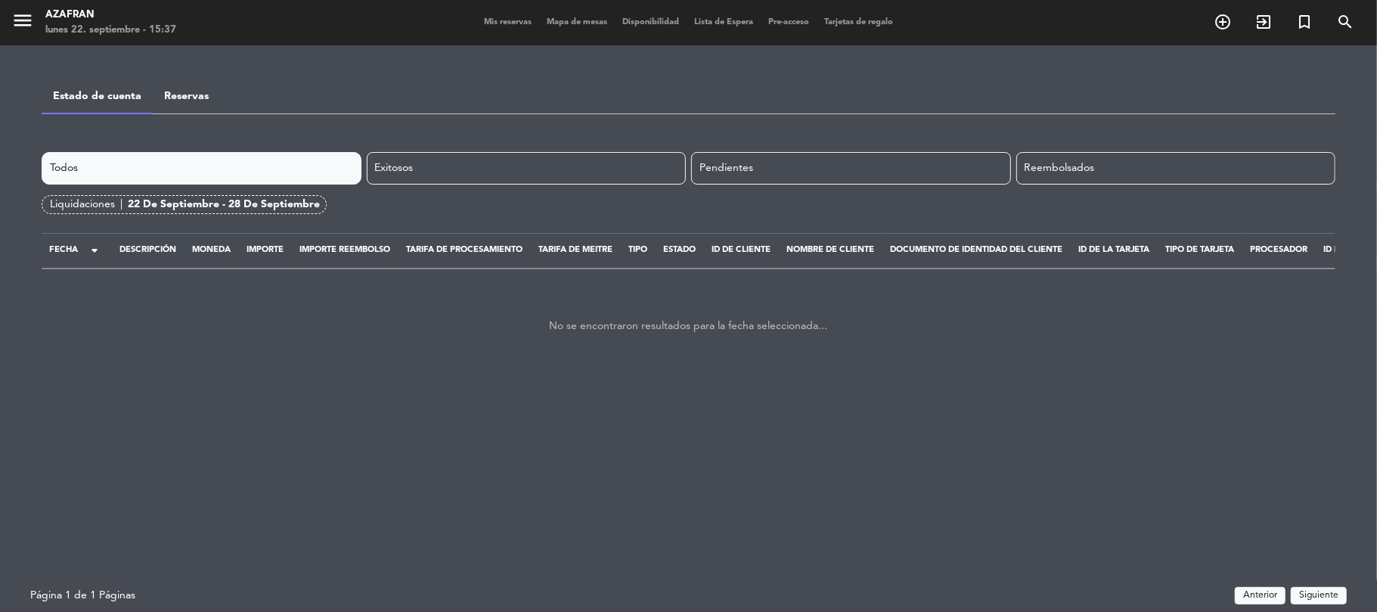
click at [71, 210] on div "Liquidaciones |" at bounding box center [89, 204] width 78 height 17
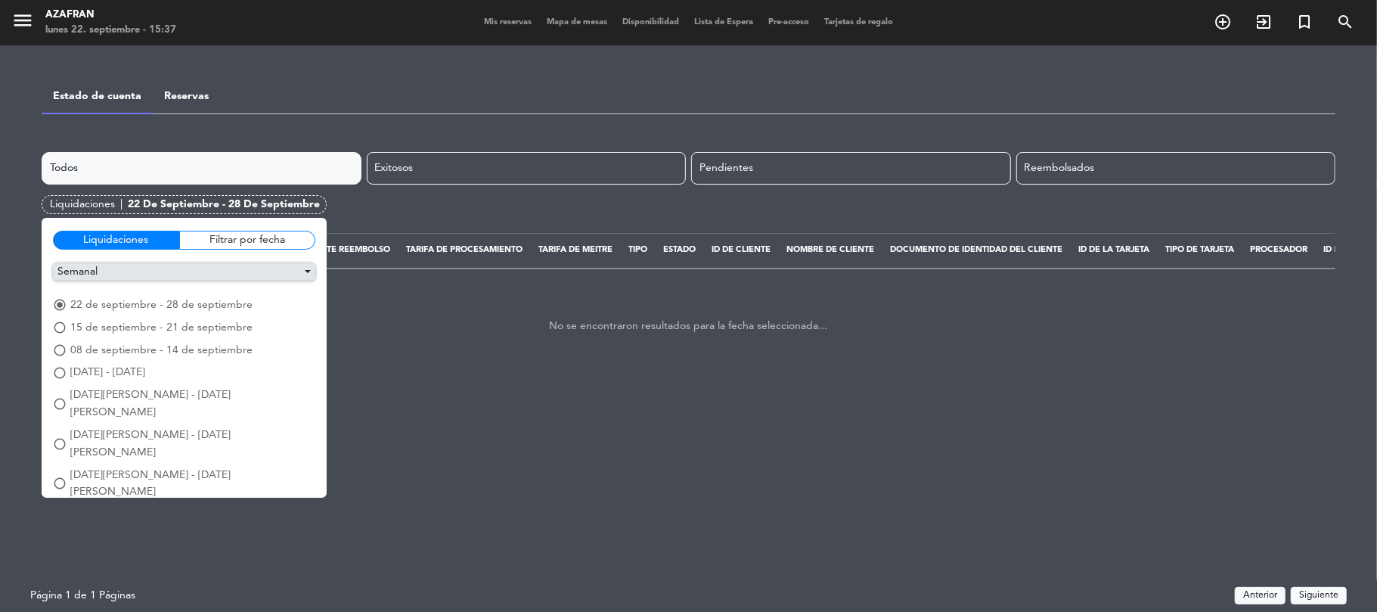
click at [164, 263] on button "Semanal" at bounding box center [184, 271] width 262 height 17
click at [137, 318] on button "Semanal" at bounding box center [184, 321] width 261 height 23
click at [155, 270] on button "Semanal" at bounding box center [184, 271] width 262 height 17
click at [118, 298] on button "Mensual" at bounding box center [184, 299] width 261 height 23
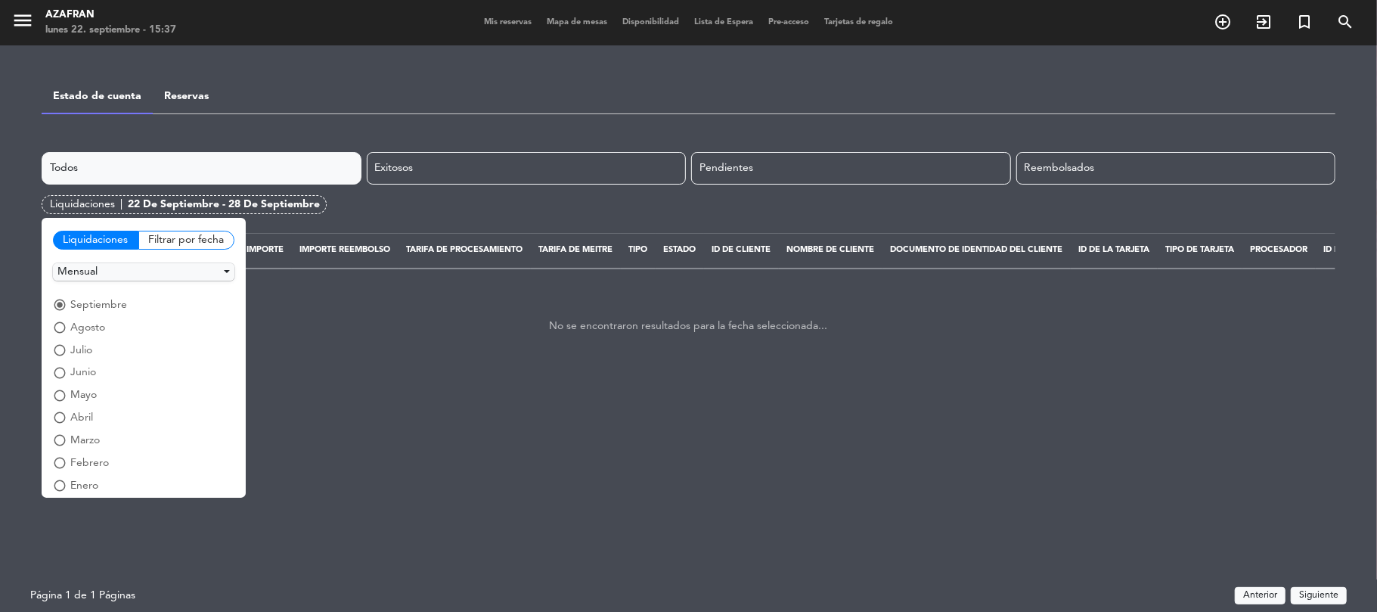
click at [65, 327] on span "radio_button_unchecked" at bounding box center [60, 328] width 14 height 14
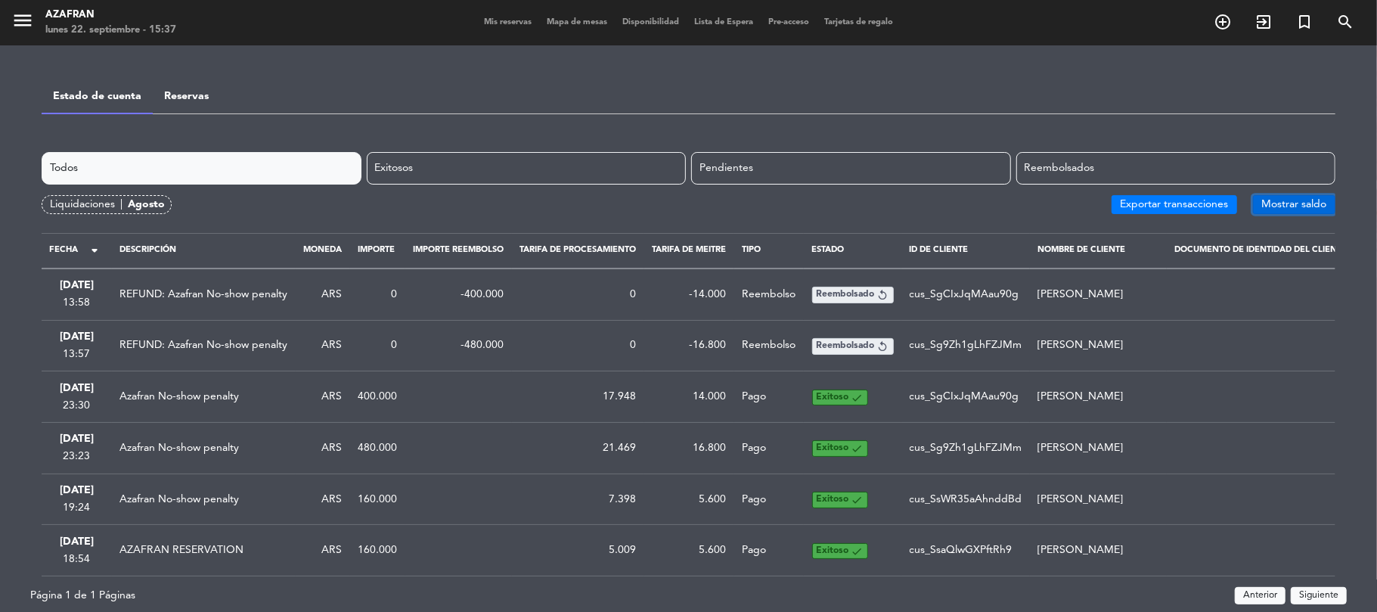
click at [1268, 209] on button "Mostrar saldo" at bounding box center [1294, 204] width 82 height 19
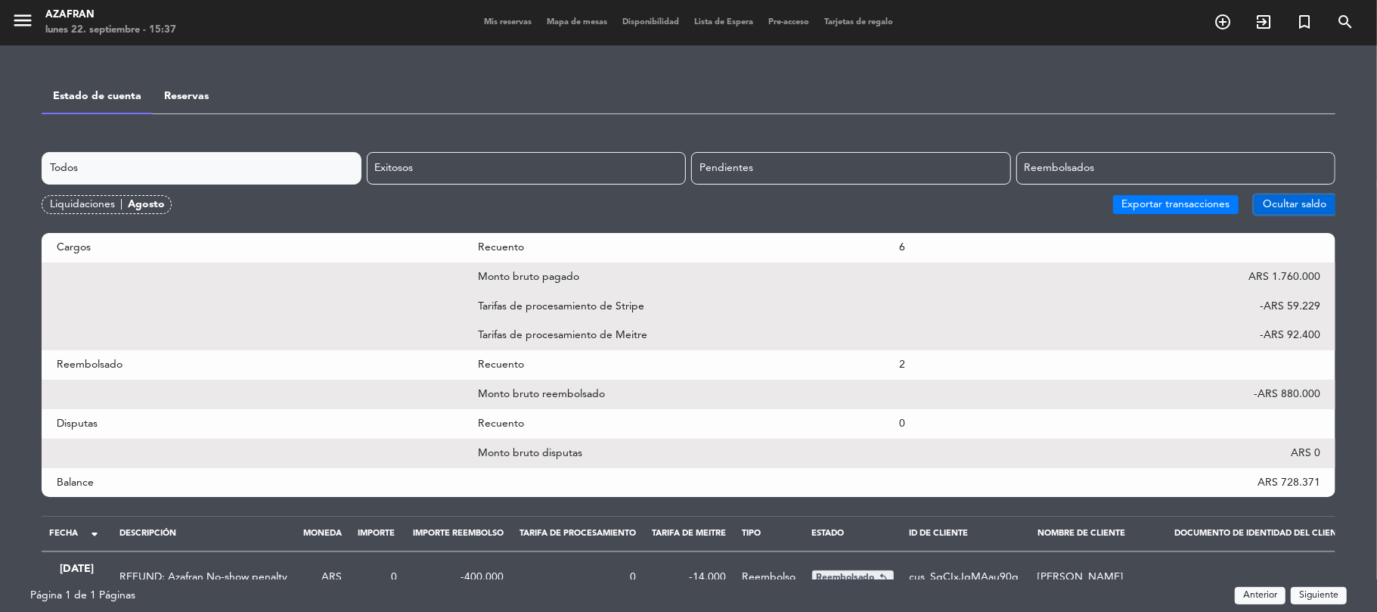
click at [1268, 209] on button "Ocultar saldo" at bounding box center [1294, 204] width 81 height 19
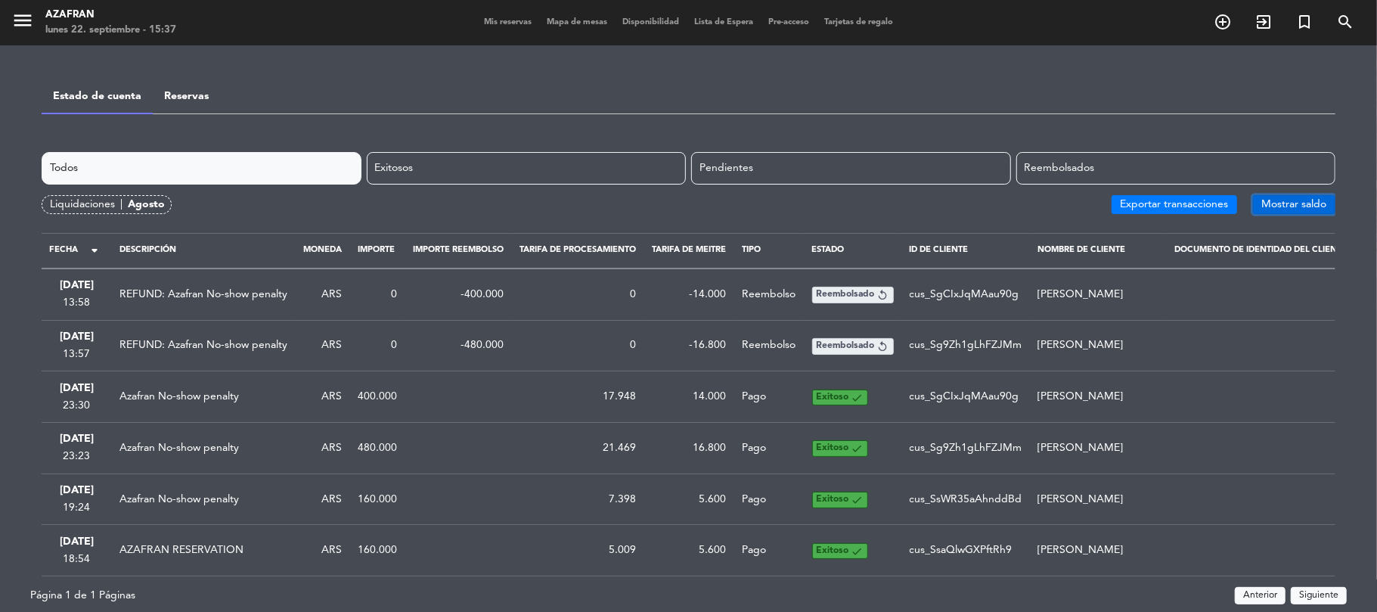
click at [1263, 209] on button "Mostrar saldo" at bounding box center [1294, 204] width 82 height 19
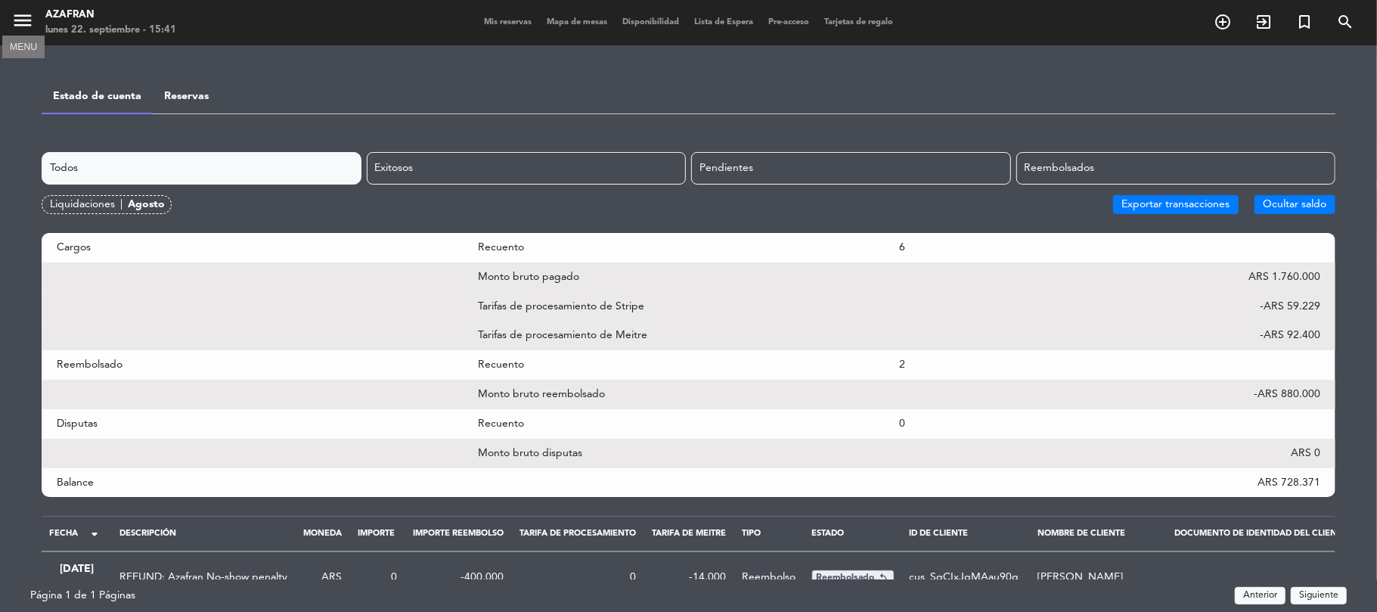
click at [30, 34] on button "menu" at bounding box center [22, 23] width 23 height 28
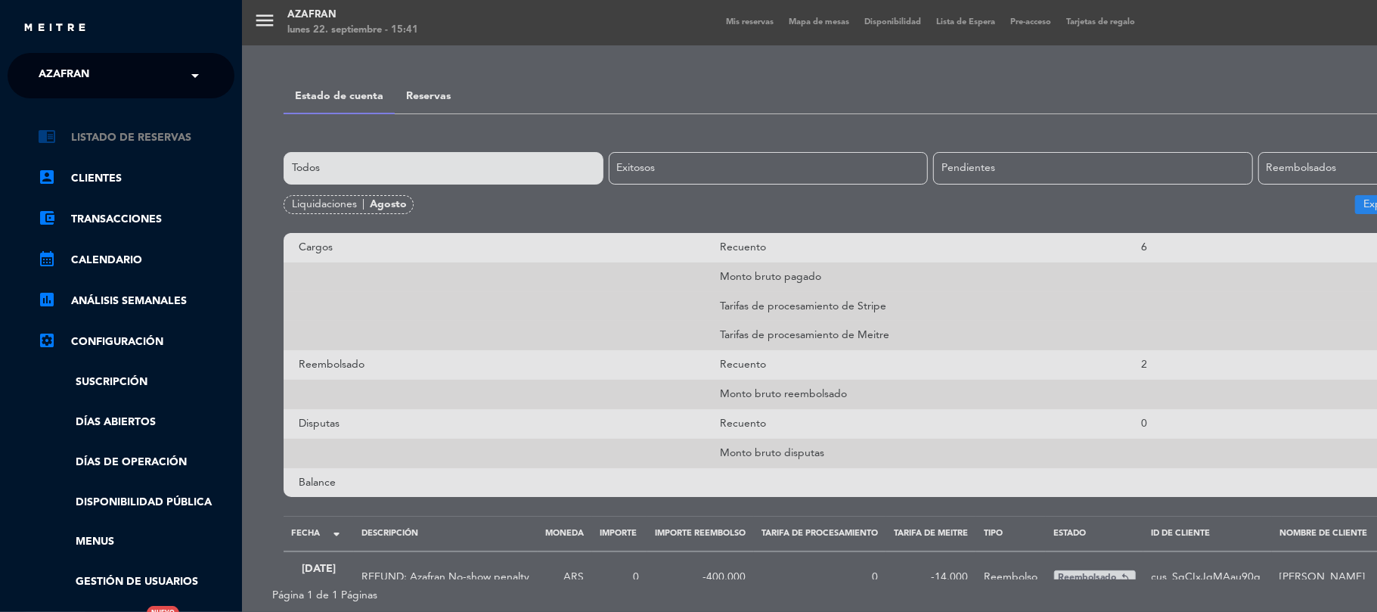
click at [116, 134] on link "chrome_reader_mode Listado de Reservas" at bounding box center [136, 138] width 197 height 18
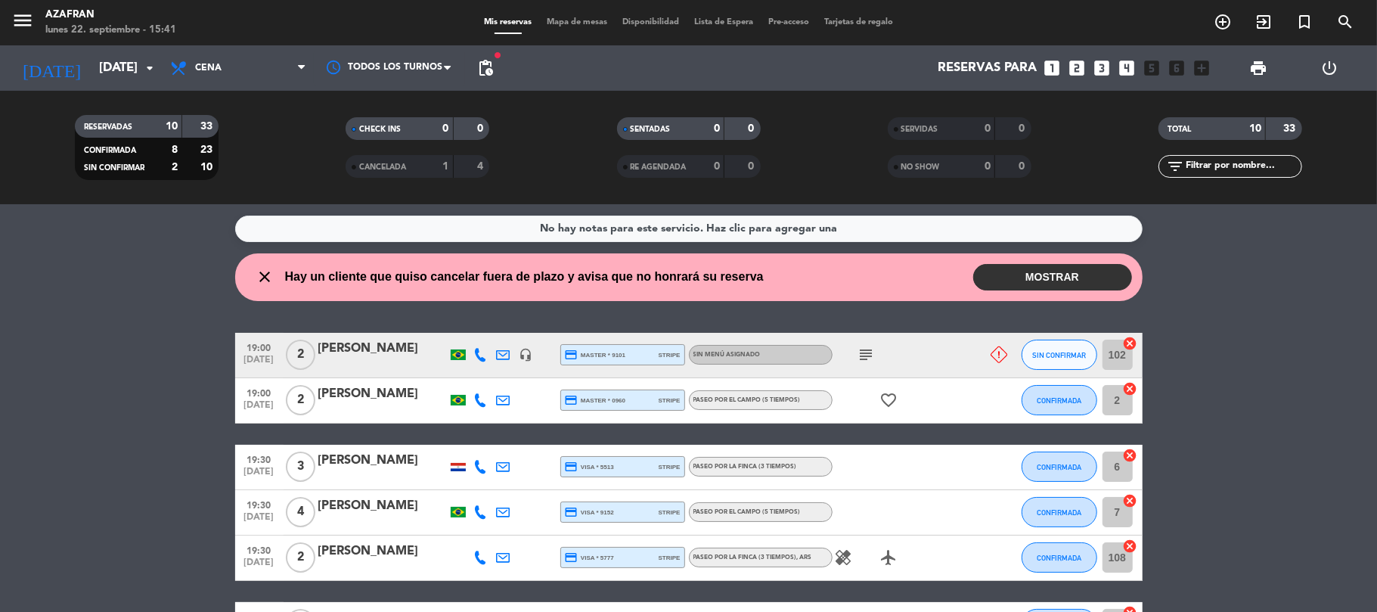
click at [157, 318] on div "No hay notas para este servicio. Haz clic para agregar una close Hay un cliente…" at bounding box center [688, 408] width 1377 height 408
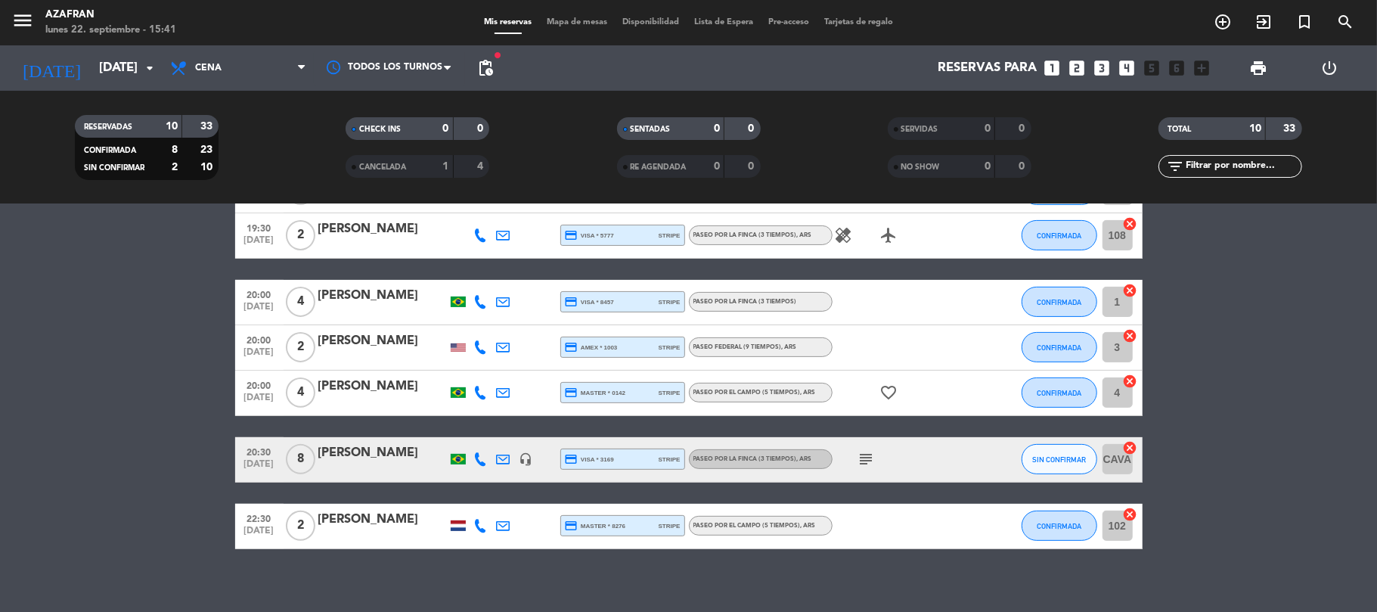
scroll to position [334, 0]
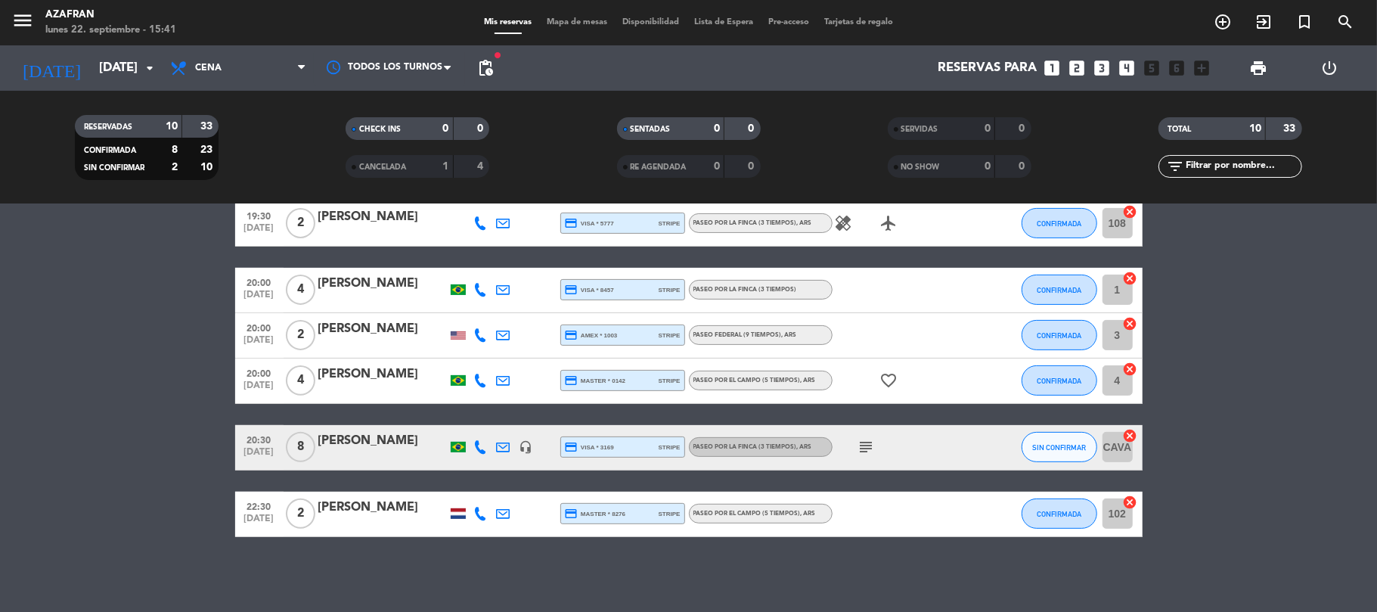
click at [157, 318] on bookings-row "19:00 [DATE] 2 [PERSON_NAME] headset_mic credit_card master * 9101 stripe Sin m…" at bounding box center [688, 267] width 1377 height 538
click at [482, 64] on span "pending_actions" at bounding box center [485, 68] width 18 height 18
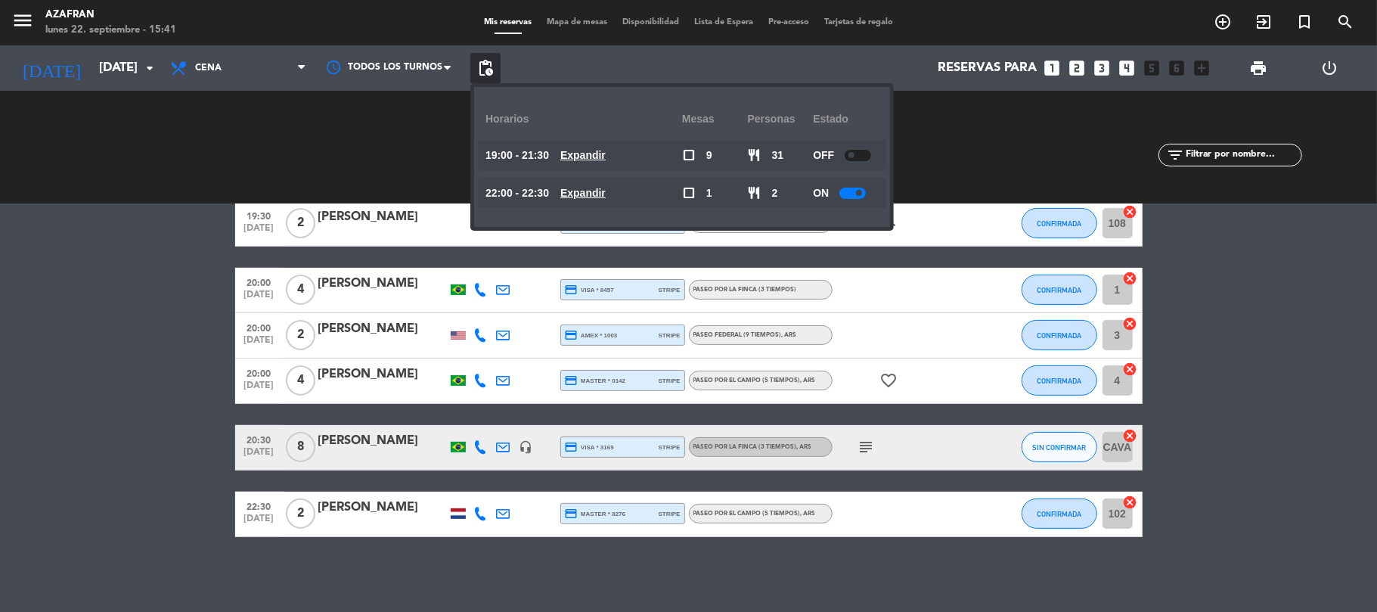
click at [1290, 366] on bookings-row "19:00 [DATE] 2 [PERSON_NAME] headset_mic credit_card master * 9101 stripe Sin m…" at bounding box center [688, 267] width 1377 height 538
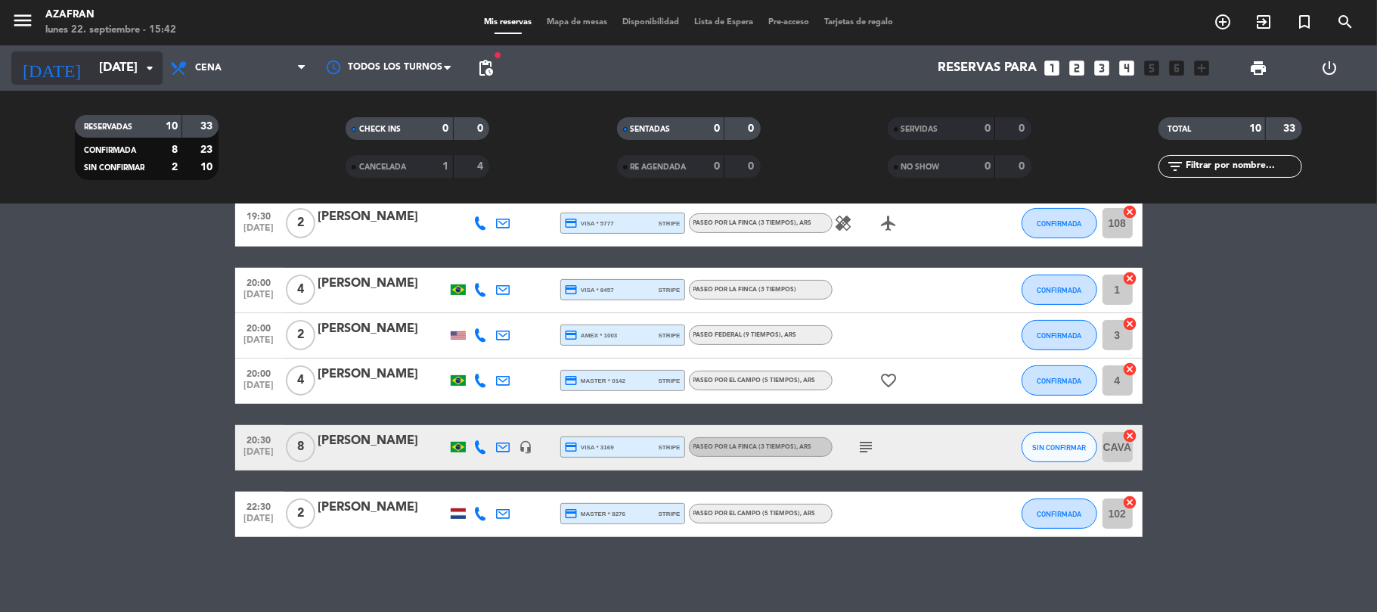
click at [107, 64] on input "[DATE]" at bounding box center [172, 68] width 163 height 29
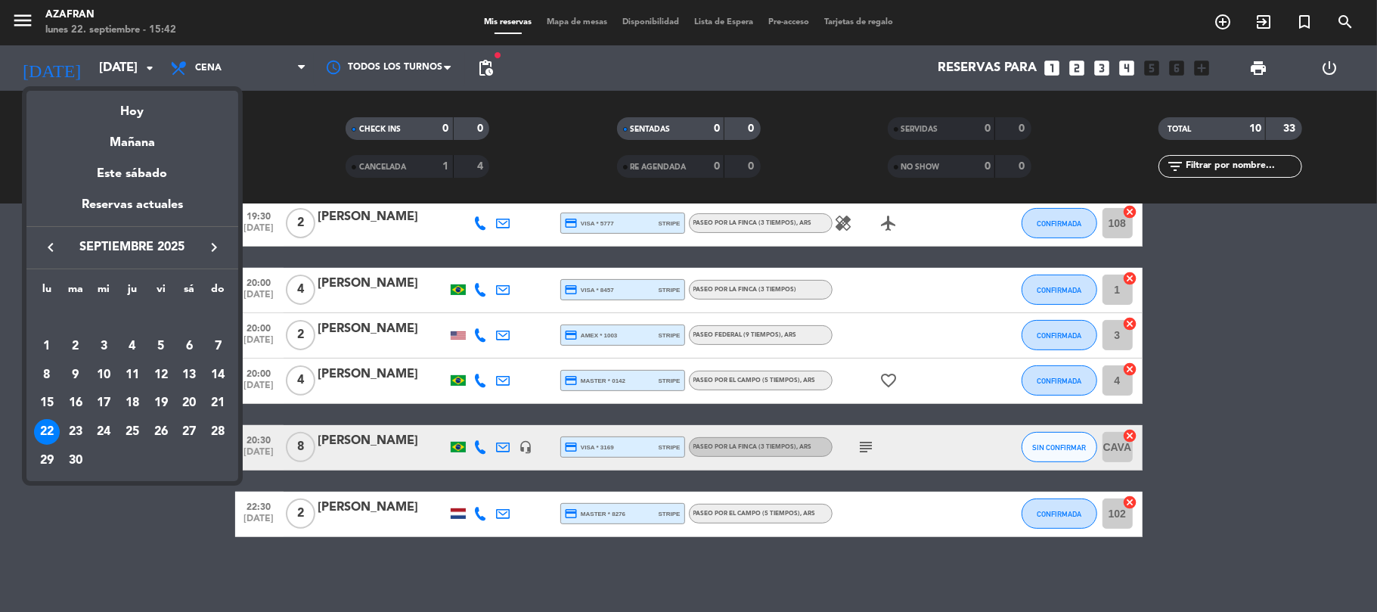
click at [225, 240] on button "keyboard_arrow_right" at bounding box center [213, 247] width 27 height 20
click at [158, 349] on div "7" at bounding box center [161, 346] width 26 height 26
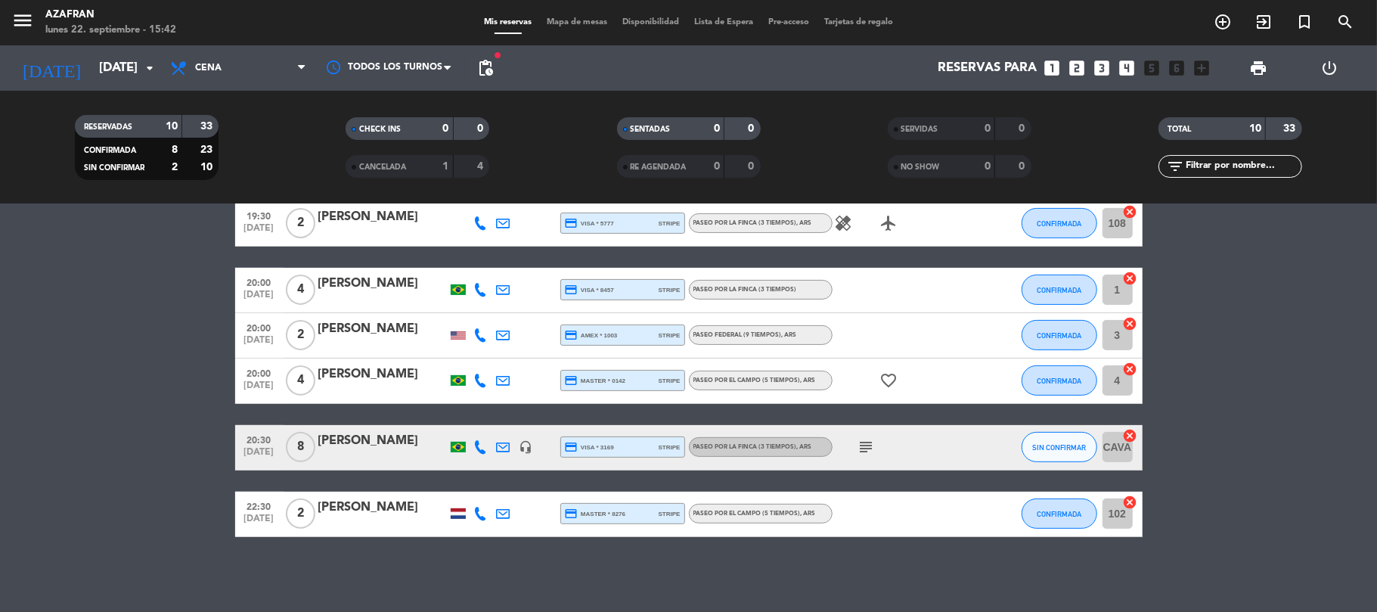
type input "[DATE]"
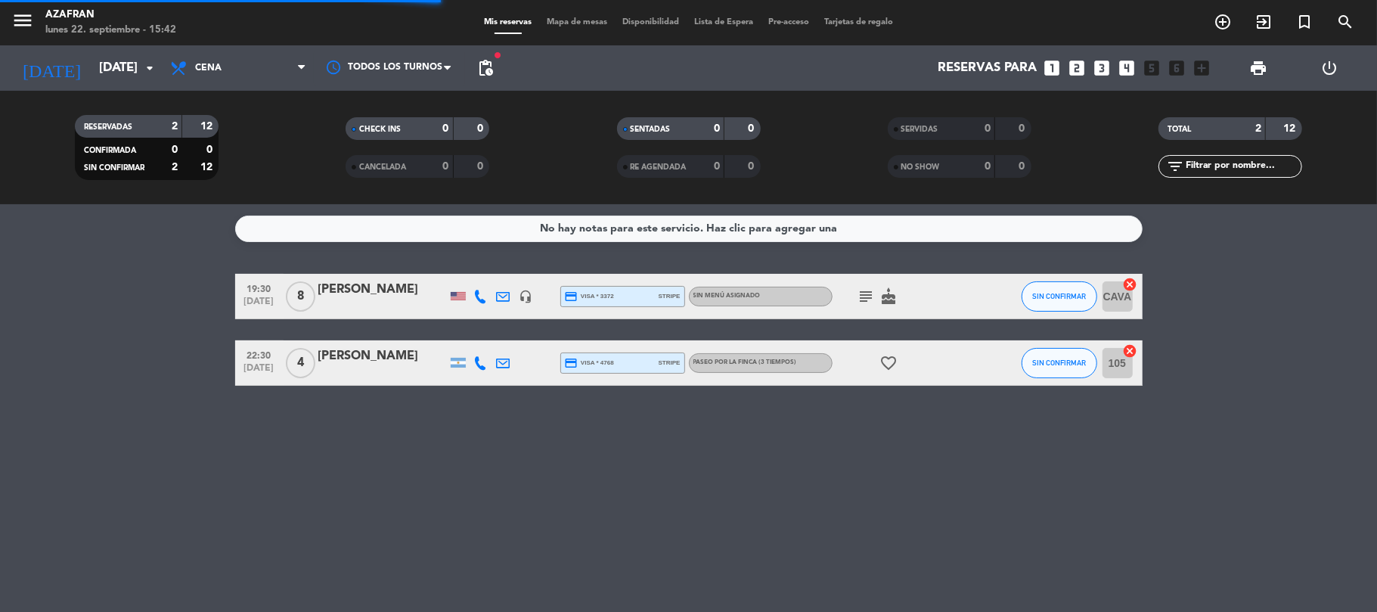
scroll to position [0, 0]
